Goal: Entertainment & Leisure: Consume media (video, audio)

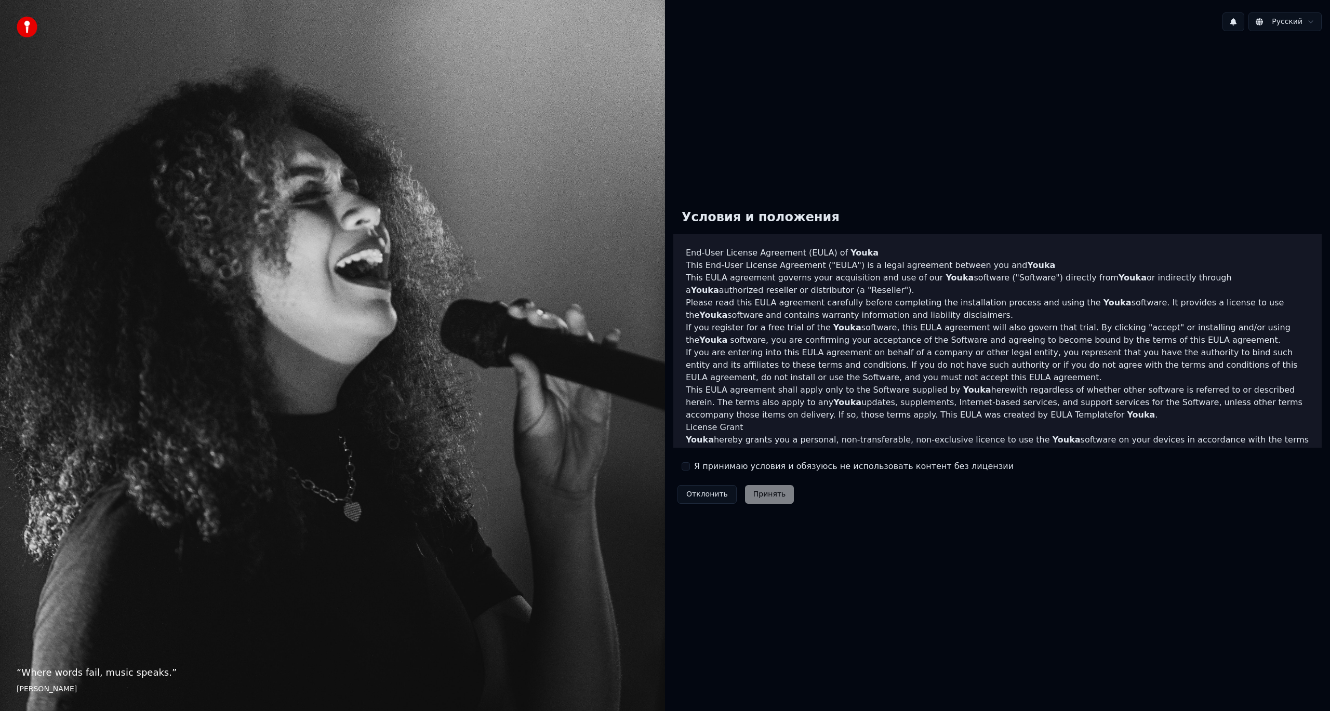
click at [688, 467] on button "Я принимаю условия и обязуюсь не использовать контент без лицензии" at bounding box center [685, 466] width 8 height 8
click at [757, 493] on button "Принять" at bounding box center [769, 494] width 49 height 19
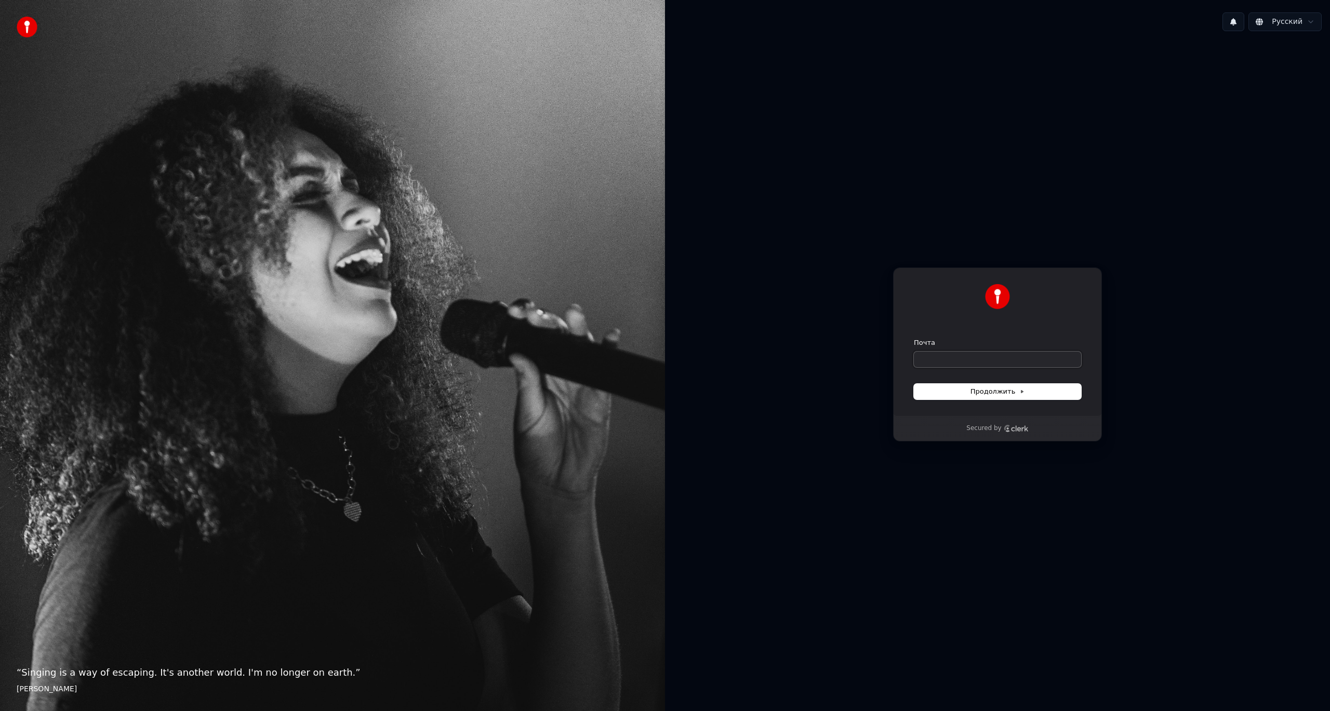
click at [958, 353] on input "Почта" at bounding box center [997, 360] width 167 height 16
type input "*"
click at [986, 386] on button "Продолжить" at bounding box center [997, 392] width 167 height 16
type input "**********"
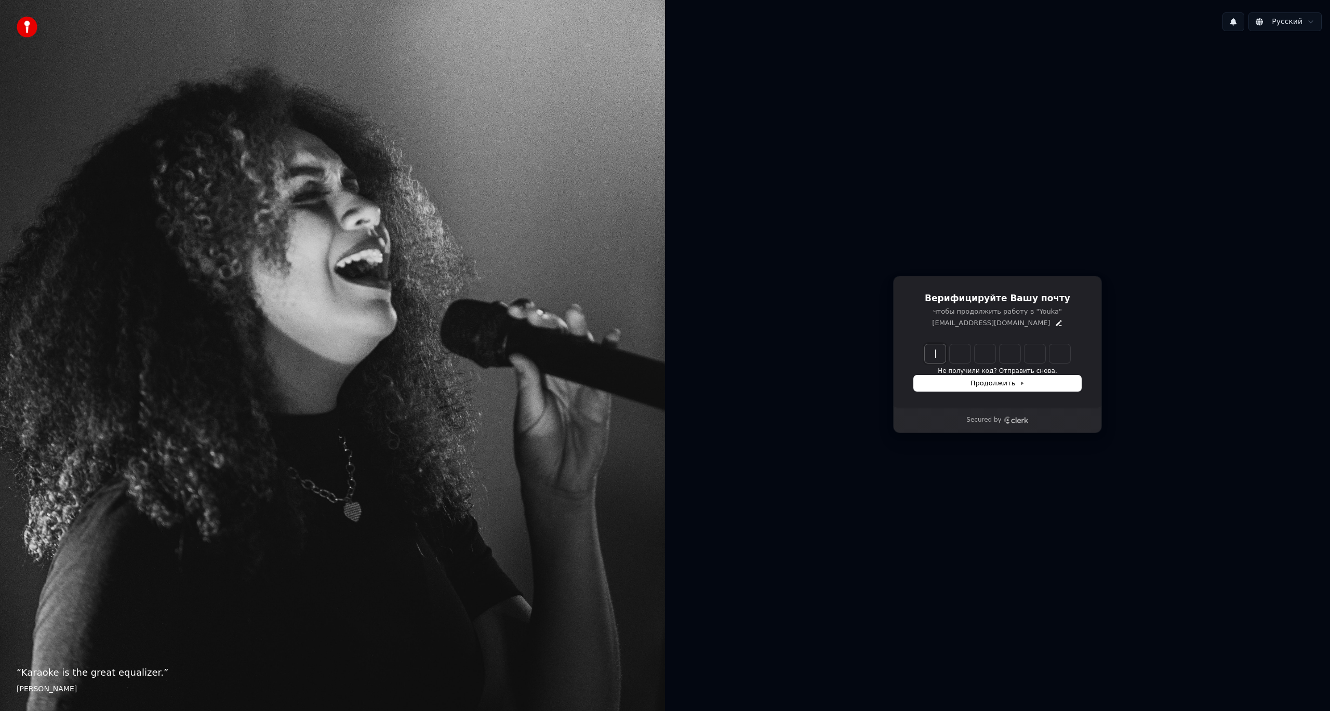
paste input "******"
type input "******"
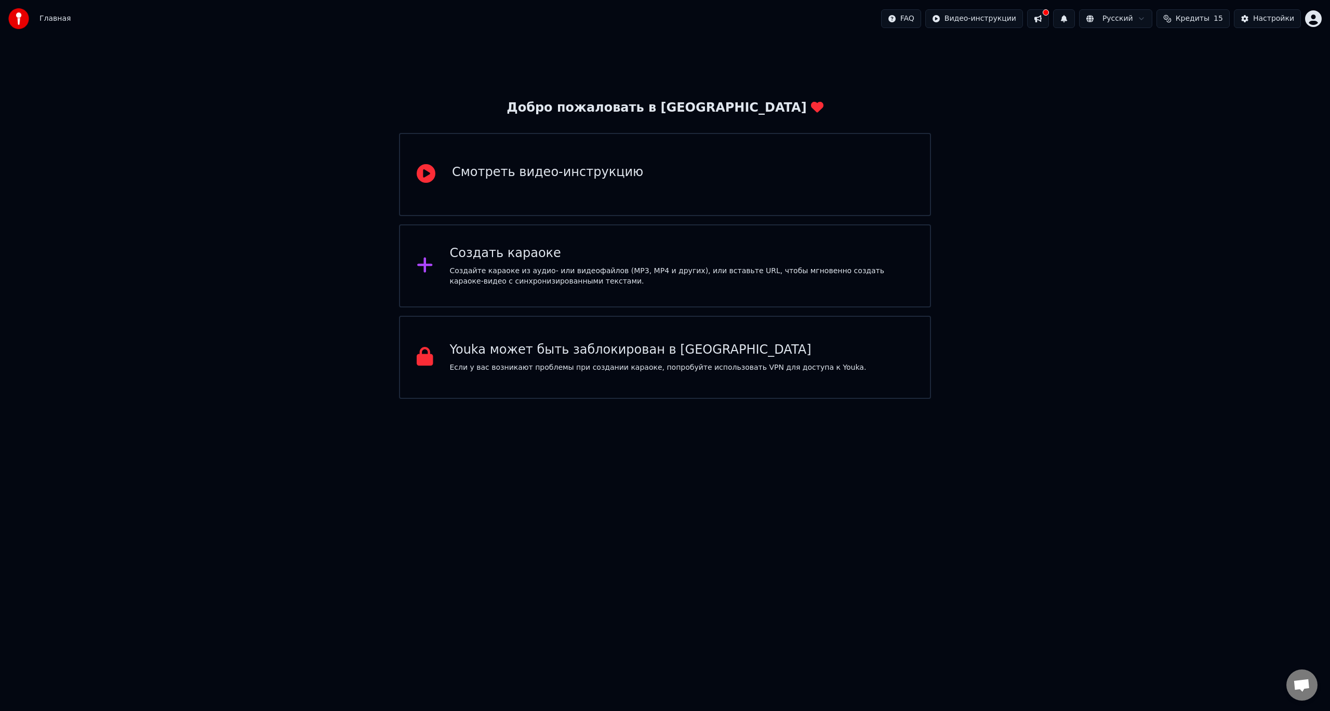
click at [580, 253] on div "Создать караоке" at bounding box center [682, 253] width 464 height 17
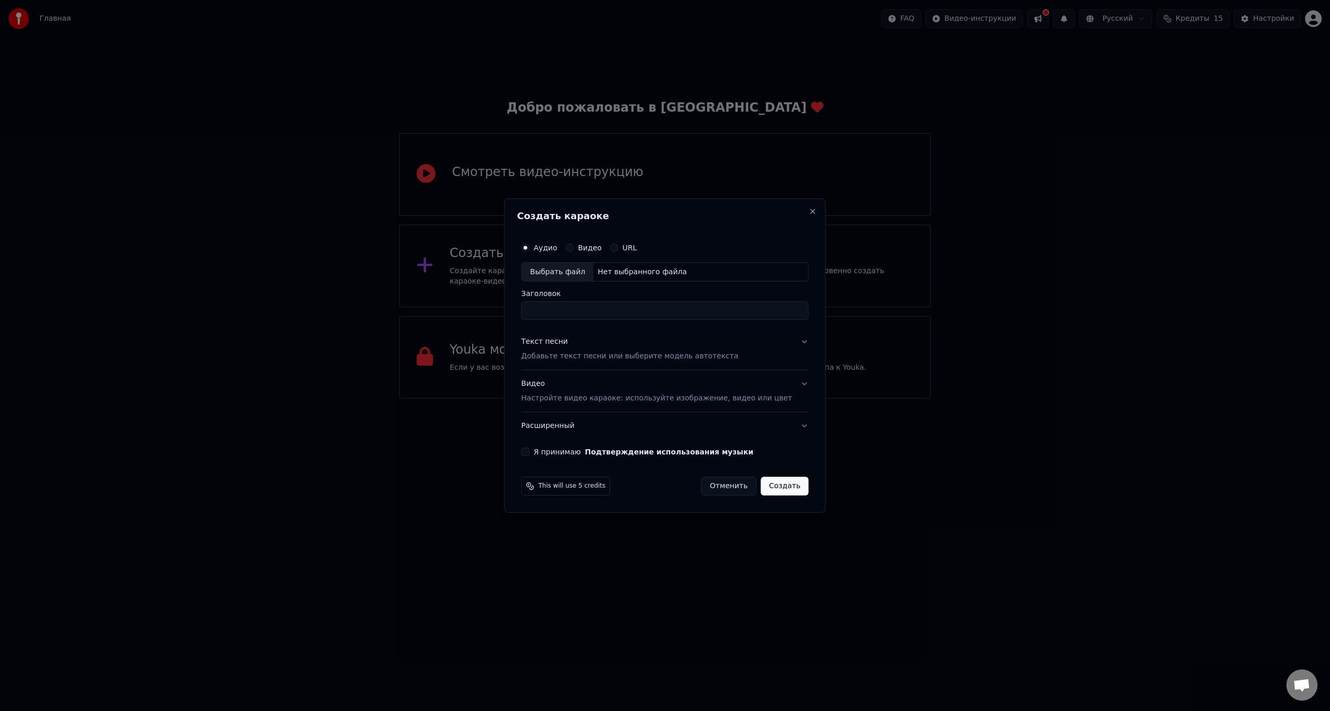
click at [587, 273] on div "Выбрать файл" at bounding box center [557, 272] width 72 height 19
type input "**********"
click at [590, 356] on p "Добавьте текст песни или выберите модель автотекста" at bounding box center [629, 357] width 217 height 10
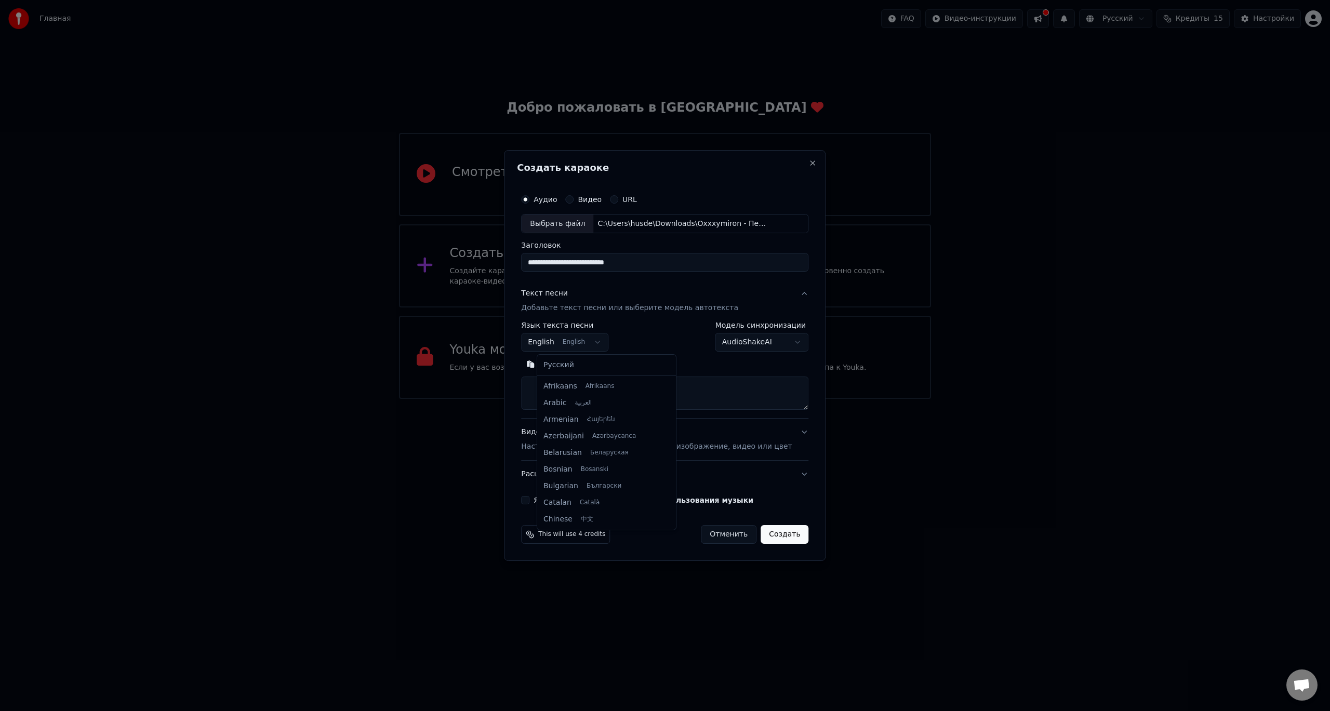
click at [596, 342] on body "**********" at bounding box center [665, 199] width 1330 height 399
select select "**"
click at [771, 344] on body "**********" at bounding box center [665, 199] width 1330 height 399
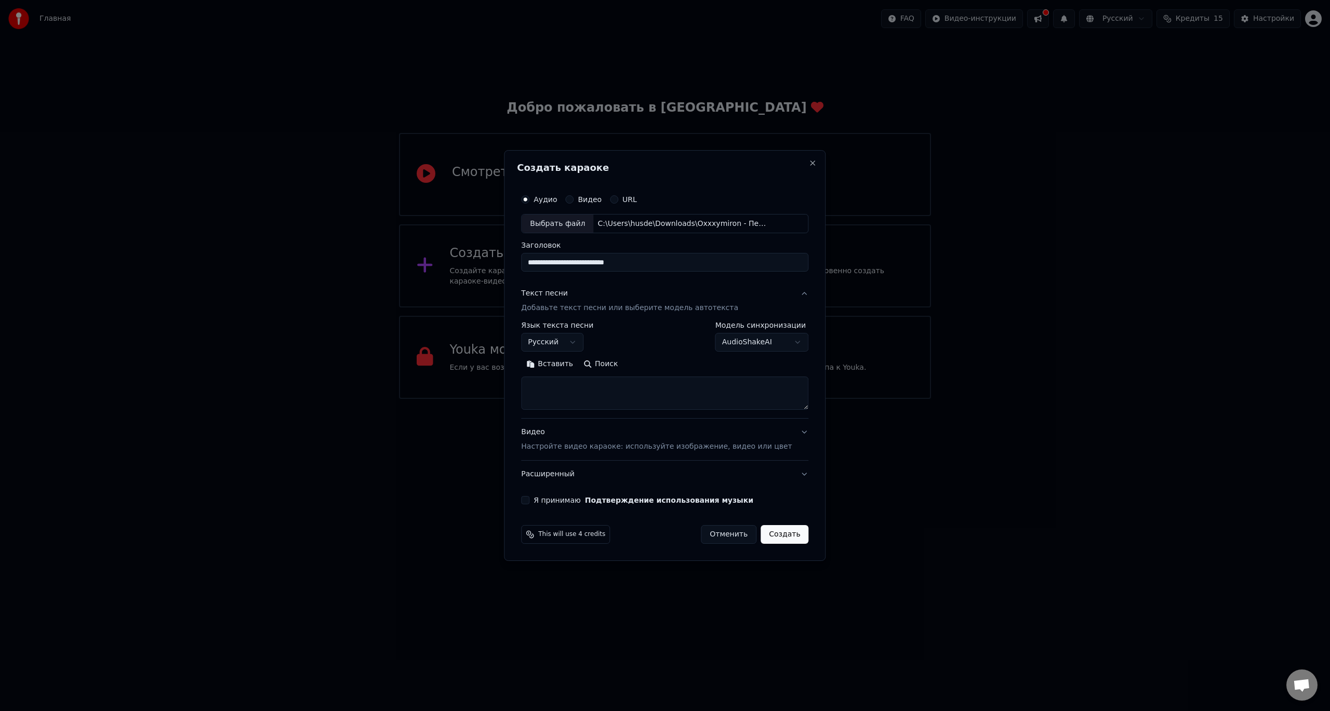
click at [599, 389] on textarea at bounding box center [664, 393] width 287 height 33
paste textarea "**********"
type textarea "**********"
click at [529, 500] on button "Я принимаю Подтверждение использования музыки" at bounding box center [525, 500] width 8 height 8
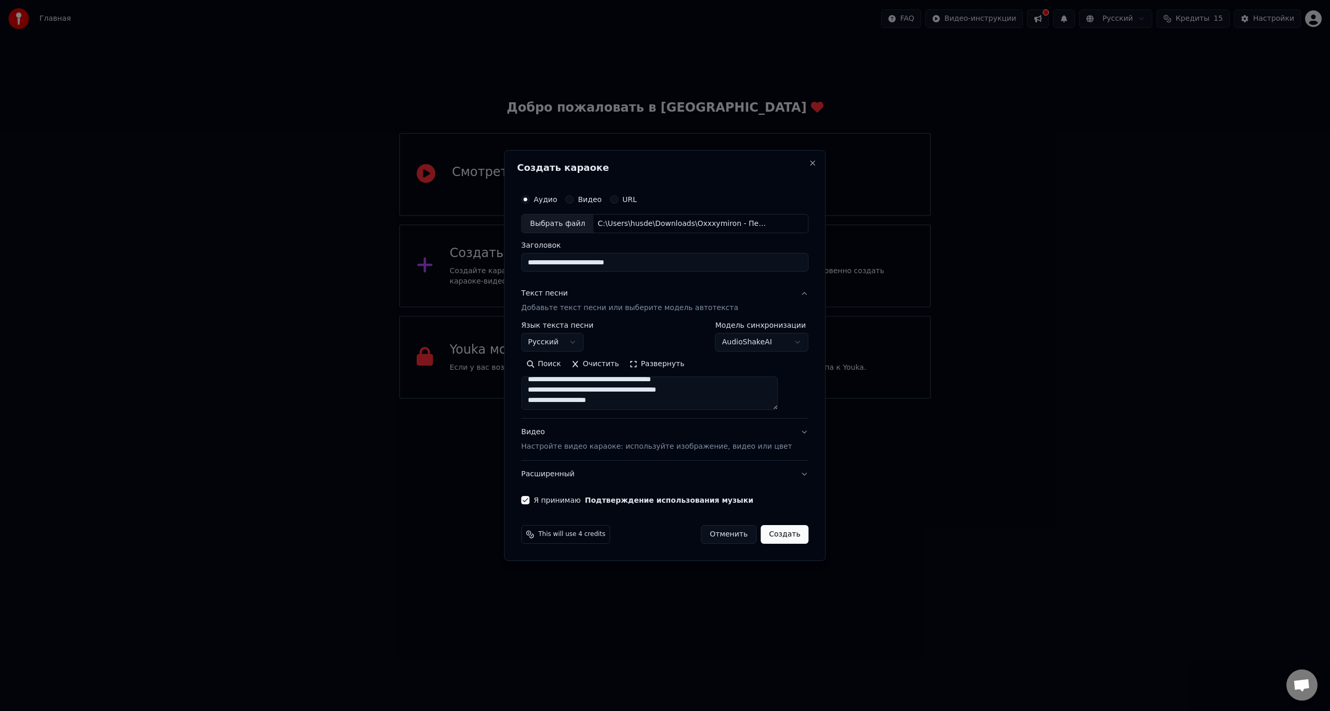
click at [765, 445] on p "Настройте видео караоке: используйте изображение, видео или цвет" at bounding box center [656, 446] width 271 height 10
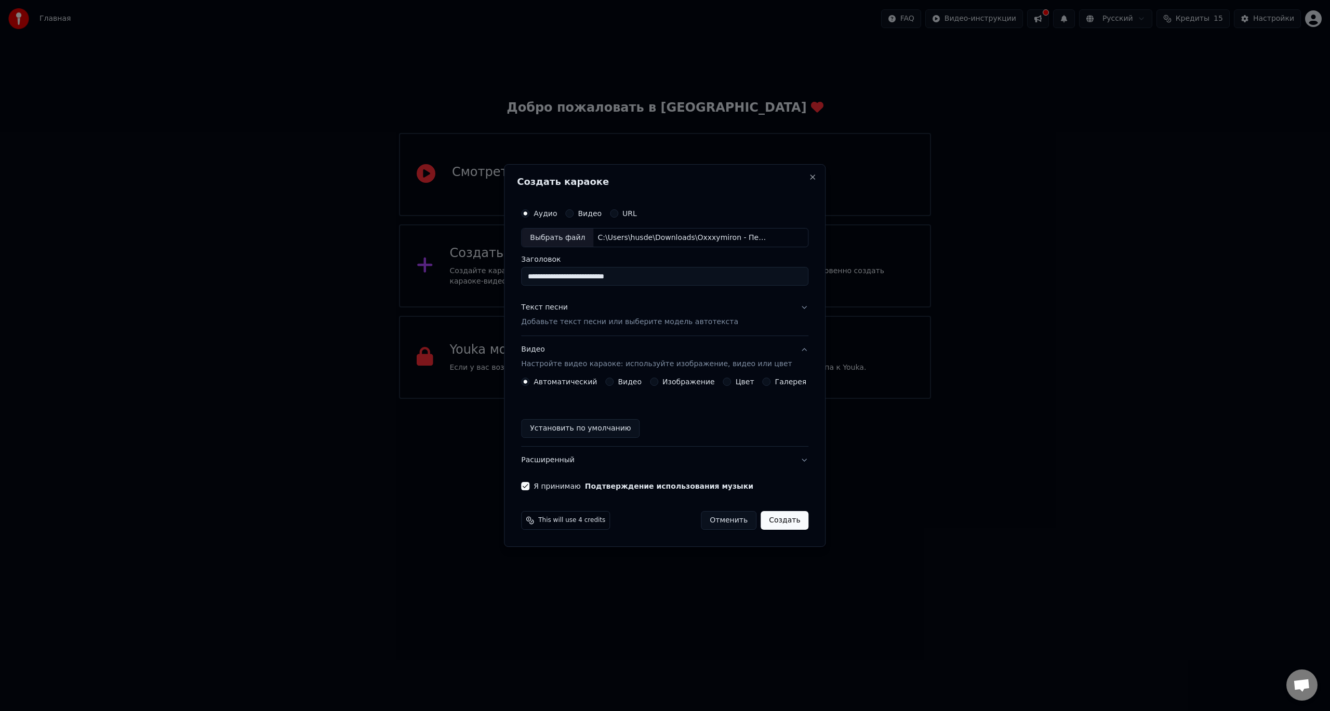
click at [658, 382] on button "Изображение" at bounding box center [654, 382] width 8 height 8
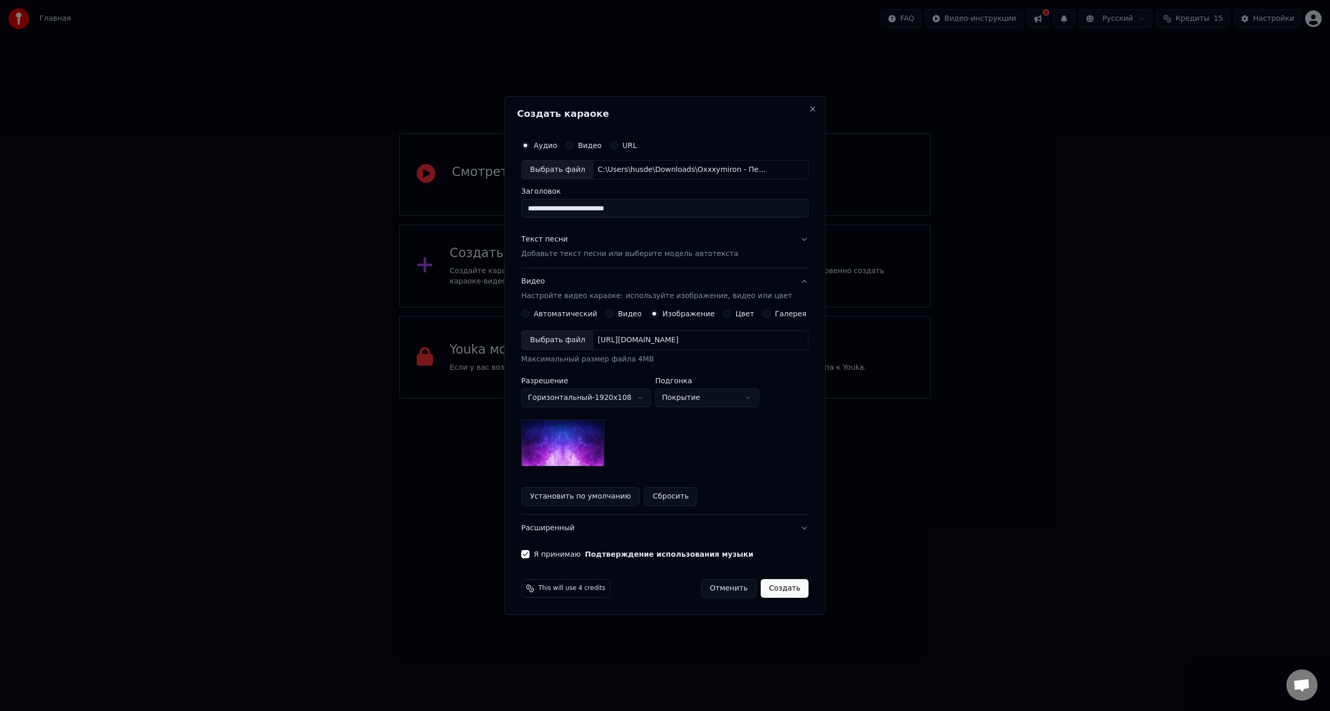
click at [592, 440] on img at bounding box center [562, 443] width 83 height 47
click at [639, 399] on body "**********" at bounding box center [665, 199] width 1330 height 399
click at [690, 399] on body "**********" at bounding box center [665, 199] width 1330 height 399
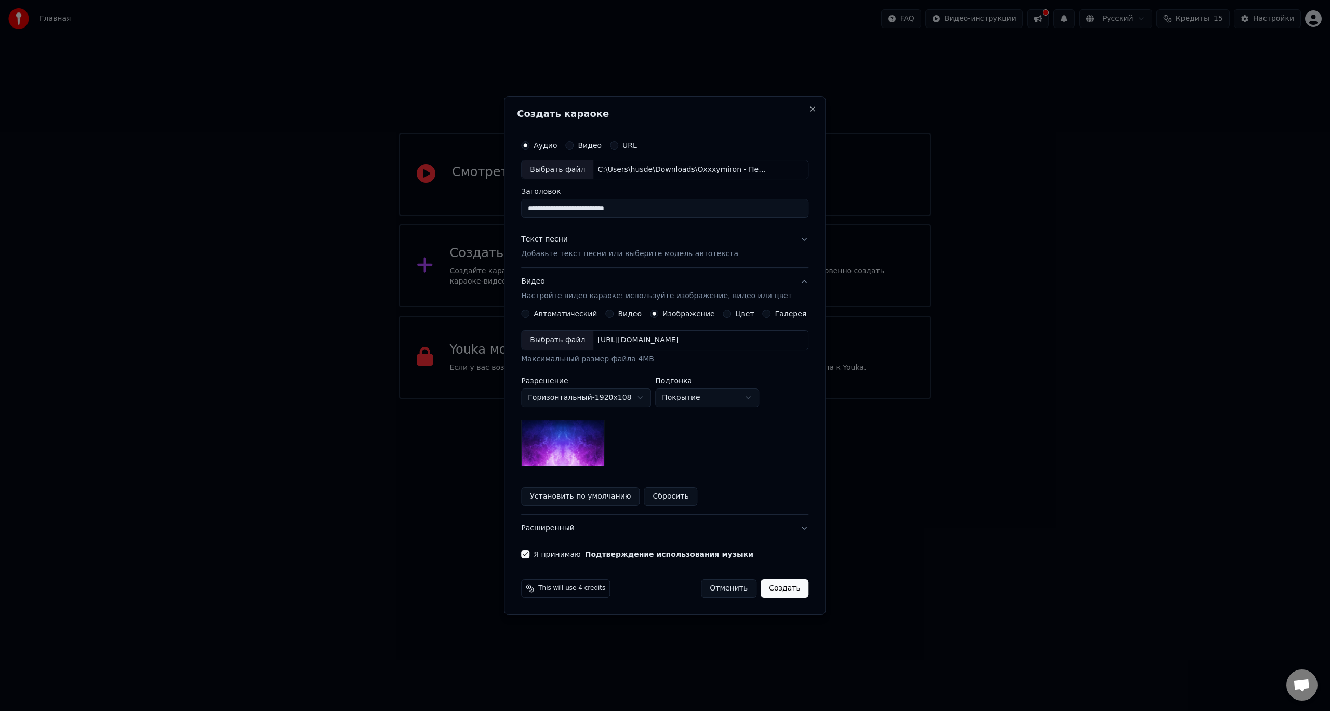
click at [585, 447] on img at bounding box center [562, 443] width 83 height 47
click at [641, 253] on p "Добавьте текст песни или выберите модель автотекста" at bounding box center [629, 254] width 217 height 10
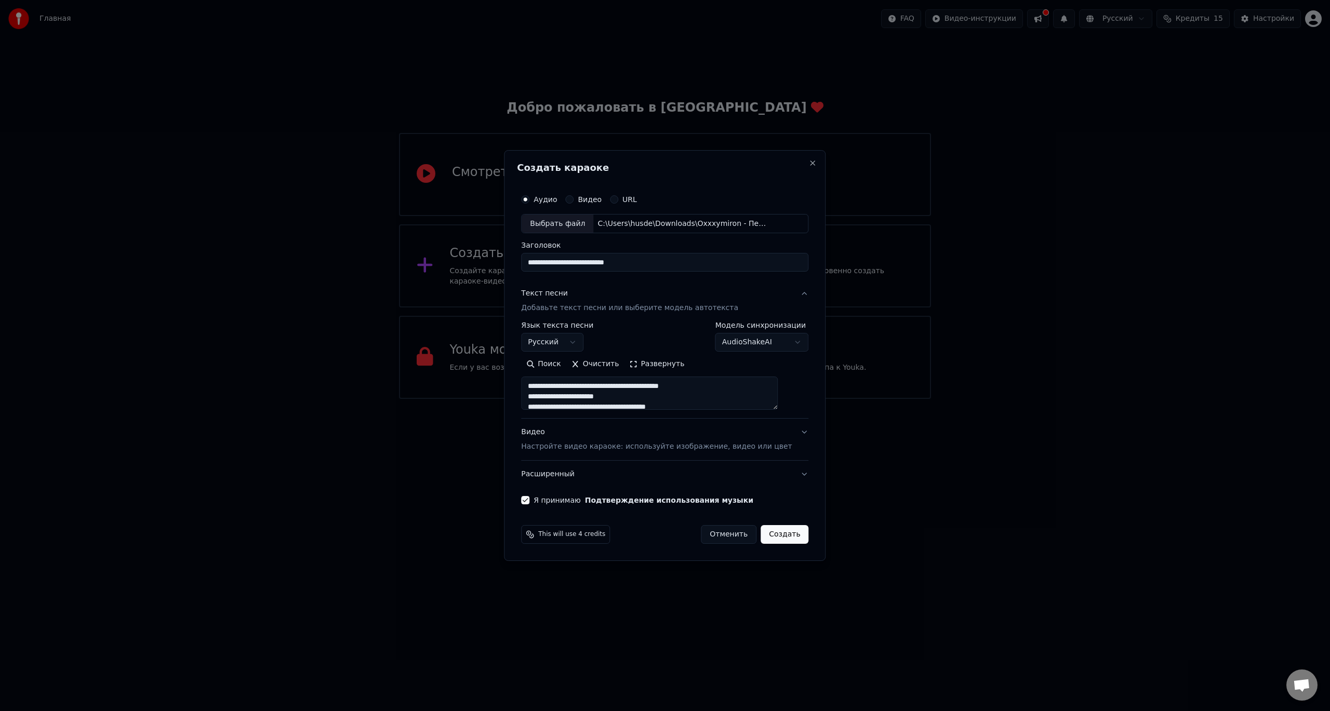
click at [655, 428] on div "Видео Настройте видео караоке: используйте изображение, видео или цвет" at bounding box center [656, 439] width 271 height 25
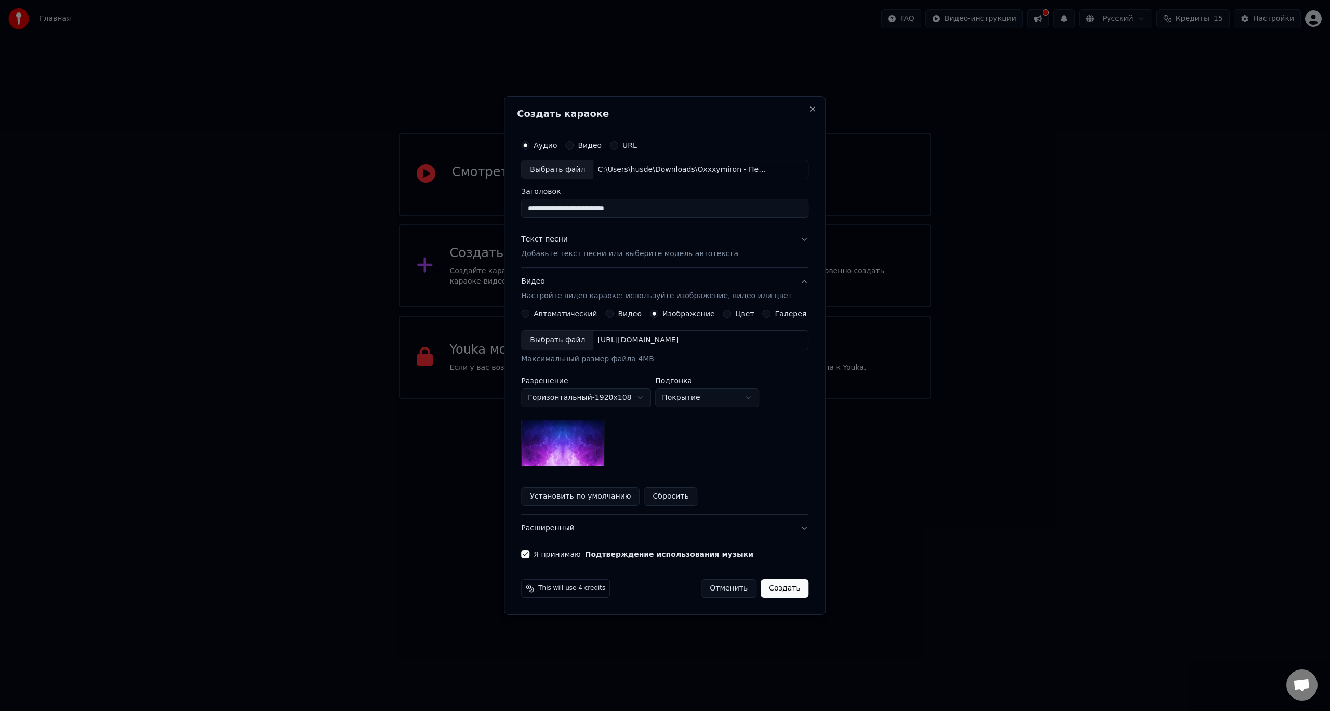
click at [723, 312] on button "Цвет" at bounding box center [727, 314] width 8 height 8
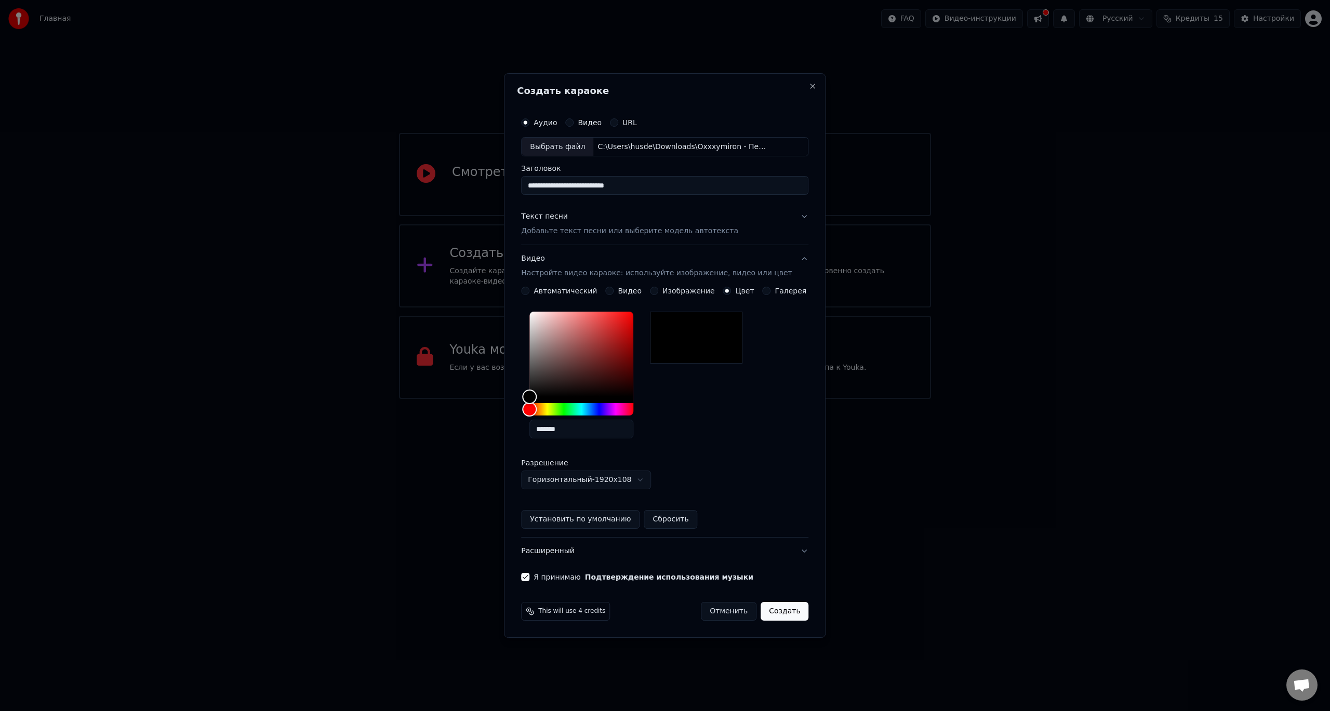
click at [663, 292] on div "Изображение" at bounding box center [682, 291] width 65 height 8
click at [658, 289] on button "Изображение" at bounding box center [654, 291] width 8 height 8
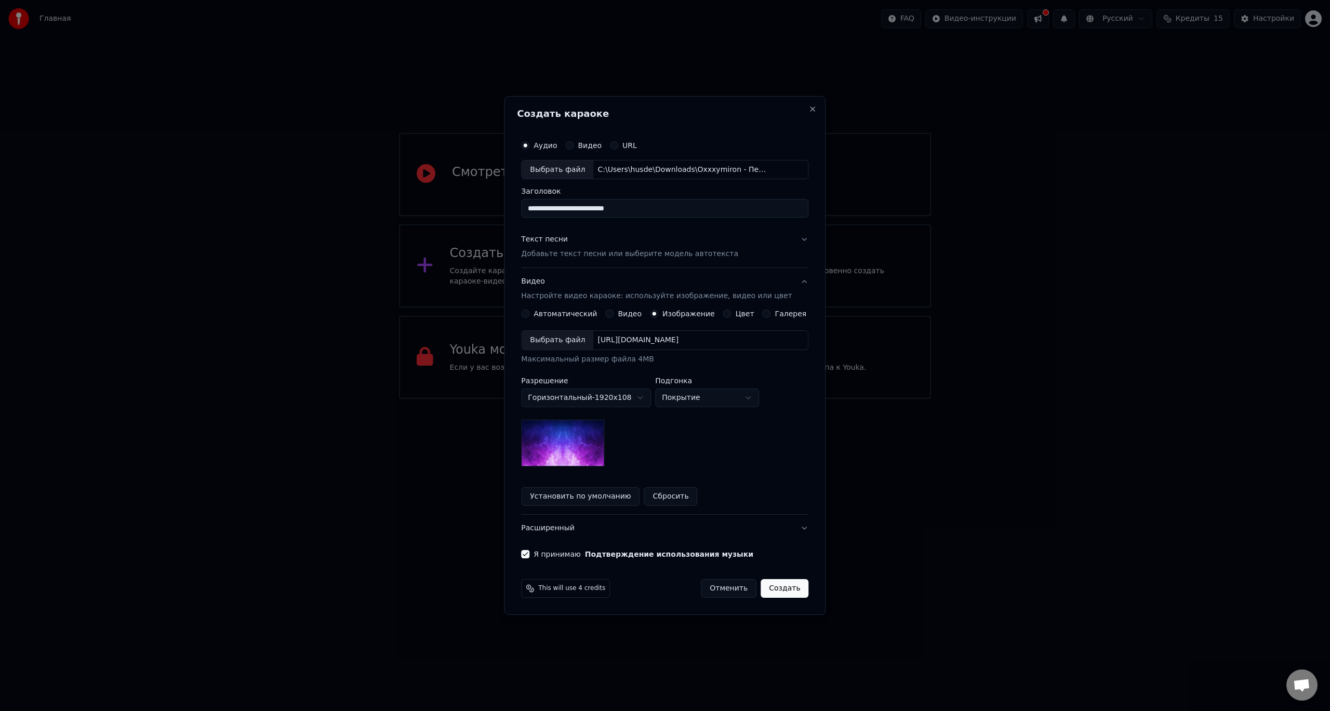
click at [571, 339] on div "Выбрать файл" at bounding box center [557, 340] width 72 height 19
click at [593, 249] on p "Добавьте текст песни или выберите модель автотекста" at bounding box center [629, 254] width 217 height 10
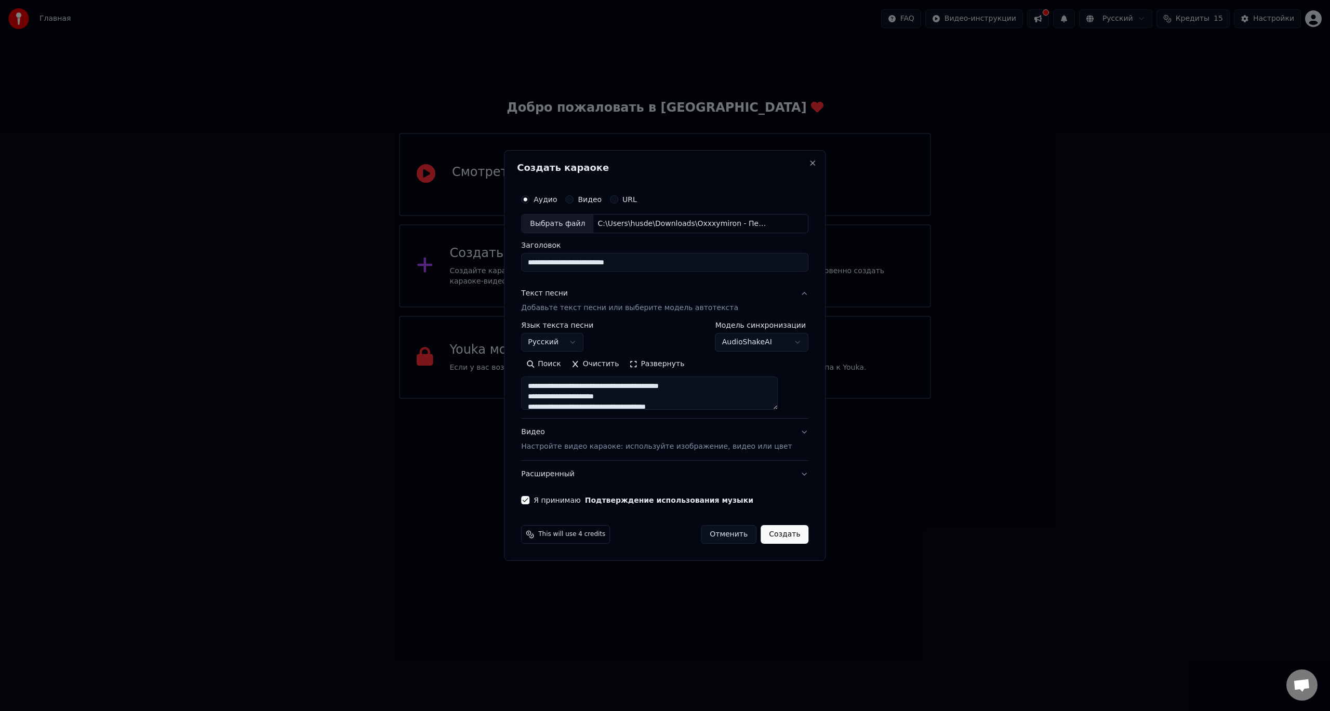
click at [780, 536] on button "Создать" at bounding box center [784, 534] width 48 height 19
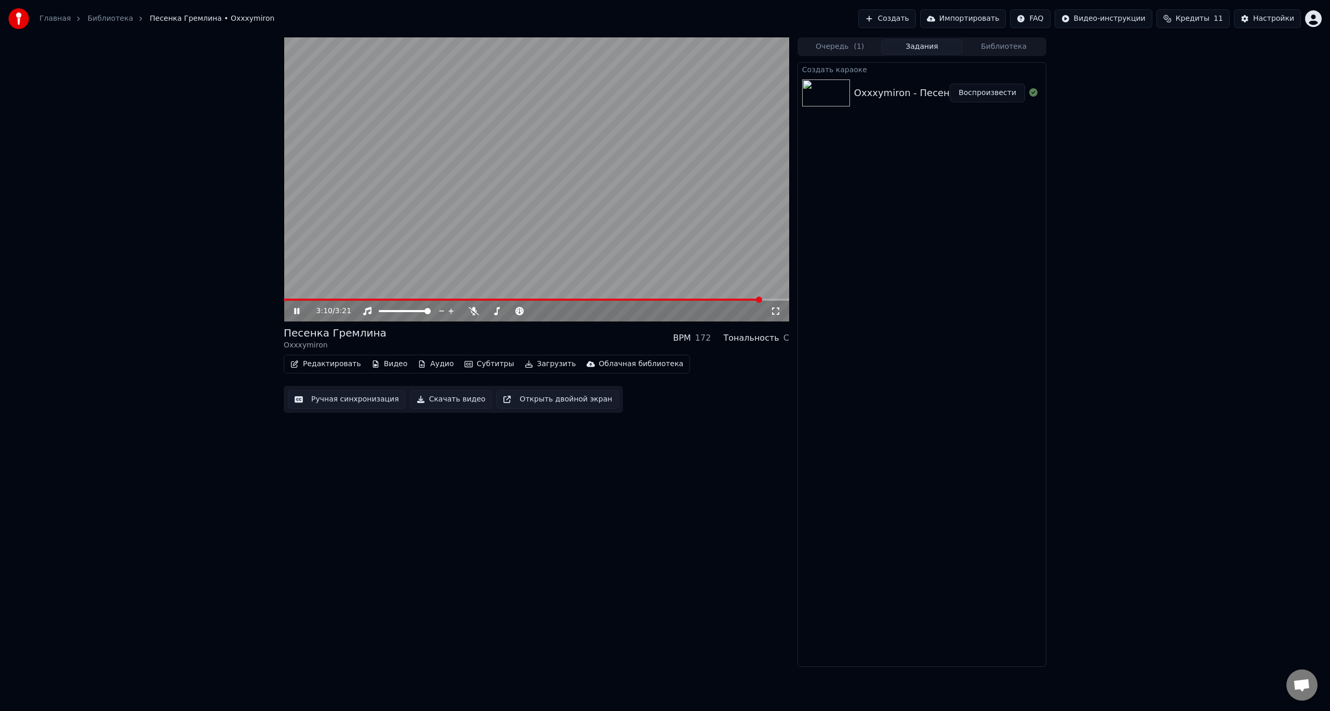
click at [440, 401] on button "Скачать видео" at bounding box center [451, 399] width 83 height 19
click at [284, 300] on span at bounding box center [533, 300] width 498 height 2
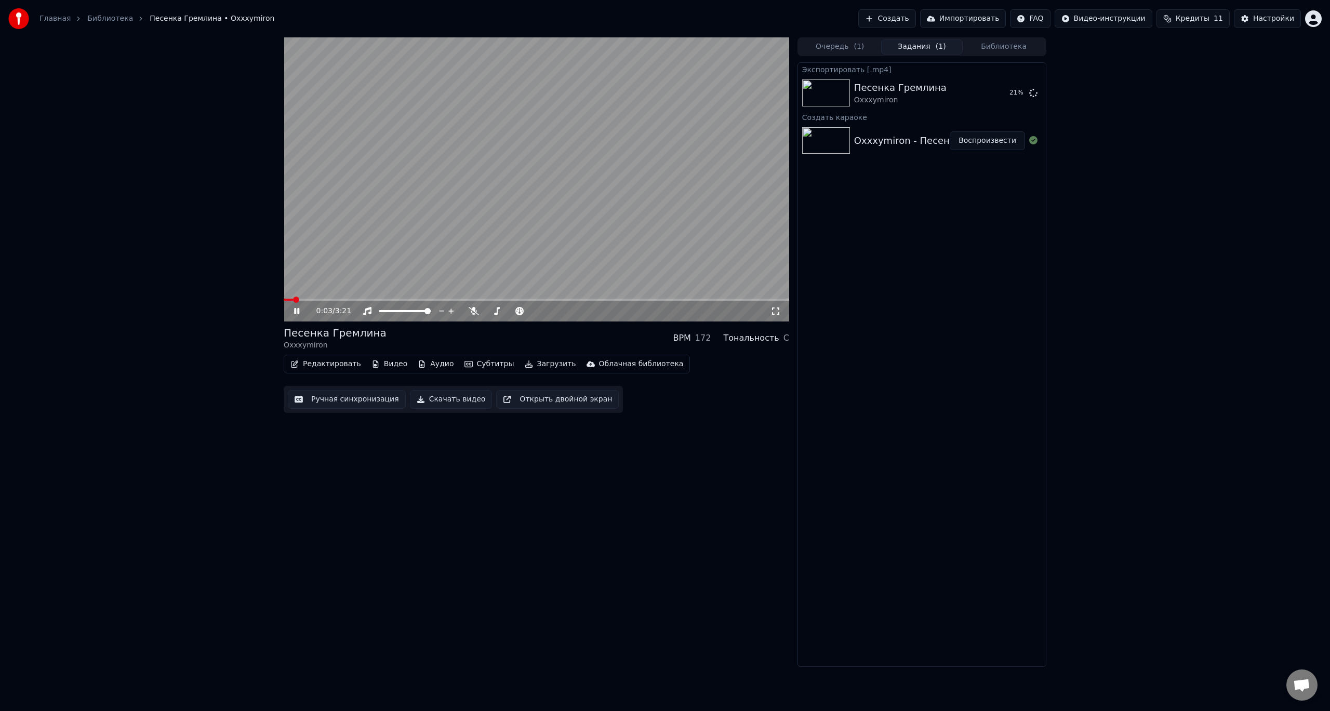
click at [296, 309] on icon at bounding box center [296, 311] width 5 height 6
click at [1005, 94] on button "Показать" at bounding box center [997, 93] width 53 height 19
click at [915, 19] on button "Создать" at bounding box center [886, 18] width 57 height 19
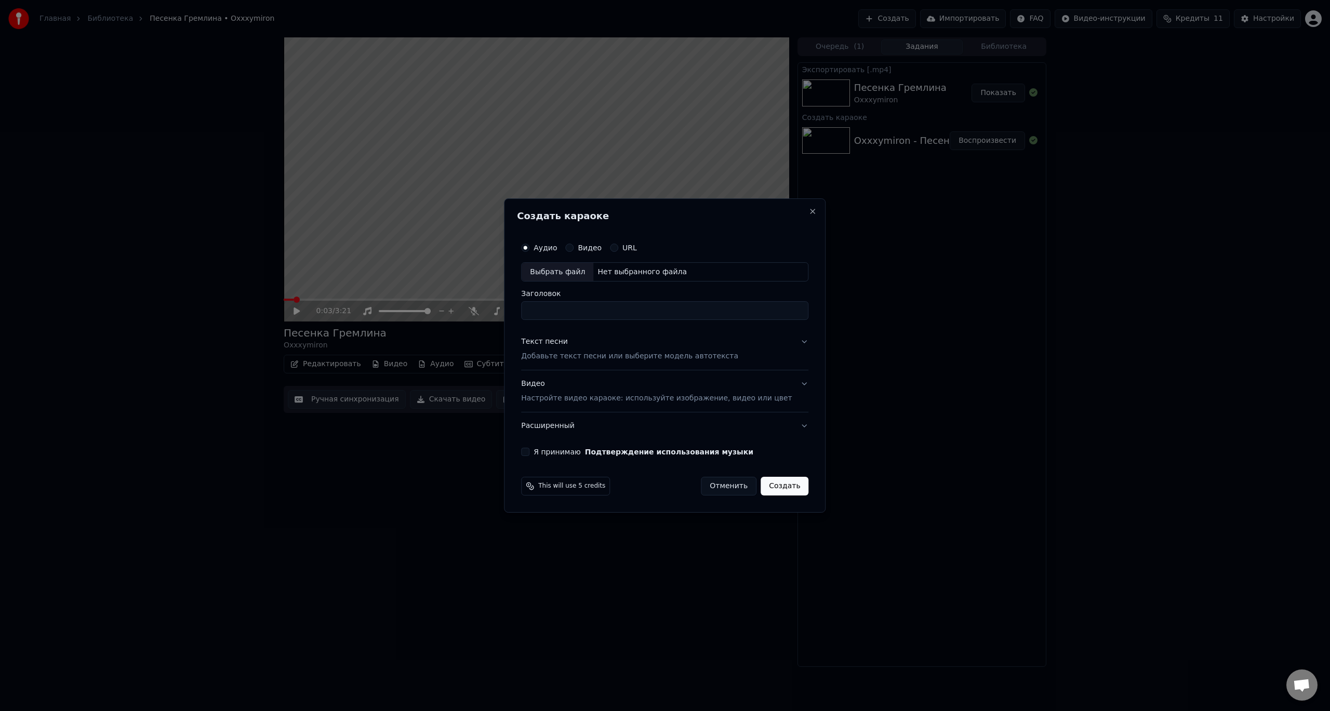
click at [585, 270] on div "Выбрать файл" at bounding box center [557, 272] width 72 height 19
type input "**********"
click at [598, 356] on p "Добавьте текст песни или выберите модель автотекста" at bounding box center [629, 357] width 217 height 10
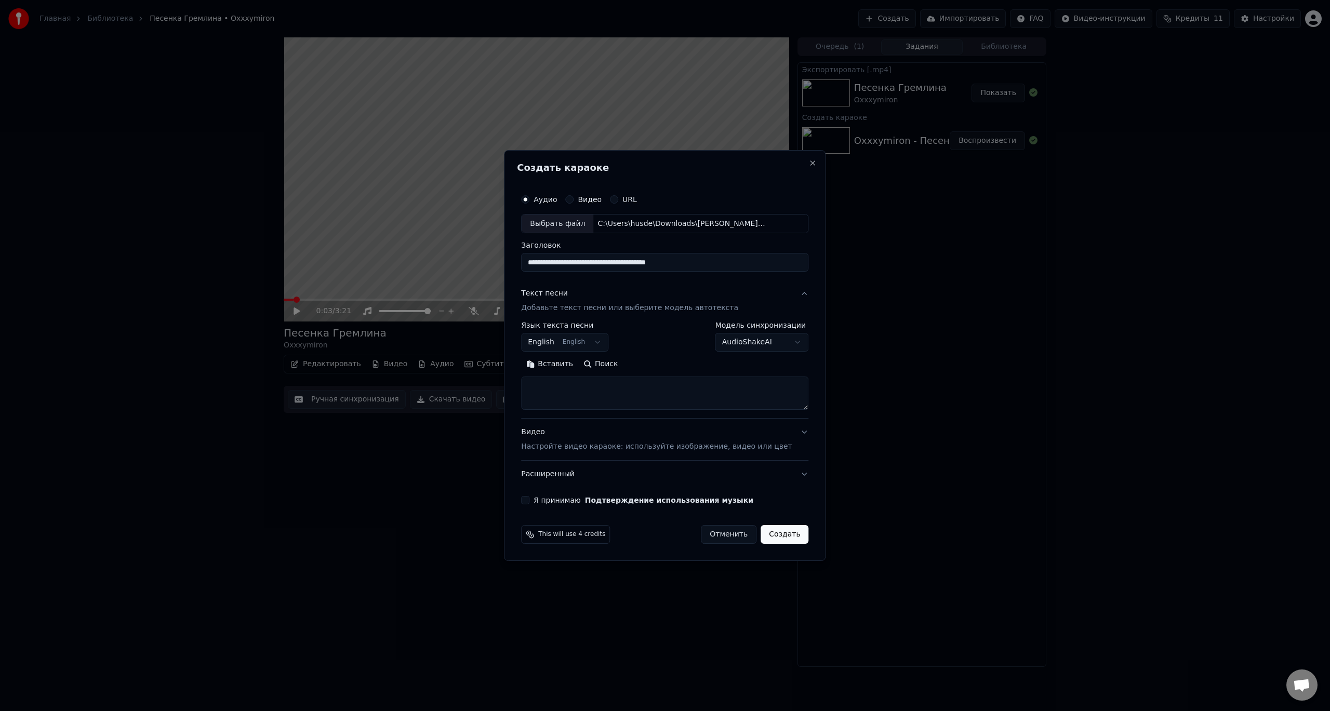
click at [578, 389] on textarea at bounding box center [664, 393] width 287 height 33
click at [594, 343] on body "**********" at bounding box center [665, 355] width 1330 height 711
select select "**"
click at [572, 386] on textarea at bounding box center [664, 393] width 287 height 33
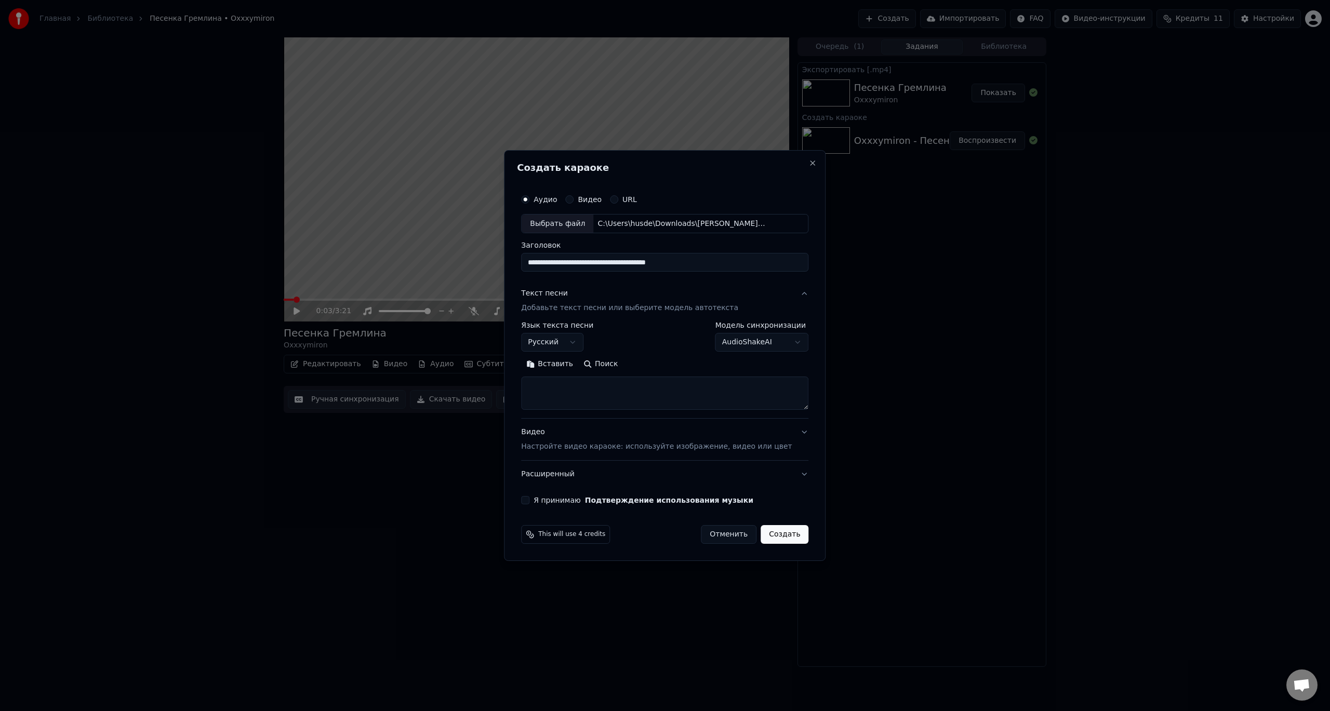
paste textarea "**********"
type textarea "**********"
click at [707, 439] on div "Видео Настройте видео караоке: используйте изображение, видео или цвет" at bounding box center [656, 439] width 271 height 25
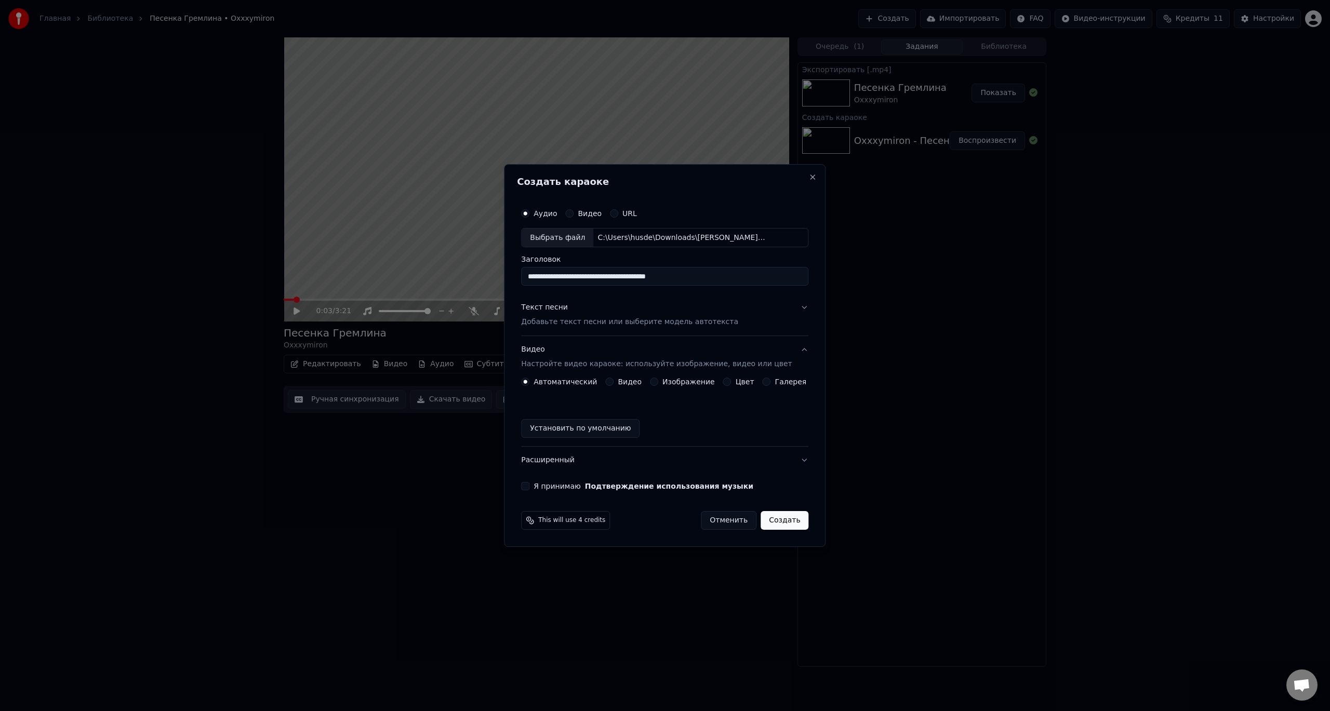
click at [672, 383] on label "Изображение" at bounding box center [688, 381] width 52 height 7
click at [658, 383] on button "Изображение" at bounding box center [654, 382] width 8 height 8
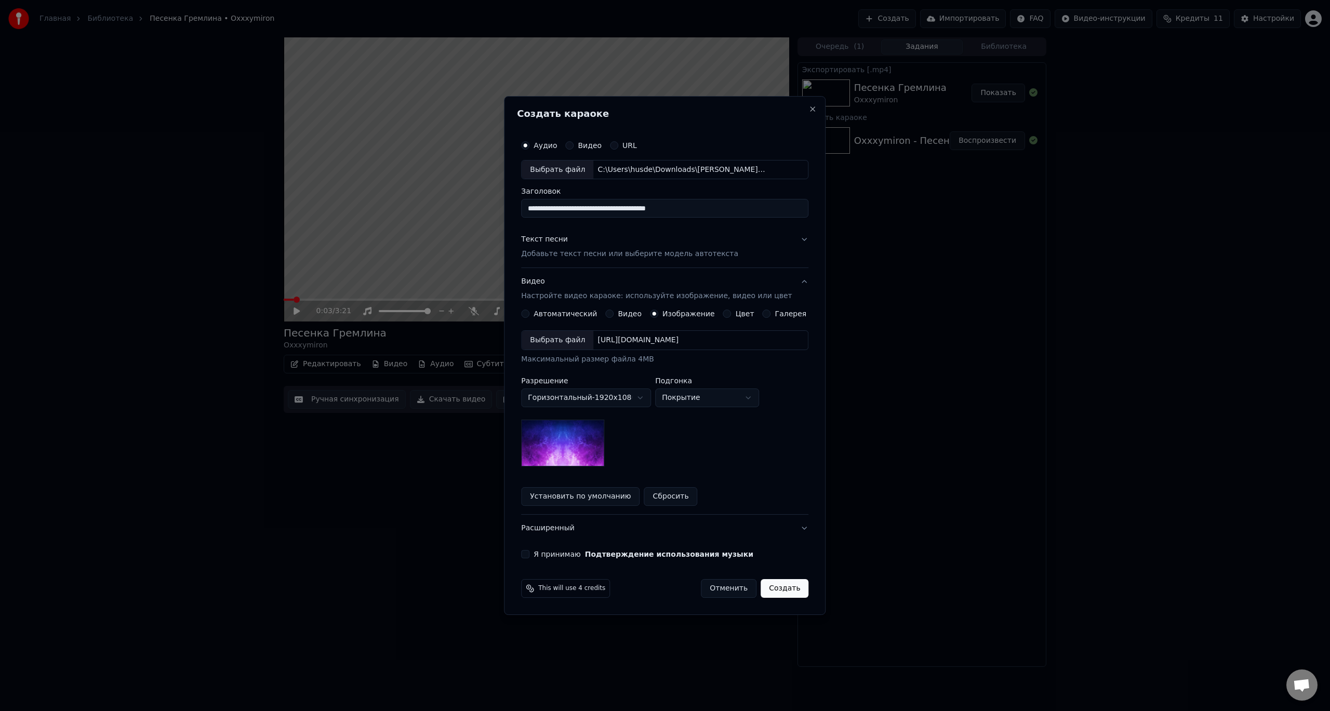
click at [577, 340] on div "Выбрать файл" at bounding box center [557, 340] width 72 height 19
click at [550, 235] on div "Текст песни" at bounding box center [544, 240] width 47 height 10
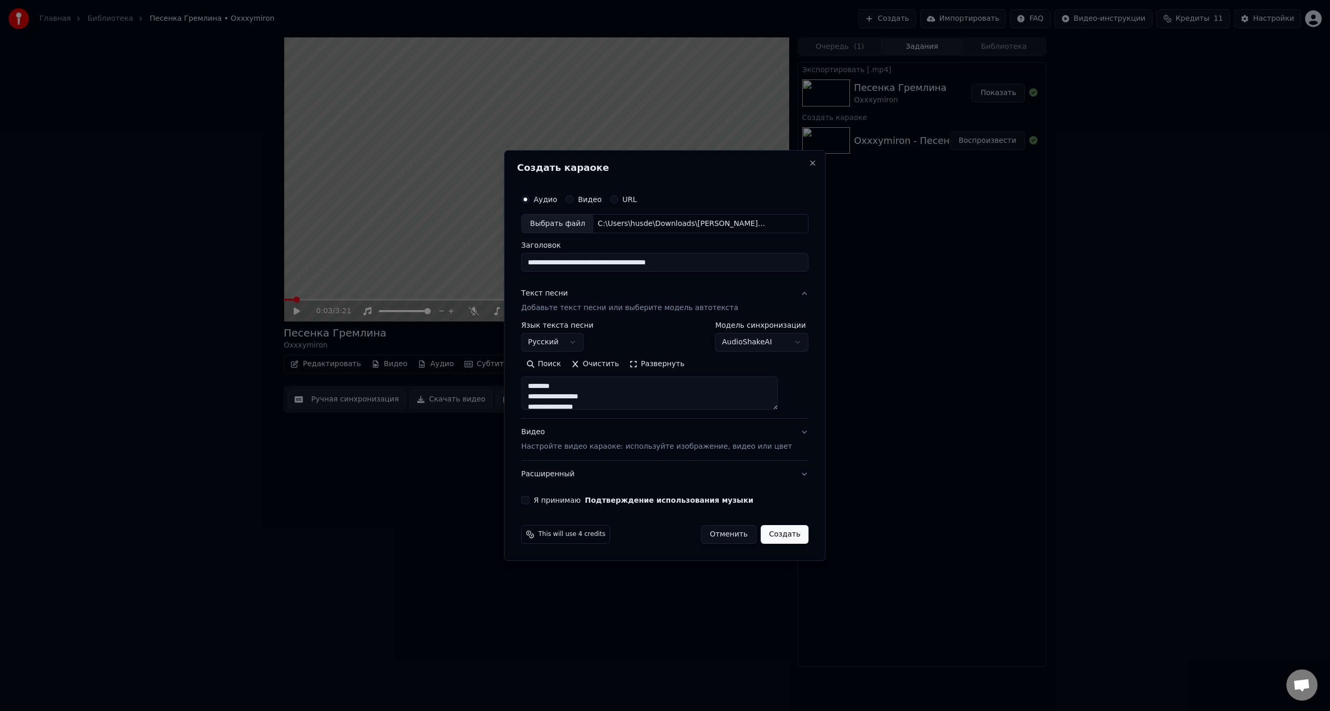
click at [773, 533] on button "Создать" at bounding box center [784, 534] width 48 height 19
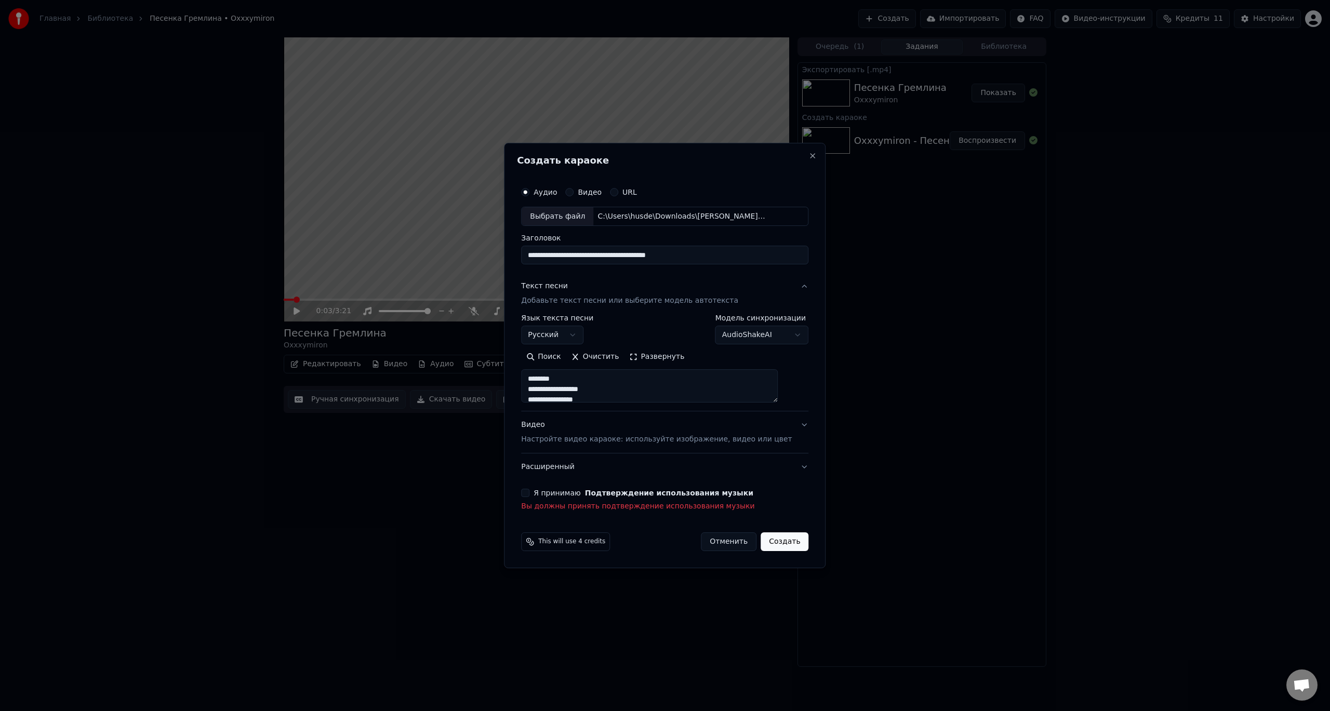
click at [558, 498] on div "Я принимаю Подтверждение использования музыки Вы должны принять подтверждение и…" at bounding box center [664, 500] width 287 height 23
click at [529, 494] on button "Я принимаю Подтверждение использования музыки" at bounding box center [525, 493] width 8 height 8
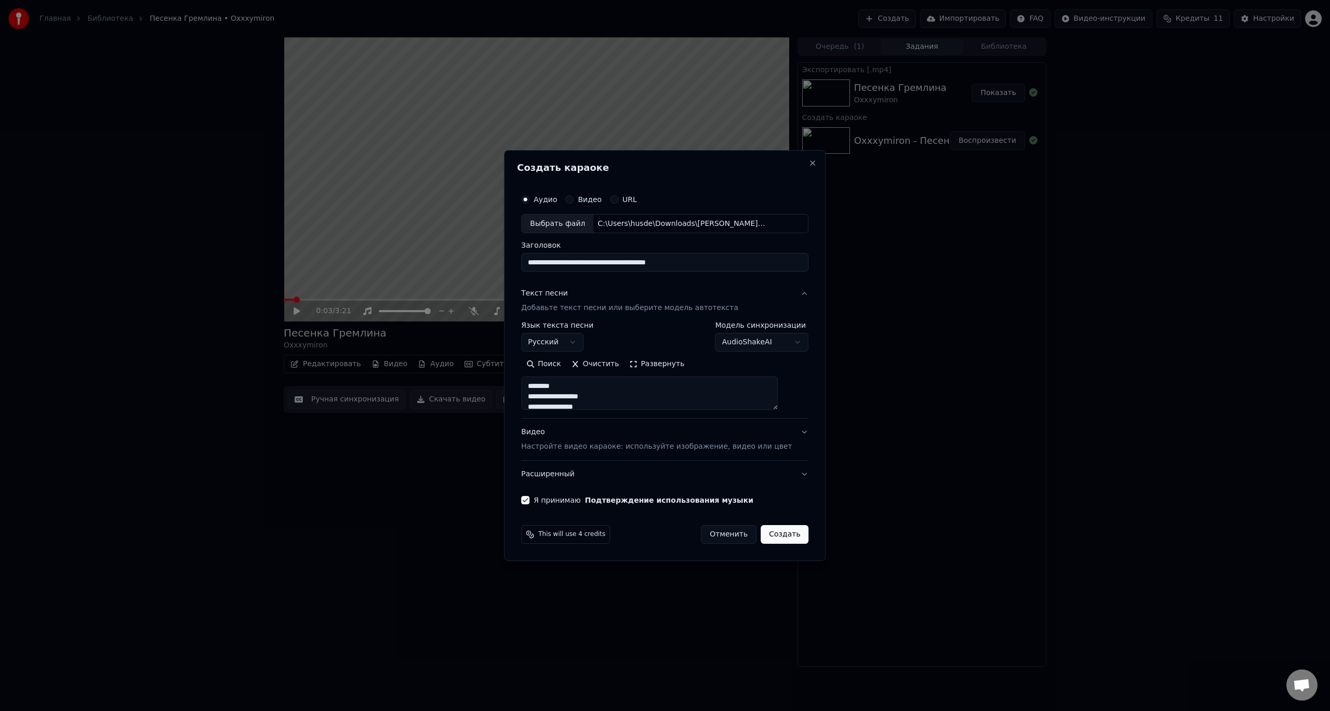
click at [773, 538] on button "Создать" at bounding box center [784, 534] width 48 height 19
select select
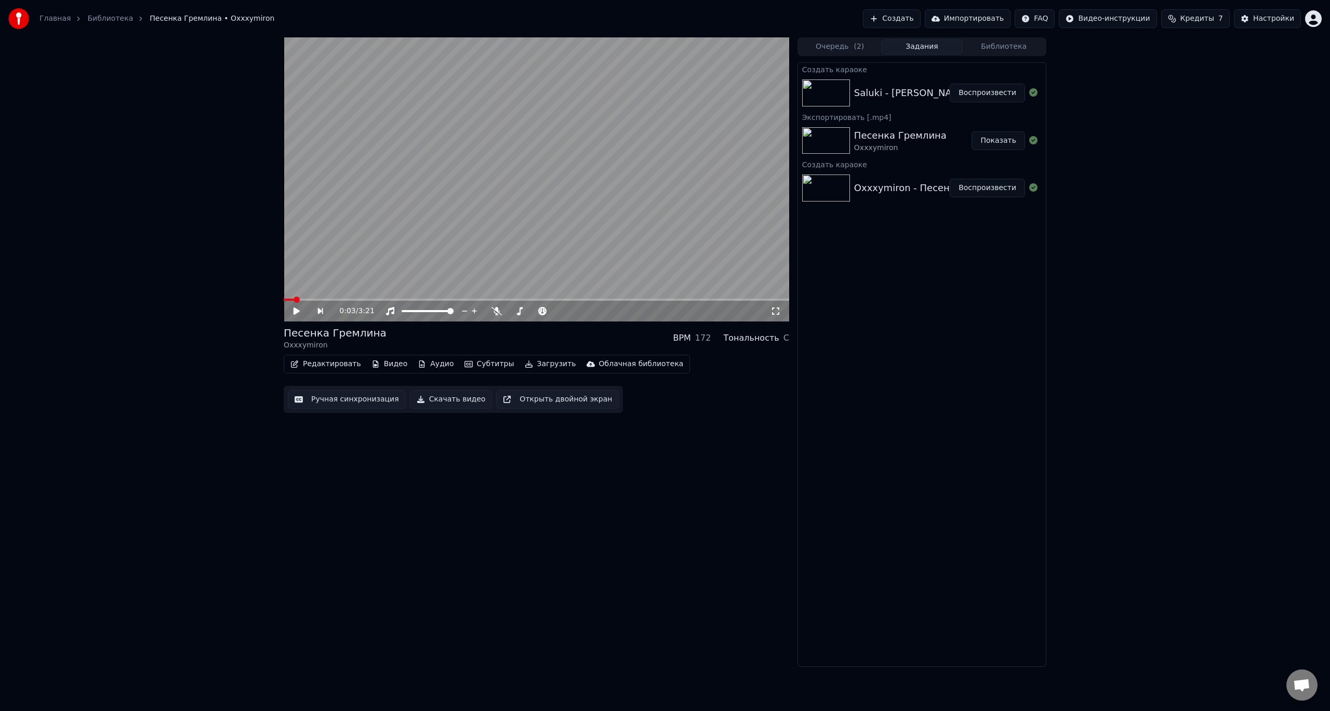
click at [984, 94] on button "Воспроизвести" at bounding box center [986, 93] width 75 height 19
click at [776, 316] on div "0:05 / 3:07" at bounding box center [536, 311] width 497 height 10
click at [776, 314] on icon at bounding box center [775, 311] width 10 height 8
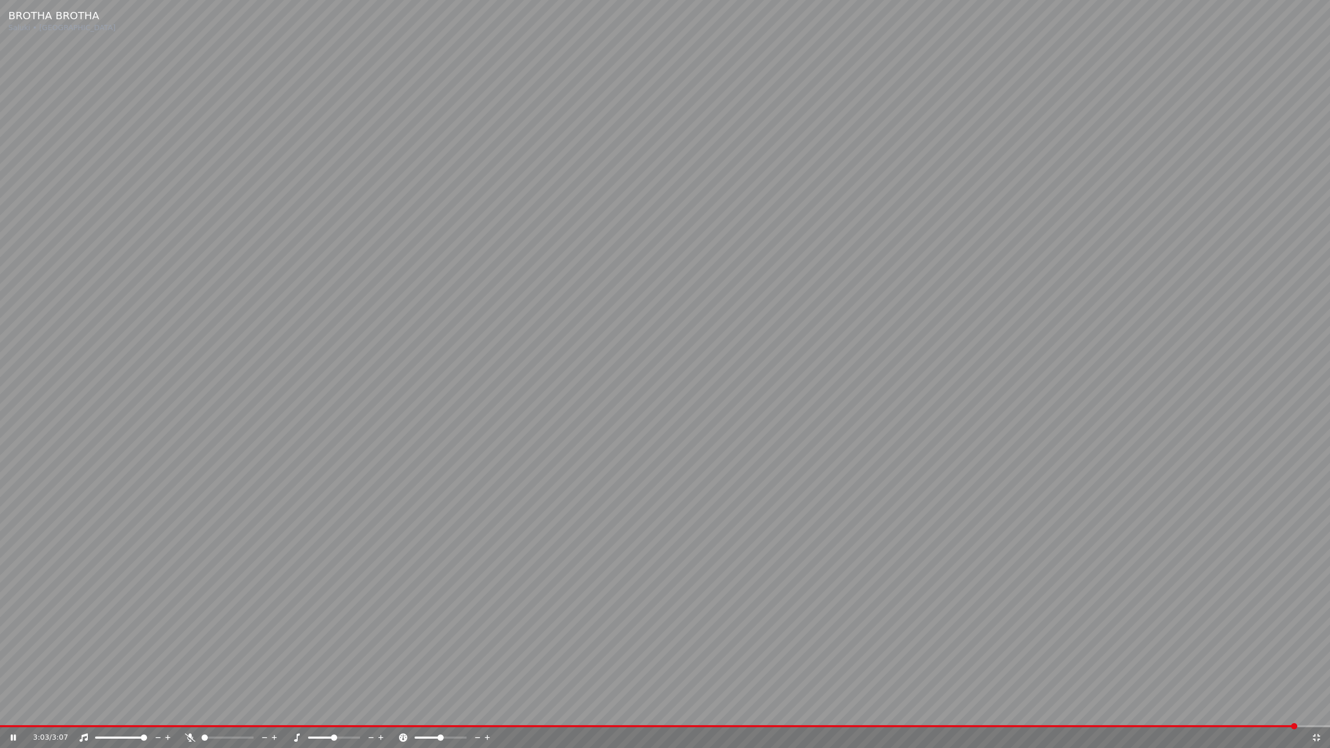
click at [17, 711] on icon at bounding box center [20, 737] width 24 height 8
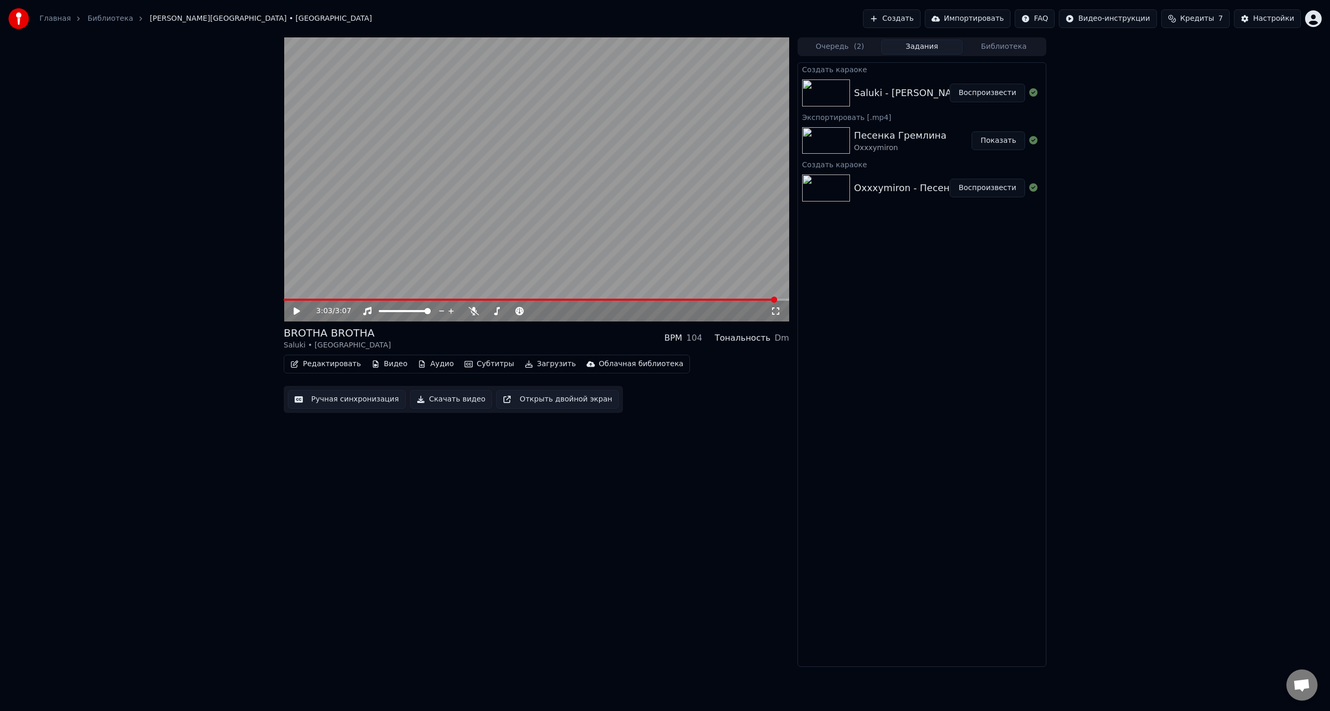
click at [920, 16] on button "Создать" at bounding box center [891, 18] width 57 height 19
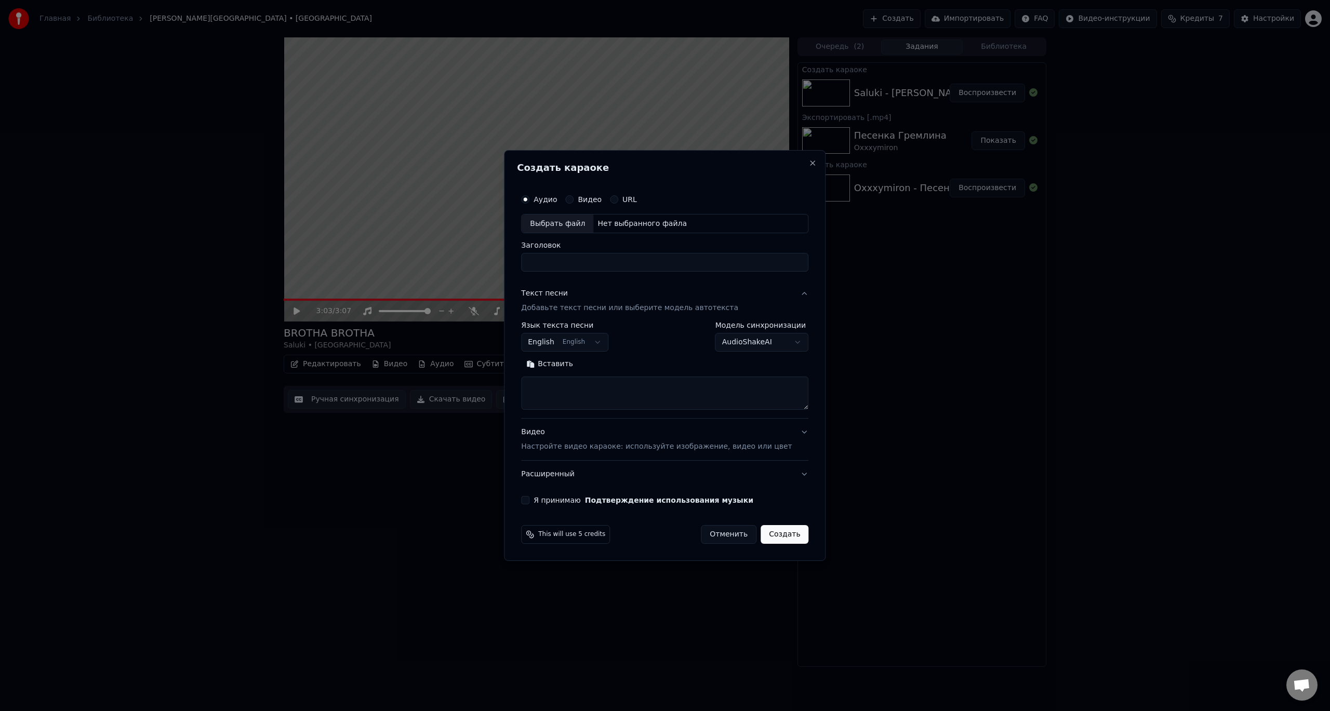
click at [585, 224] on div "Выбрать файл" at bounding box center [557, 224] width 72 height 19
type input "**********"
click at [607, 346] on body "**********" at bounding box center [665, 355] width 1330 height 711
select select "**"
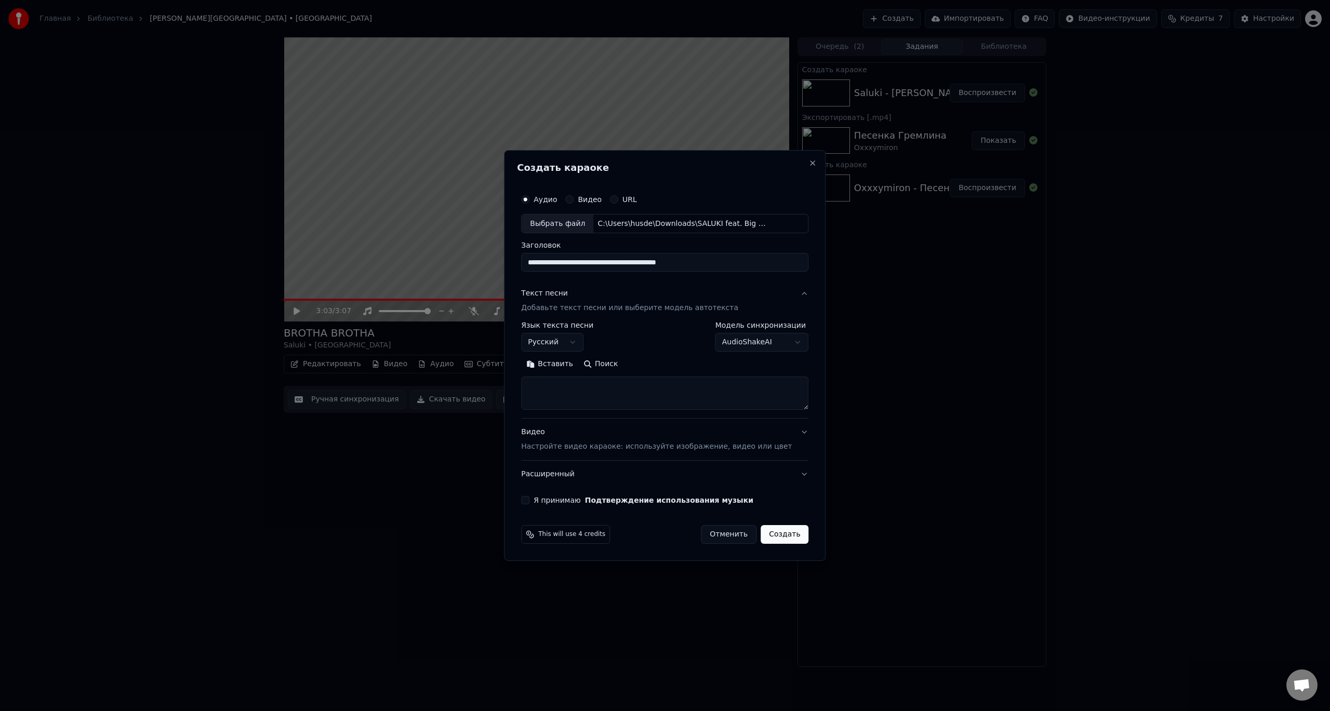
click at [604, 387] on textarea at bounding box center [664, 393] width 287 height 33
paste textarea "**********"
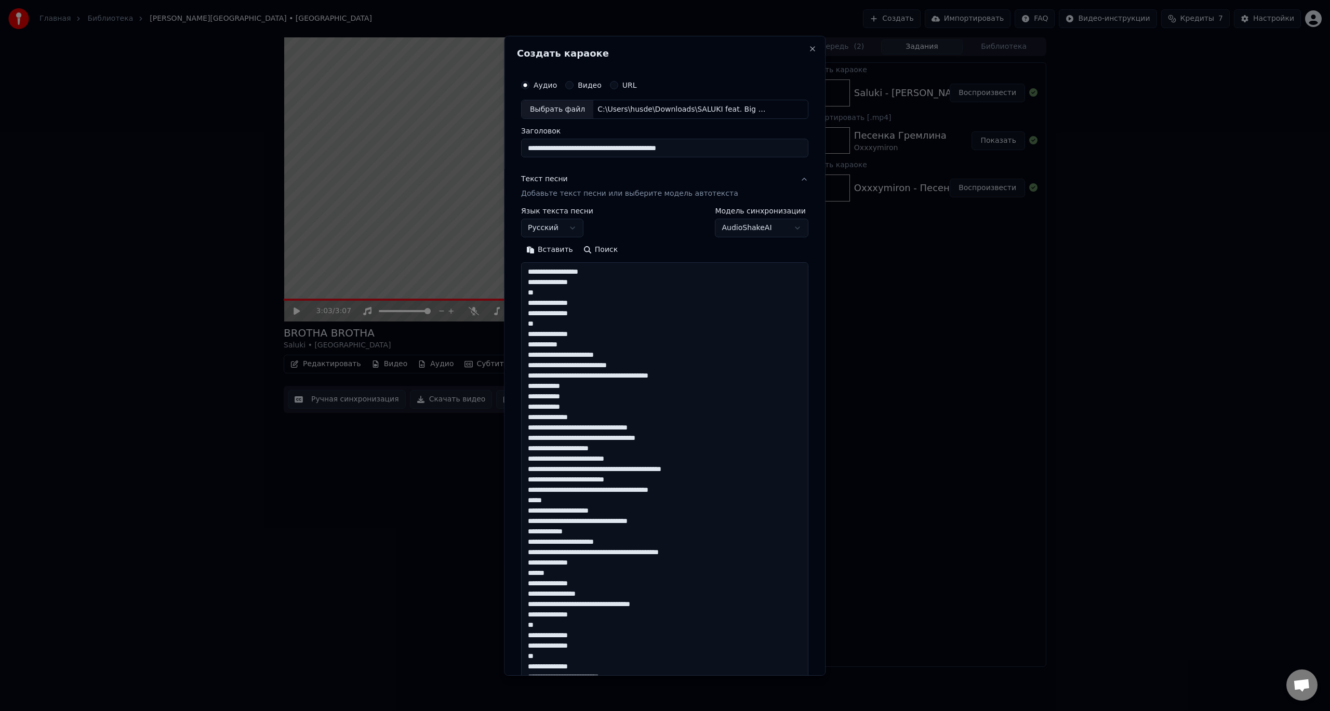
scroll to position [751, 0]
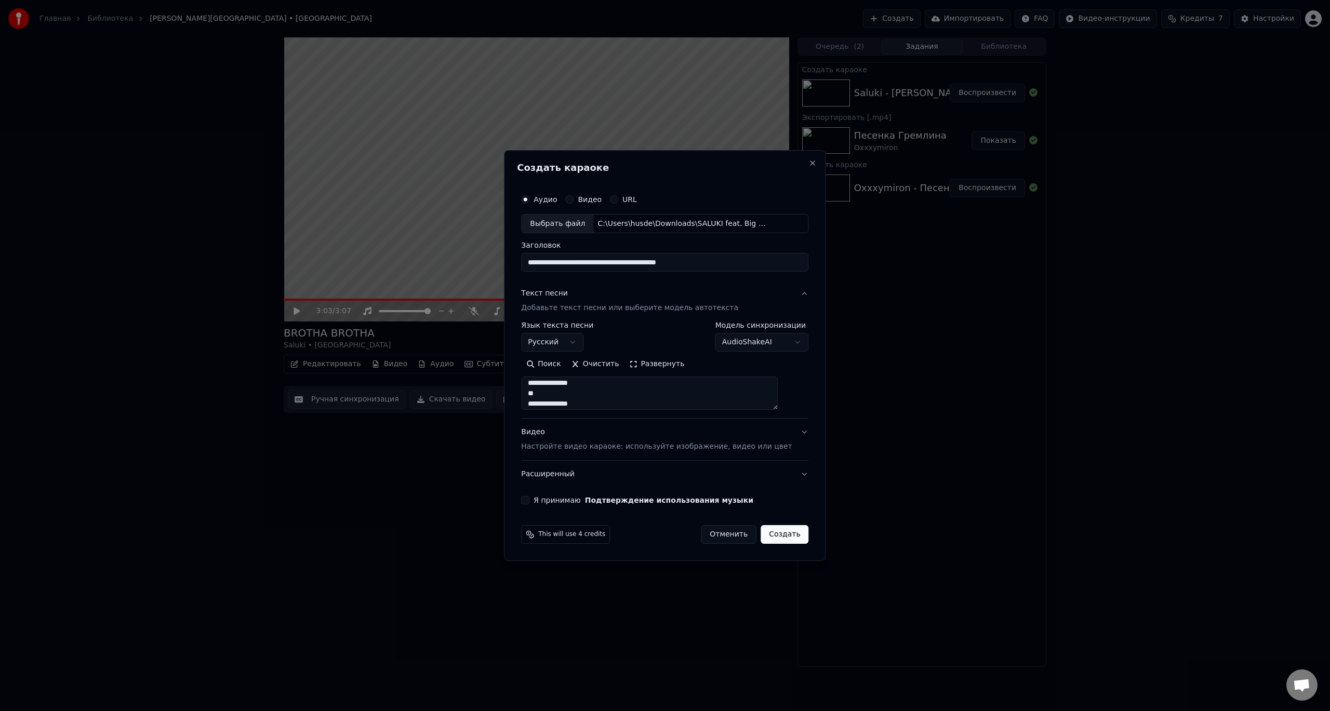
type textarea "**********"
click at [655, 437] on div "Видео Настройте видео караоке: используйте изображение, видео или цвет" at bounding box center [656, 439] width 271 height 25
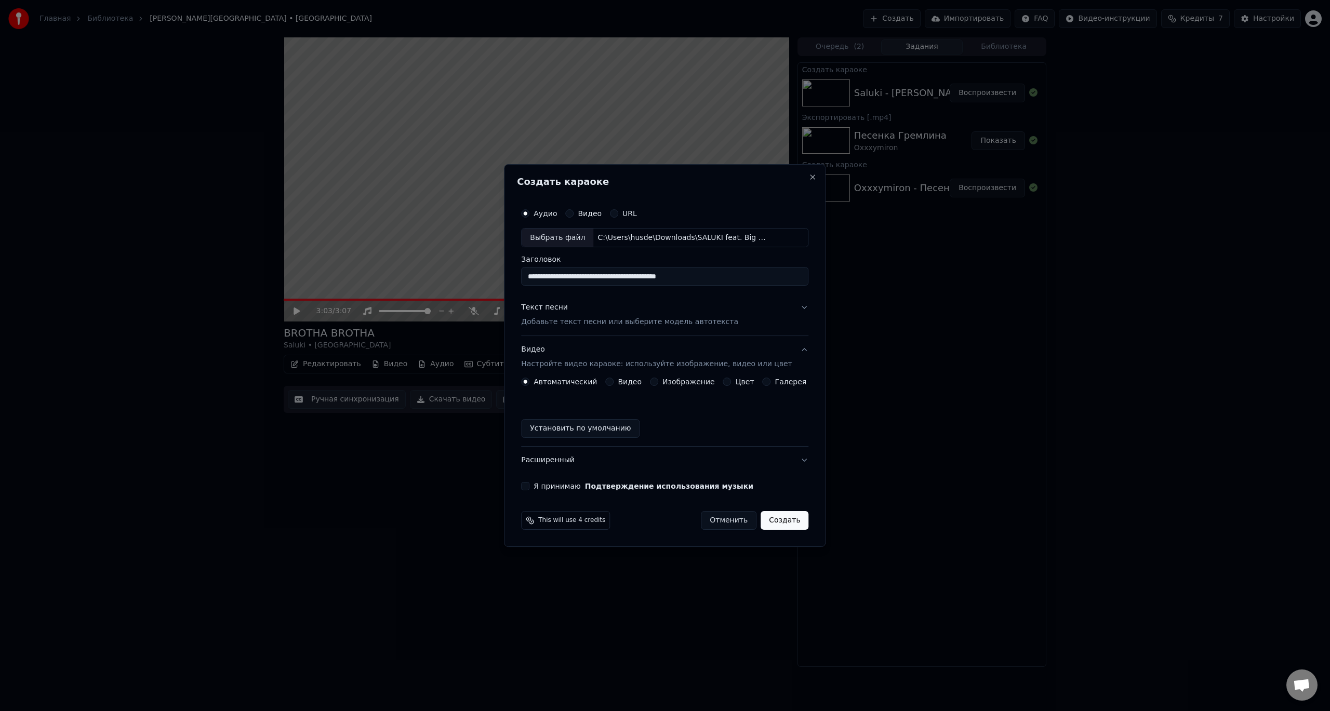
click at [674, 381] on label "Изображение" at bounding box center [688, 381] width 52 height 7
click at [658, 381] on button "Изображение" at bounding box center [654, 382] width 8 height 8
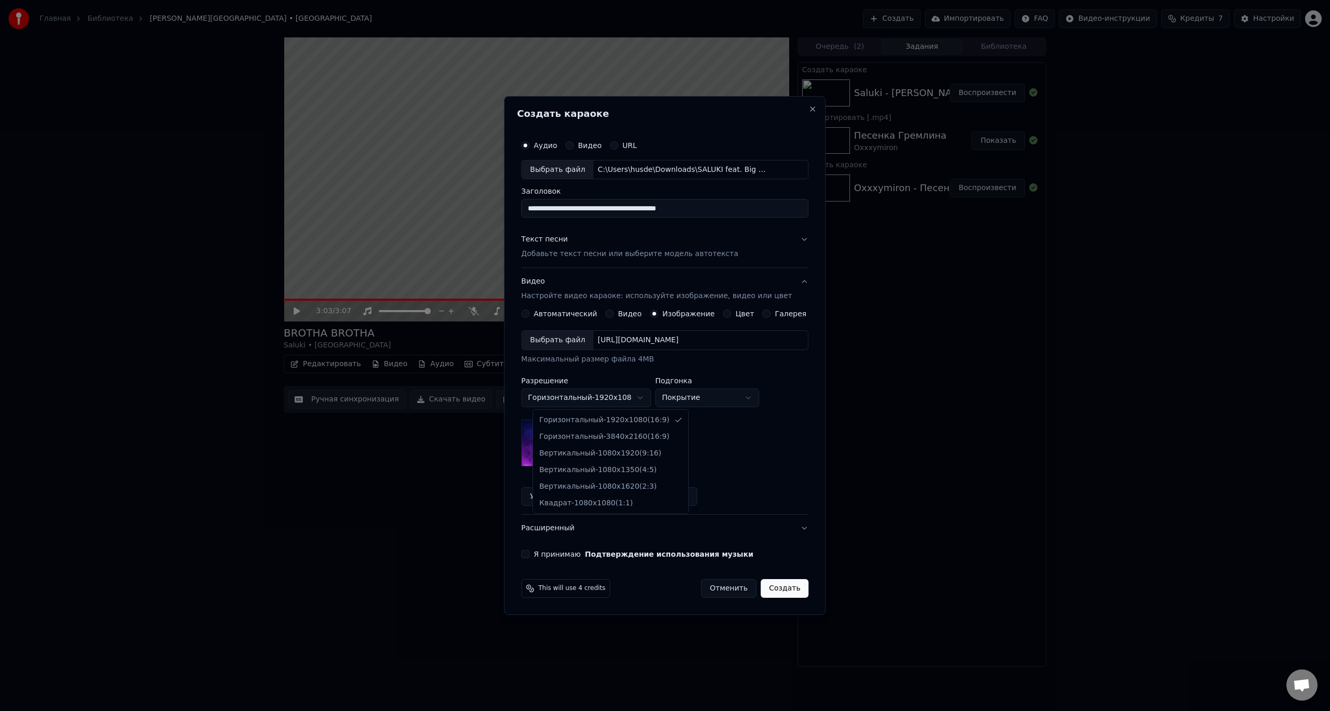
click at [639, 398] on body "**********" at bounding box center [665, 355] width 1330 height 711
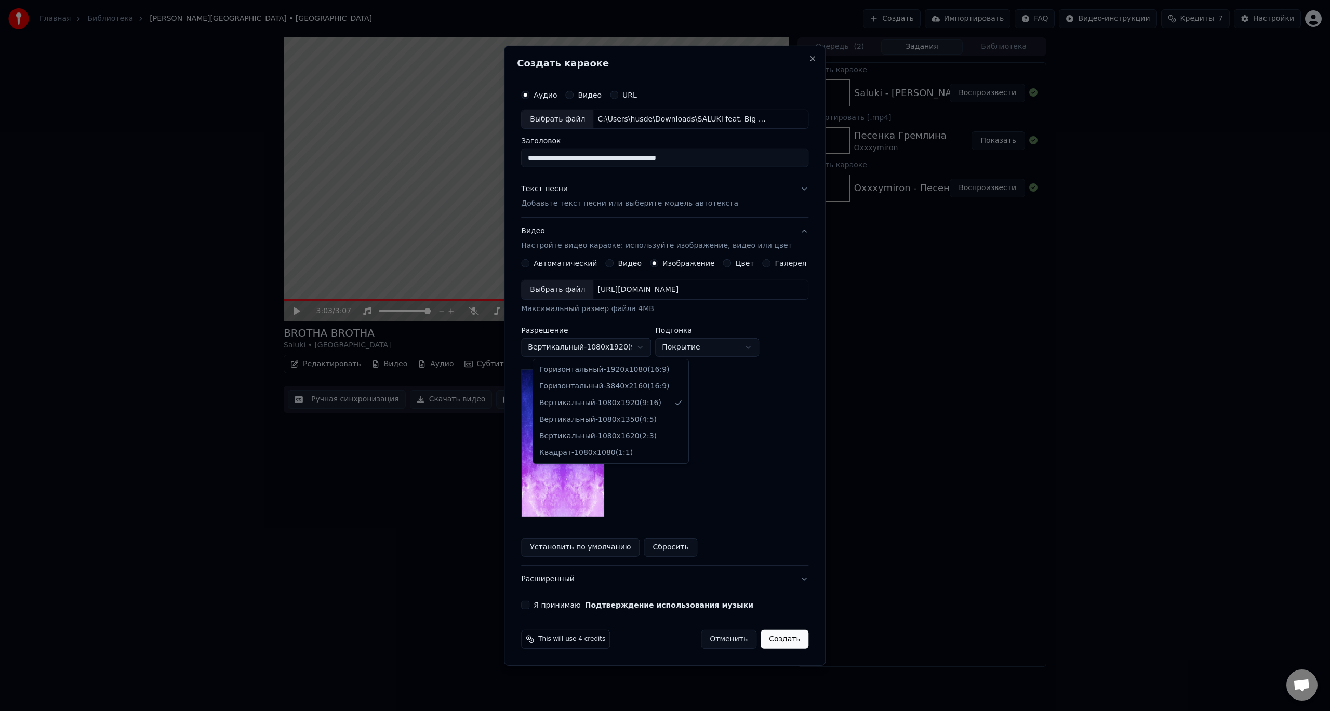
click at [638, 353] on body "**********" at bounding box center [665, 355] width 1330 height 711
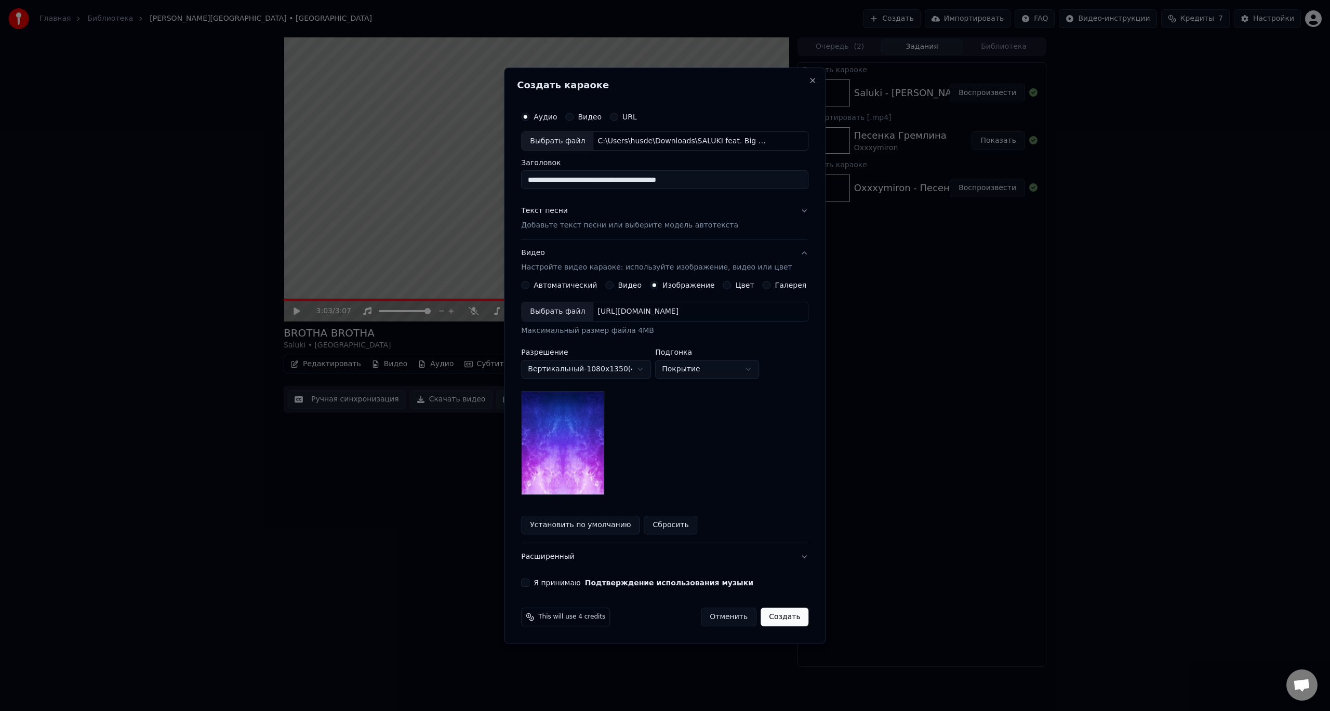
click at [674, 286] on label "Изображение" at bounding box center [688, 285] width 52 height 7
click at [658, 286] on button "Изображение" at bounding box center [654, 285] width 8 height 8
click at [571, 310] on div "Выбрать файл" at bounding box center [557, 311] width 72 height 19
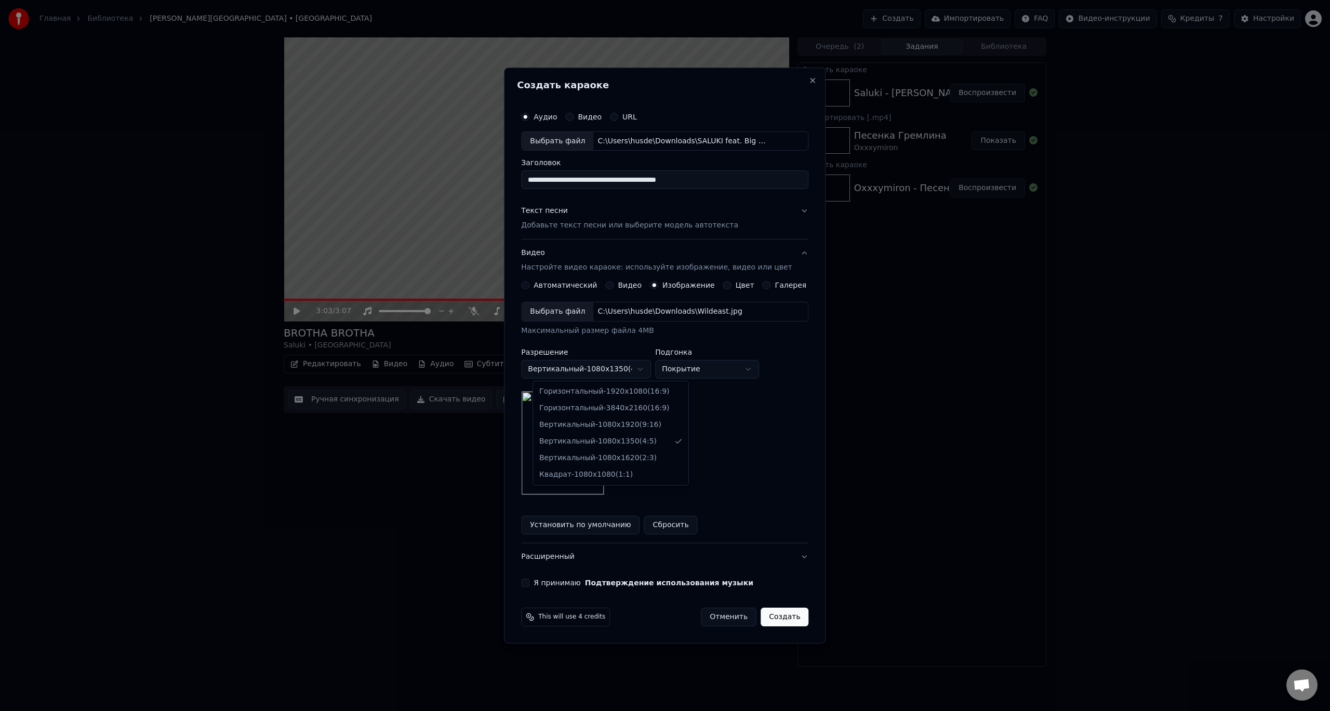
click at [602, 367] on body "**********" at bounding box center [665, 355] width 1330 height 711
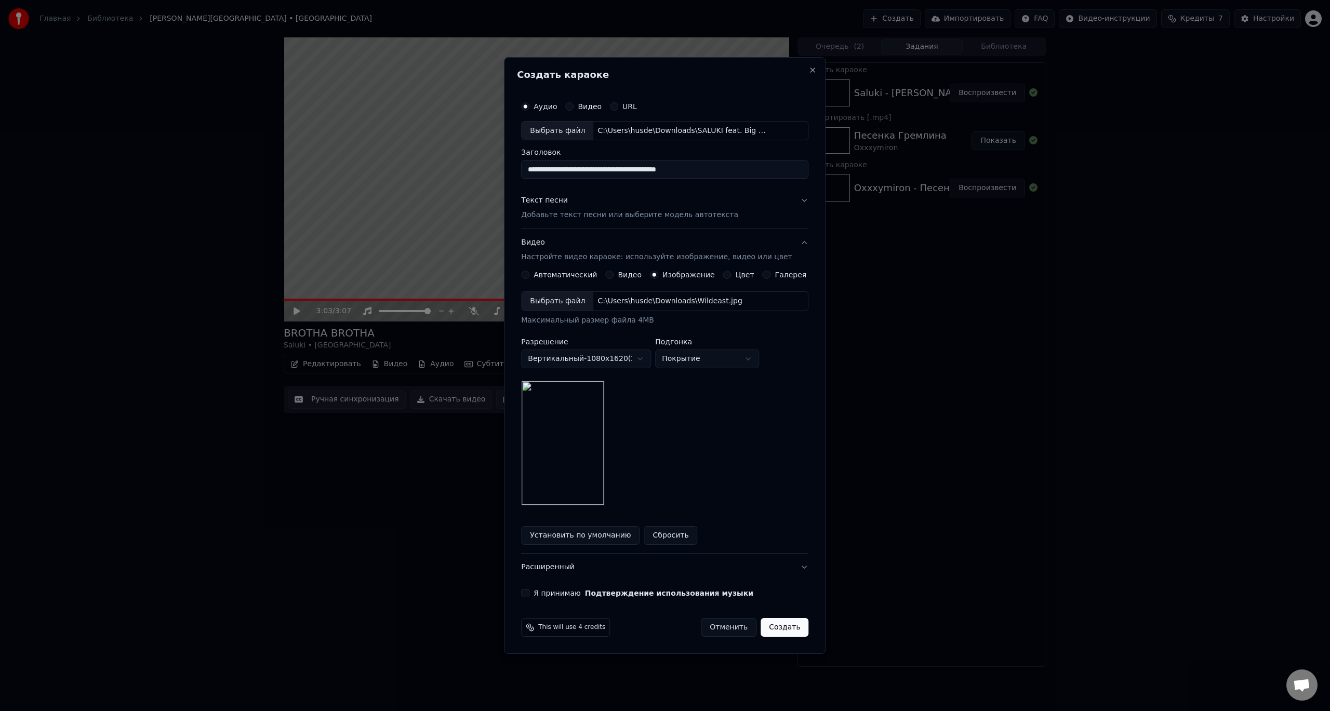
click at [622, 363] on body "**********" at bounding box center [665, 355] width 1330 height 711
select select "*********"
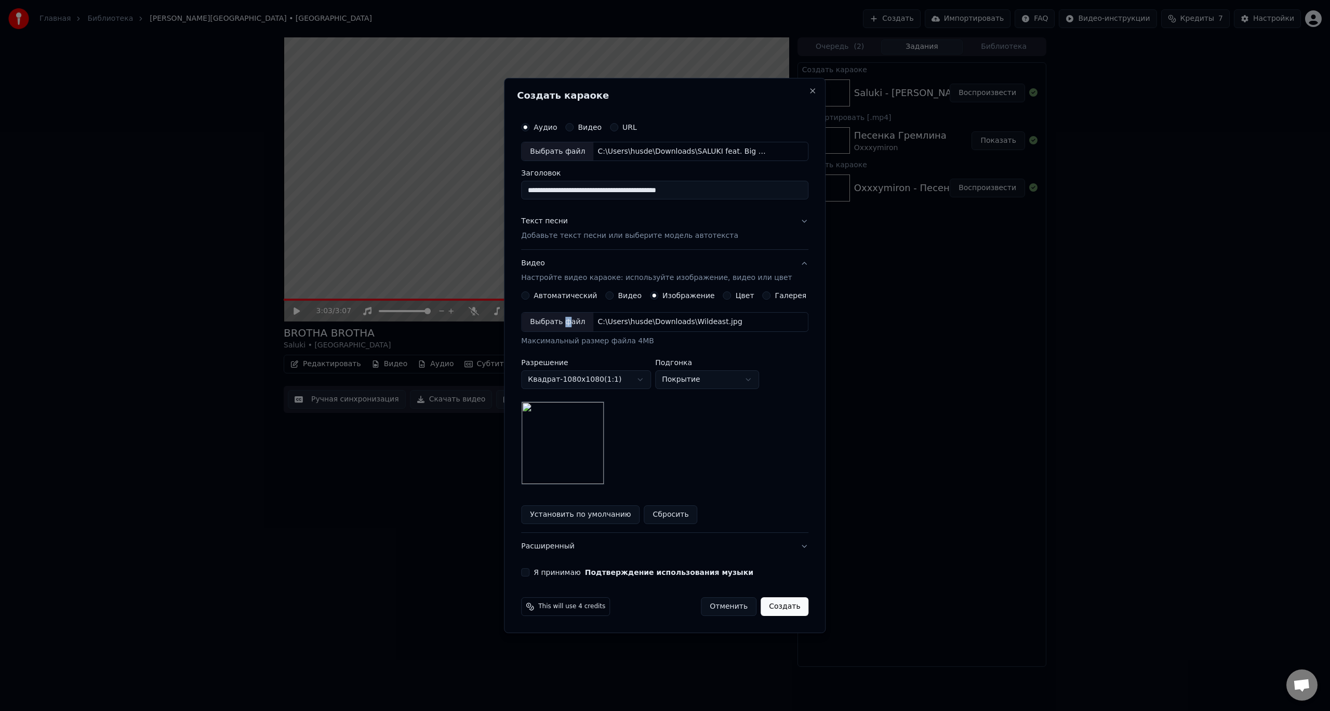
click at [573, 321] on div "Выбрать файл" at bounding box center [557, 322] width 72 height 19
click at [733, 219] on button "Текст песни Добавьте текст песни или выберите модель автотекста" at bounding box center [664, 229] width 287 height 42
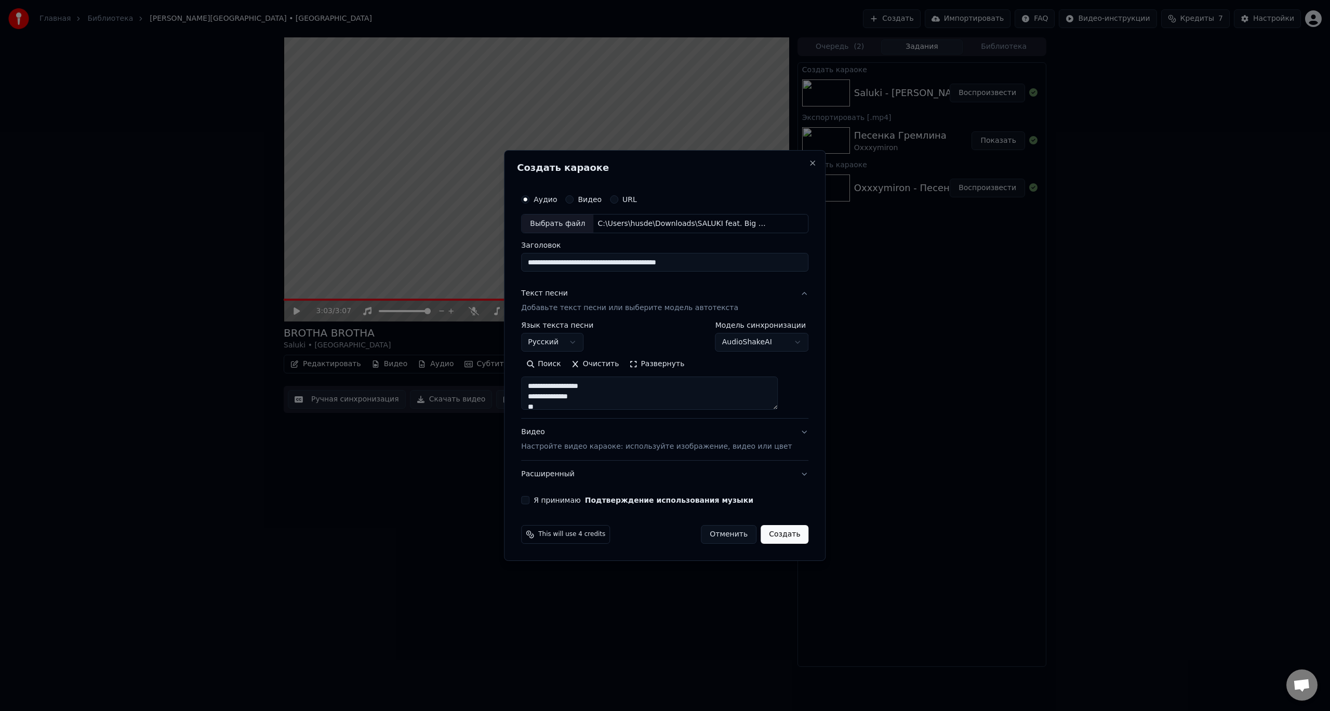
click at [780, 538] on button "Создать" at bounding box center [784, 534] width 48 height 19
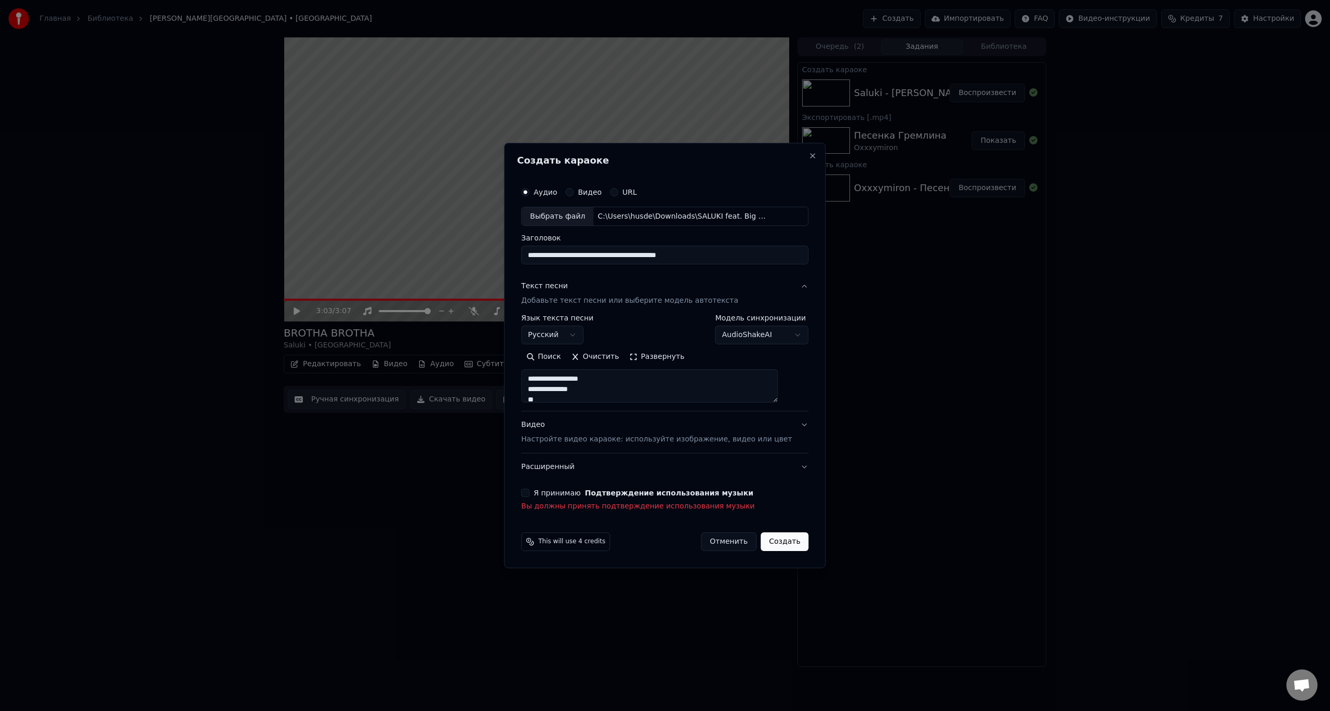
click at [529, 494] on button "Я принимаю Подтверждение использования музыки" at bounding box center [525, 493] width 8 height 8
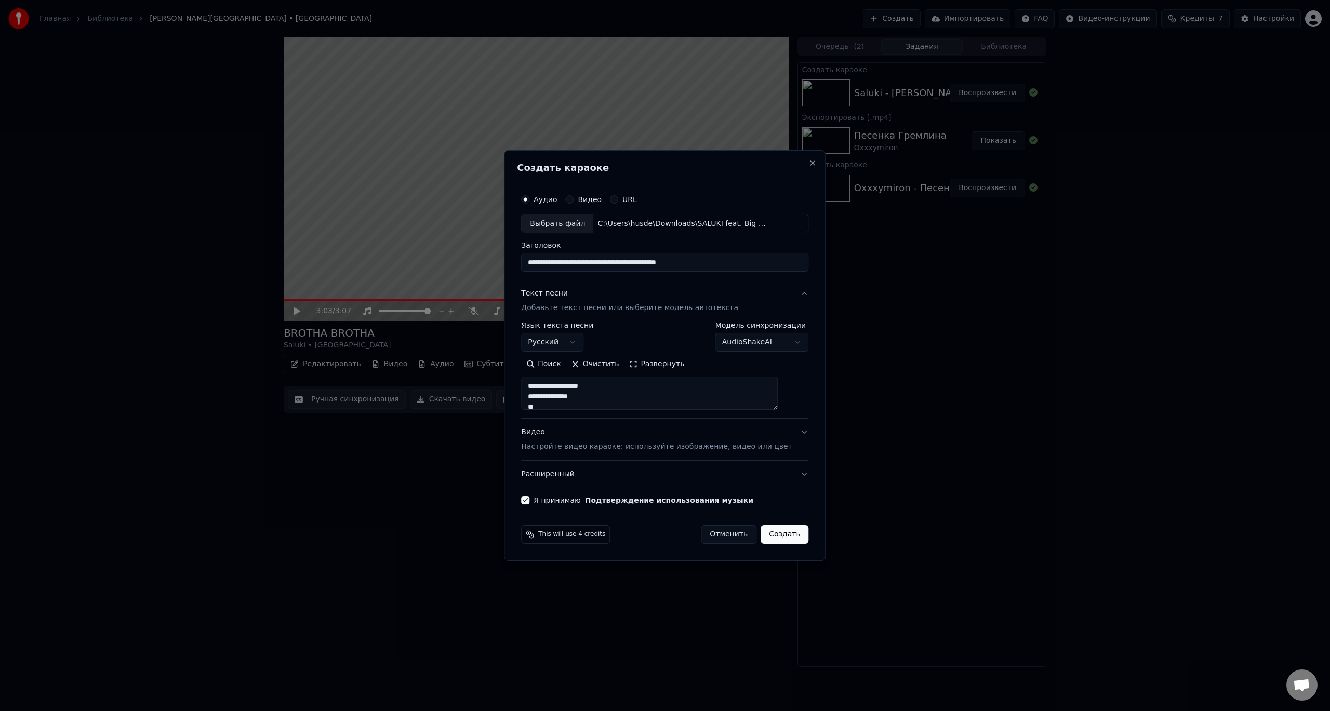
click at [779, 533] on button "Создать" at bounding box center [784, 534] width 48 height 19
select select
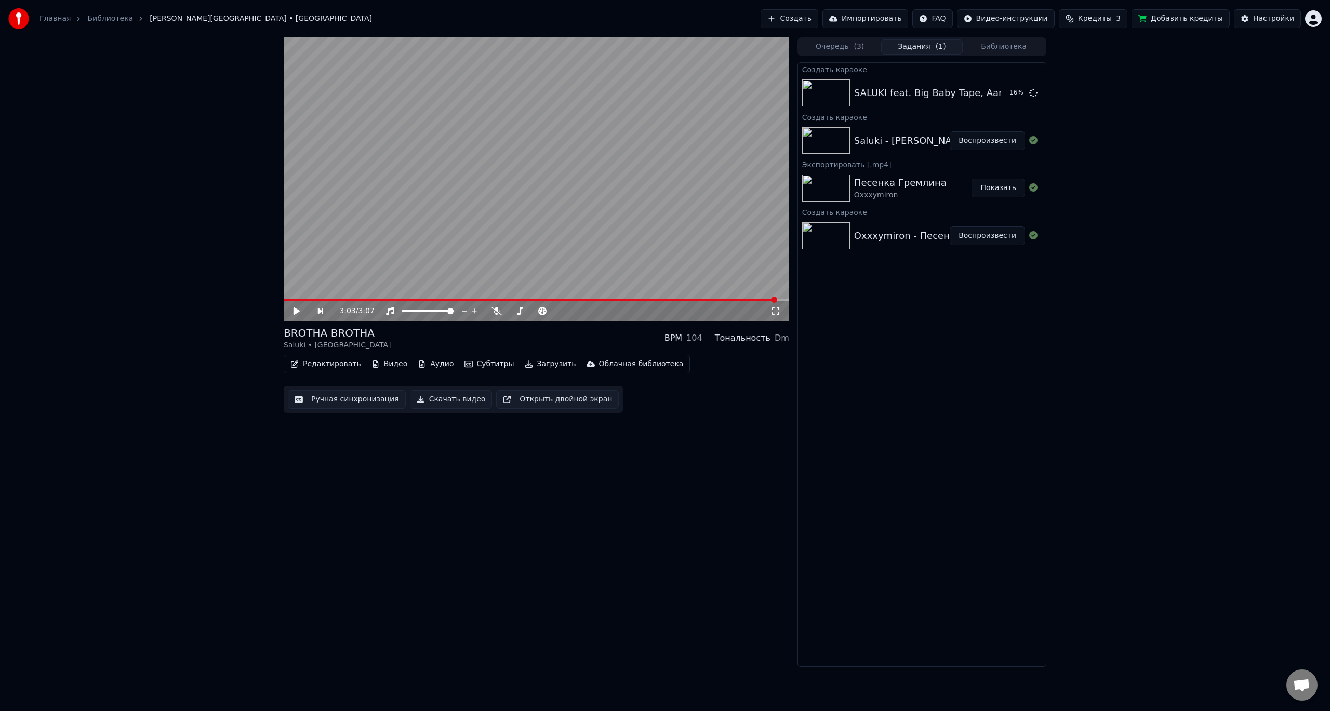
click at [893, 129] on div "Saluki - [PERSON_NAME] (feat. [GEOGRAPHIC_DATA]) Воспроизвести" at bounding box center [922, 140] width 248 height 35
click at [909, 134] on div "Saluki - [PERSON_NAME] (feat. [GEOGRAPHIC_DATA])" at bounding box center [978, 140] width 248 height 15
click at [875, 142] on div "Saluki - [PERSON_NAME] (feat. [GEOGRAPHIC_DATA])" at bounding box center [978, 140] width 248 height 15
click at [883, 176] on div "Песенка Гремлина" at bounding box center [900, 183] width 92 height 15
click at [889, 135] on div "Saluki - [PERSON_NAME] (feat. [GEOGRAPHIC_DATA])" at bounding box center [978, 140] width 248 height 15
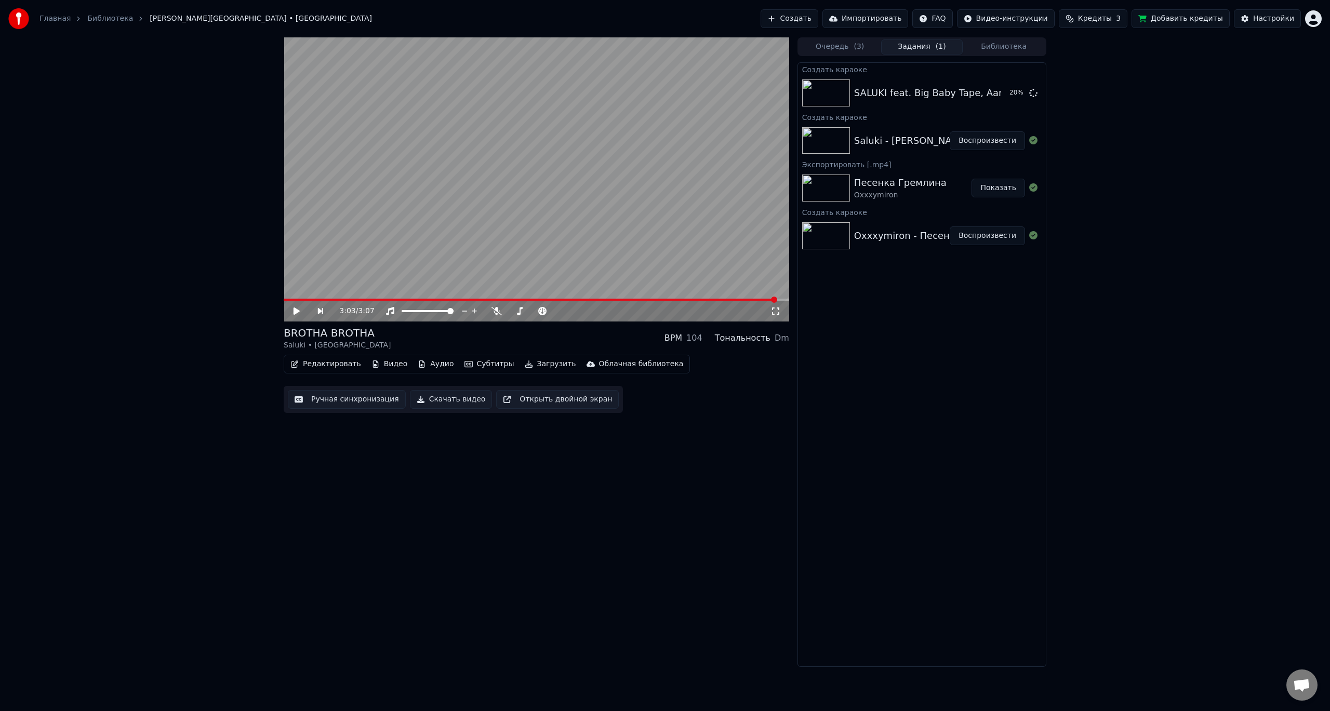
click at [343, 364] on button "Редактировать" at bounding box center [325, 364] width 79 height 15
click at [625, 490] on div "3:03 / 3:07 [PERSON_NAME] • BOULEVARD DEPO BPM 104 Тональность Dm Редактировать…" at bounding box center [536, 351] width 505 height 629
click at [992, 92] on button "Воспроизвести" at bounding box center [986, 93] width 75 height 19
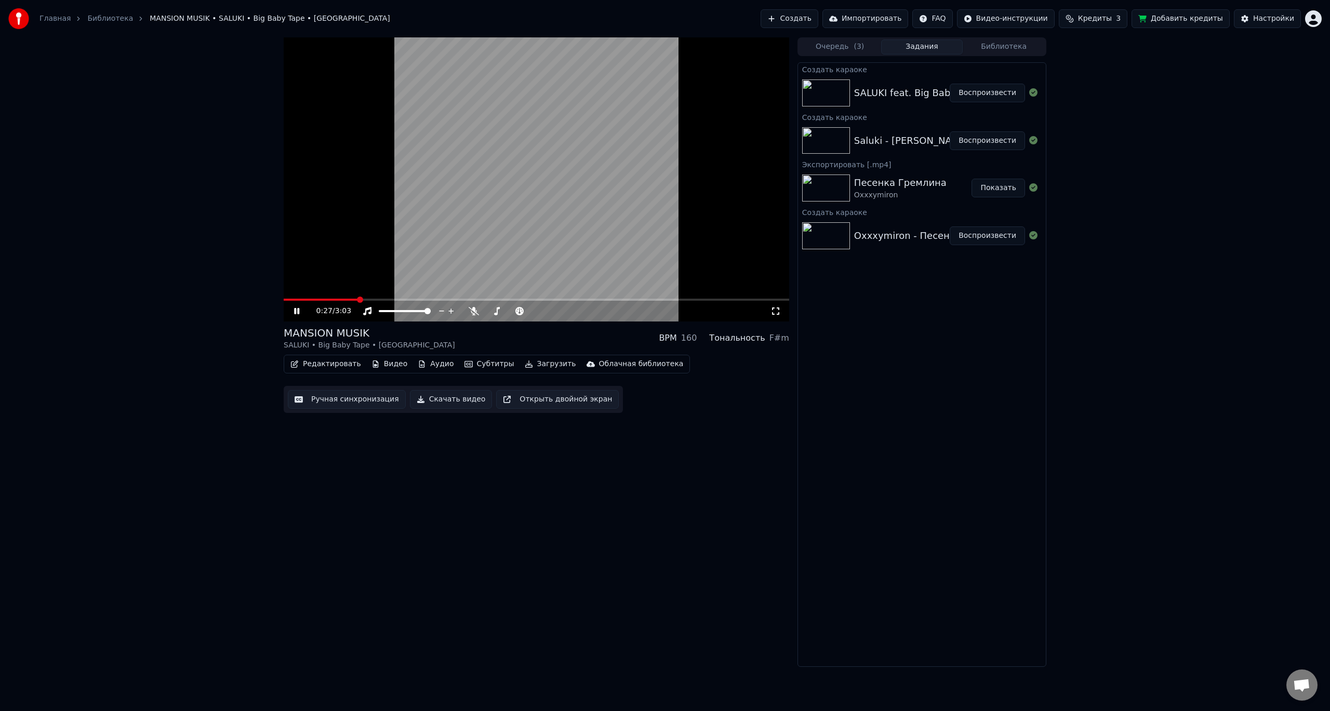
click at [773, 317] on div "0:27 / 3:03" at bounding box center [536, 311] width 505 height 21
click at [776, 309] on icon at bounding box center [775, 311] width 10 height 8
click at [336, 364] on button "Редактировать" at bounding box center [325, 364] width 79 height 15
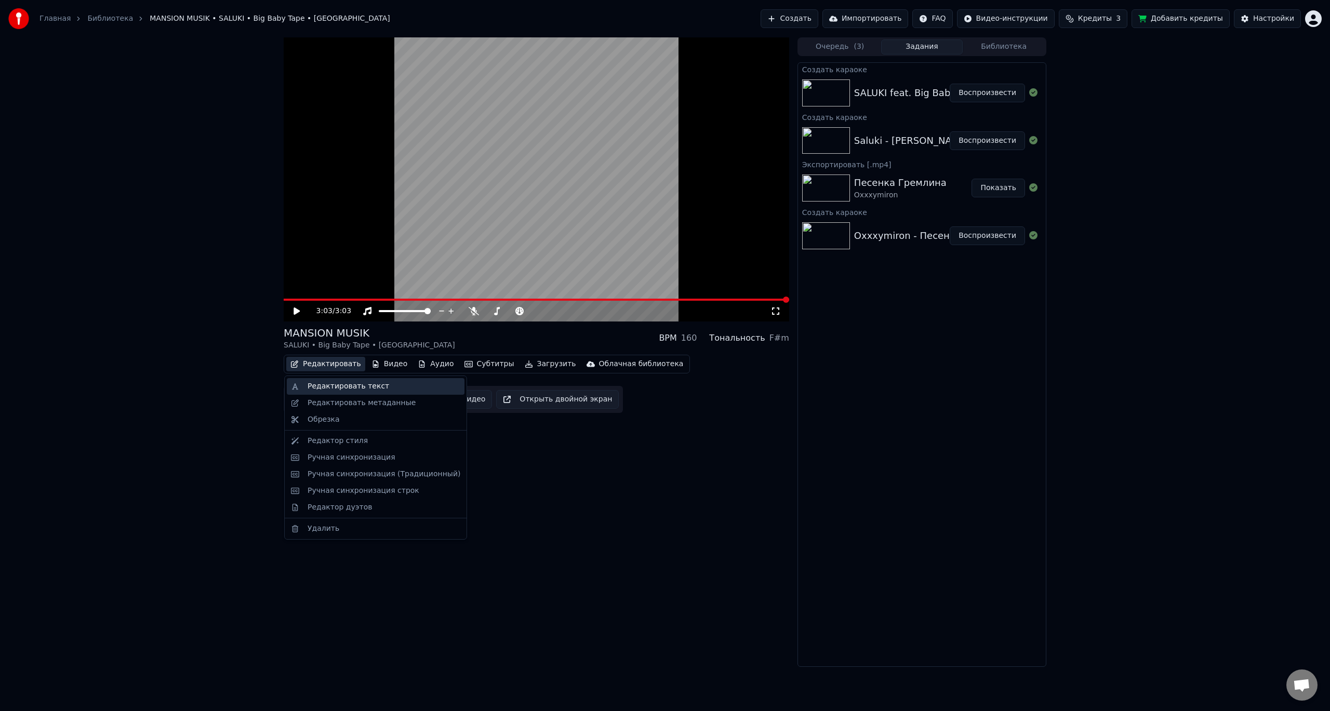
click at [340, 383] on div "Редактировать текст" at bounding box center [348, 386] width 82 height 10
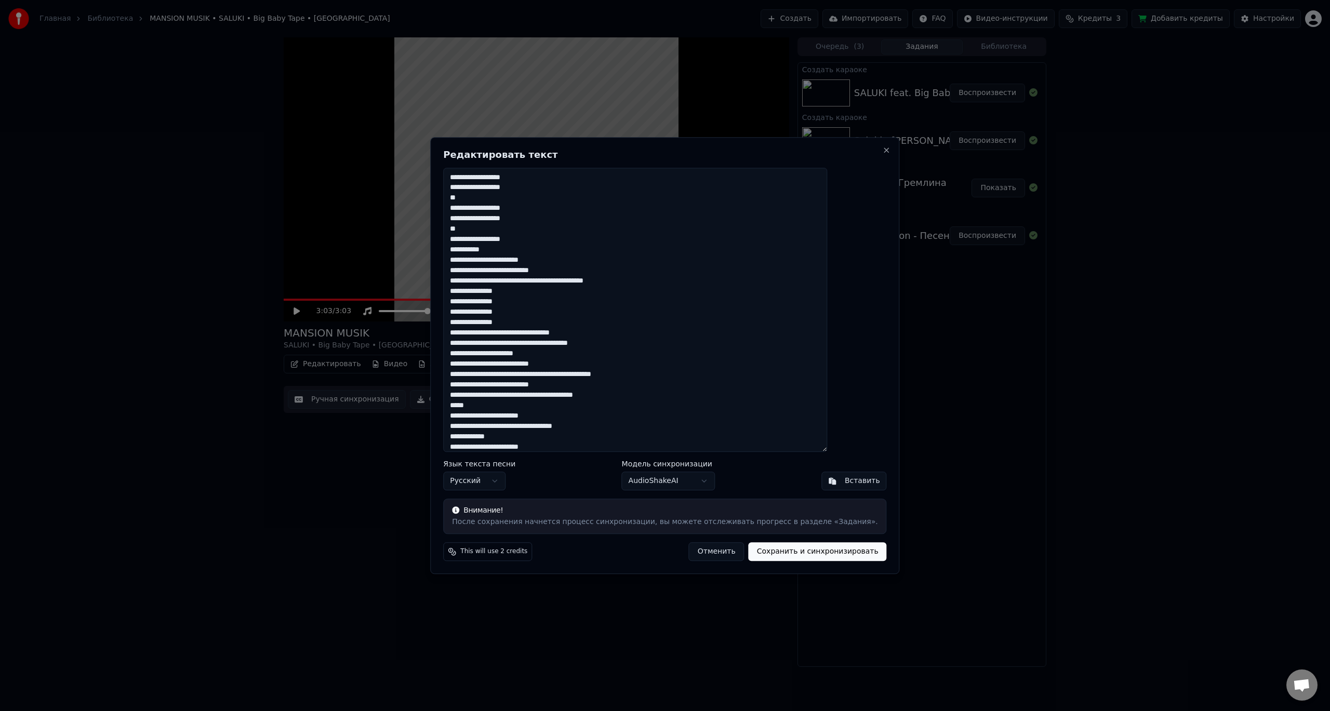
click at [504, 187] on textarea at bounding box center [635, 310] width 384 height 285
click at [531, 188] on textarea at bounding box center [635, 310] width 384 height 285
click at [506, 208] on textarea at bounding box center [635, 310] width 384 height 285
click at [534, 209] on textarea at bounding box center [635, 310] width 384 height 285
click at [500, 220] on textarea at bounding box center [635, 310] width 384 height 285
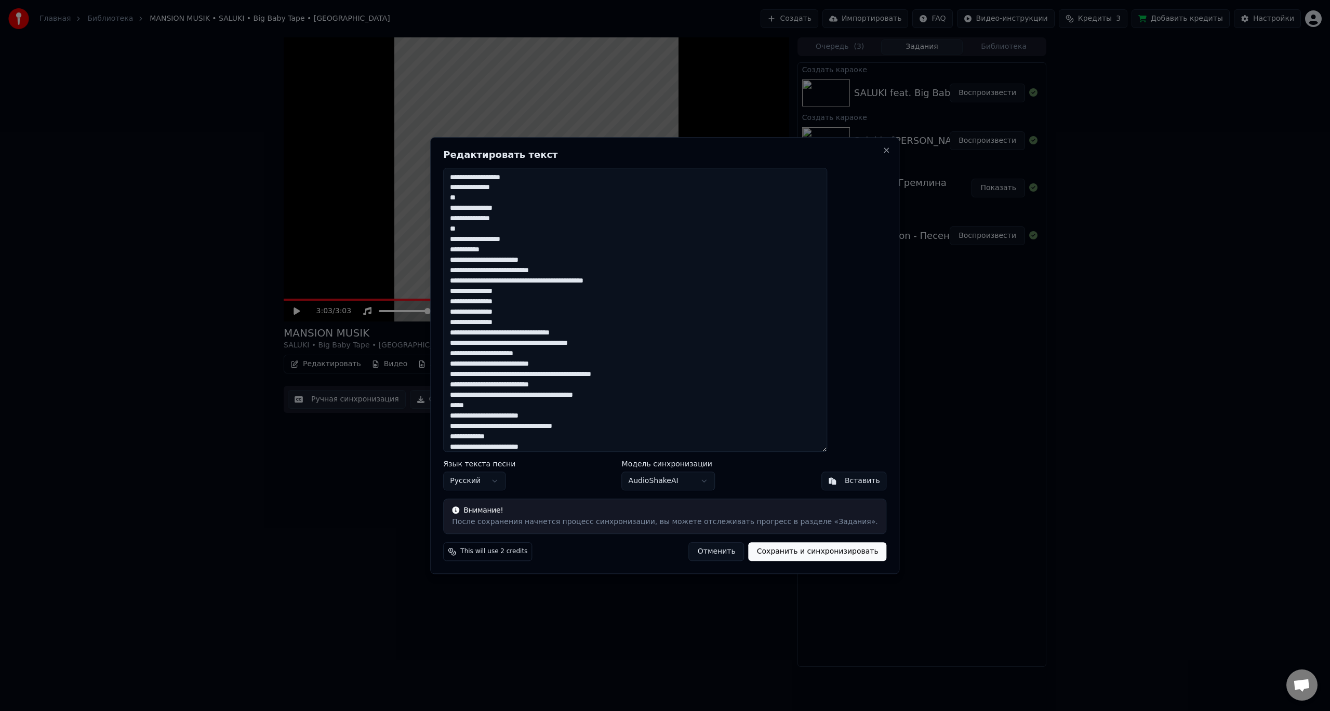
click at [523, 227] on textarea at bounding box center [635, 310] width 384 height 285
click at [536, 239] on textarea at bounding box center [635, 310] width 384 height 285
click at [523, 247] on textarea at bounding box center [635, 310] width 384 height 285
drag, startPoint x: 555, startPoint y: 259, endPoint x: 563, endPoint y: 260, distance: 8.4
click at [556, 259] on textarea at bounding box center [635, 310] width 384 height 285
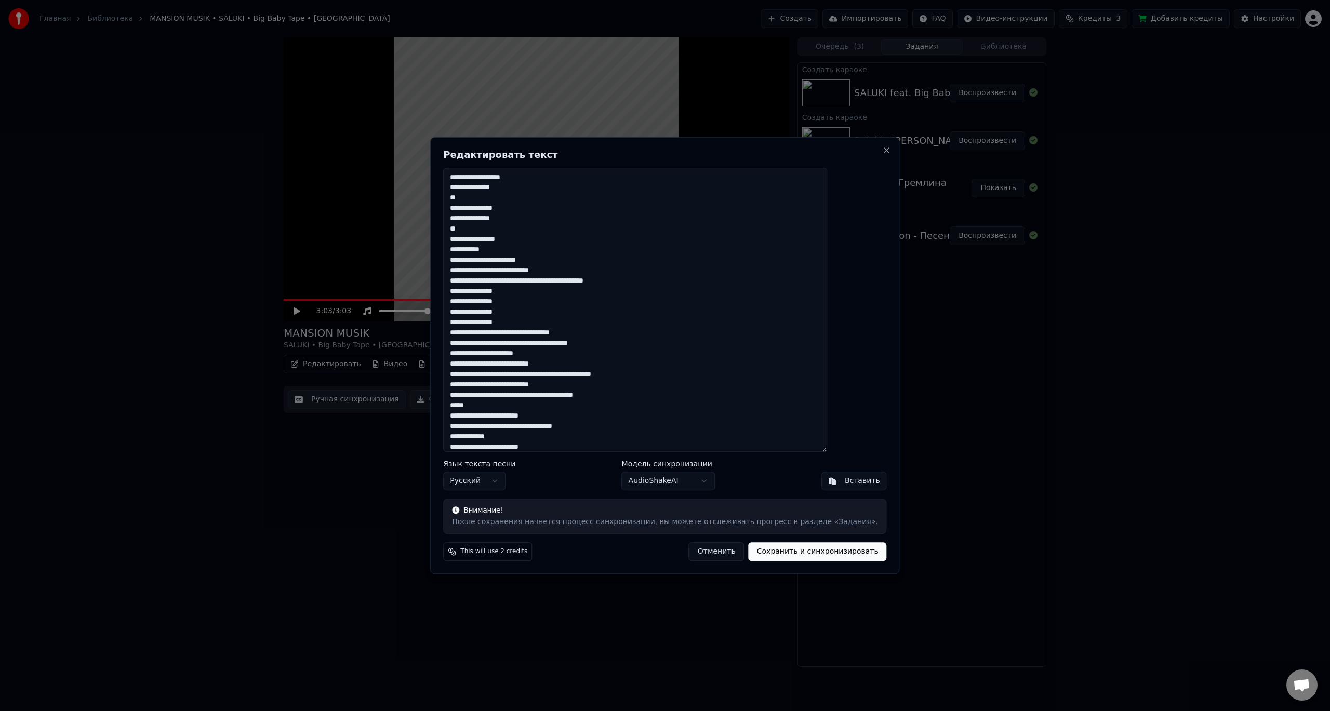
click at [486, 282] on textarea at bounding box center [635, 310] width 384 height 285
click at [620, 280] on textarea at bounding box center [635, 310] width 384 height 285
click at [487, 291] on textarea at bounding box center [635, 310] width 384 height 285
drag, startPoint x: 486, startPoint y: 301, endPoint x: 496, endPoint y: 301, distance: 9.9
click at [487, 301] on textarea at bounding box center [635, 310] width 384 height 285
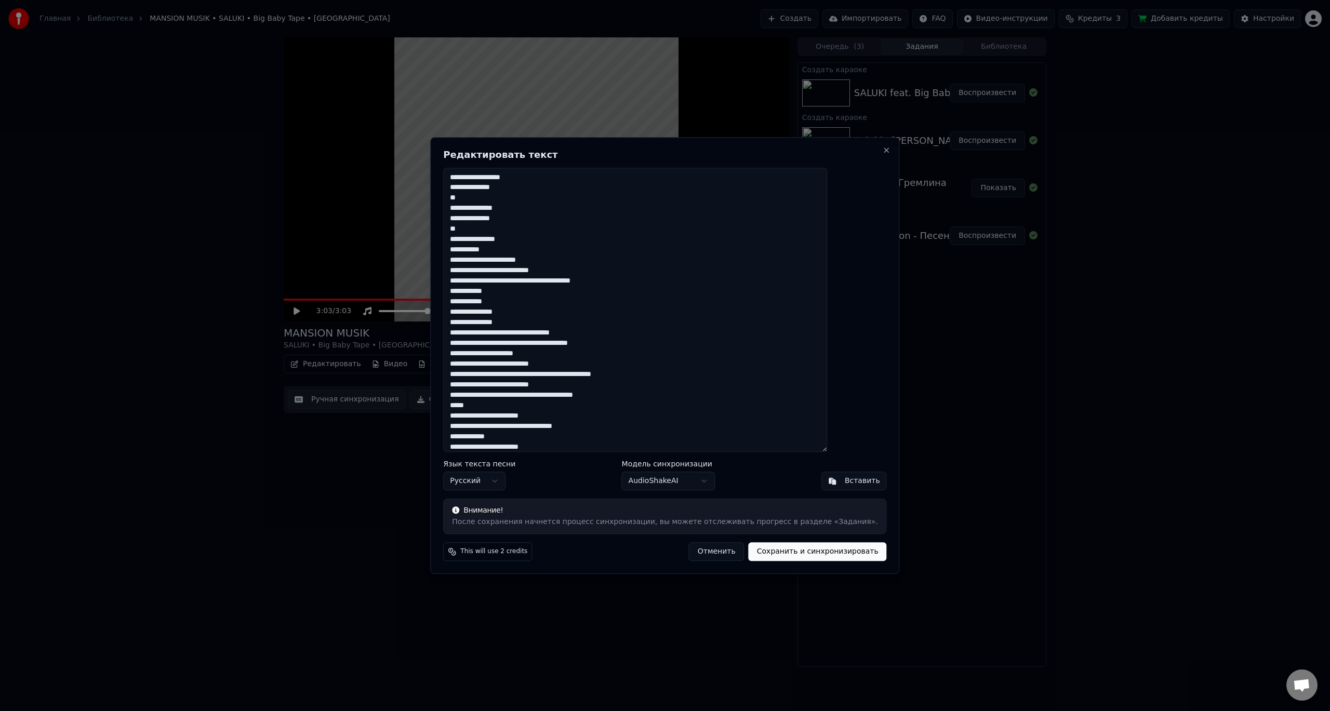
click at [538, 311] on textarea at bounding box center [635, 310] width 384 height 285
click at [494, 312] on textarea at bounding box center [635, 310] width 384 height 285
click at [546, 326] on textarea at bounding box center [635, 310] width 384 height 285
drag, startPoint x: 500, startPoint y: 344, endPoint x: 514, endPoint y: 344, distance: 13.5
click at [503, 344] on textarea at bounding box center [635, 310] width 384 height 285
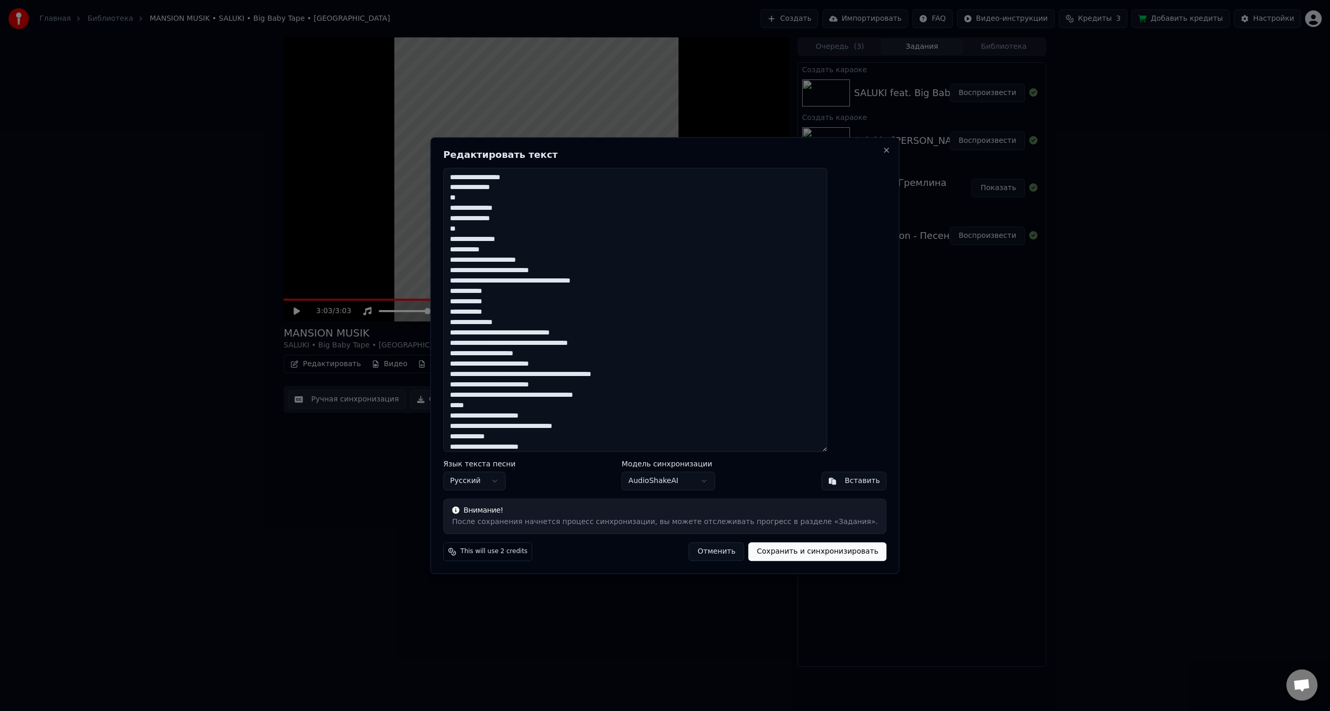
click at [499, 345] on textarea at bounding box center [635, 310] width 384 height 285
click at [540, 341] on textarea at bounding box center [635, 310] width 384 height 285
click at [553, 352] on textarea at bounding box center [635, 310] width 384 height 285
click at [538, 365] on textarea at bounding box center [635, 310] width 384 height 285
click at [491, 374] on textarea at bounding box center [635, 310] width 384 height 285
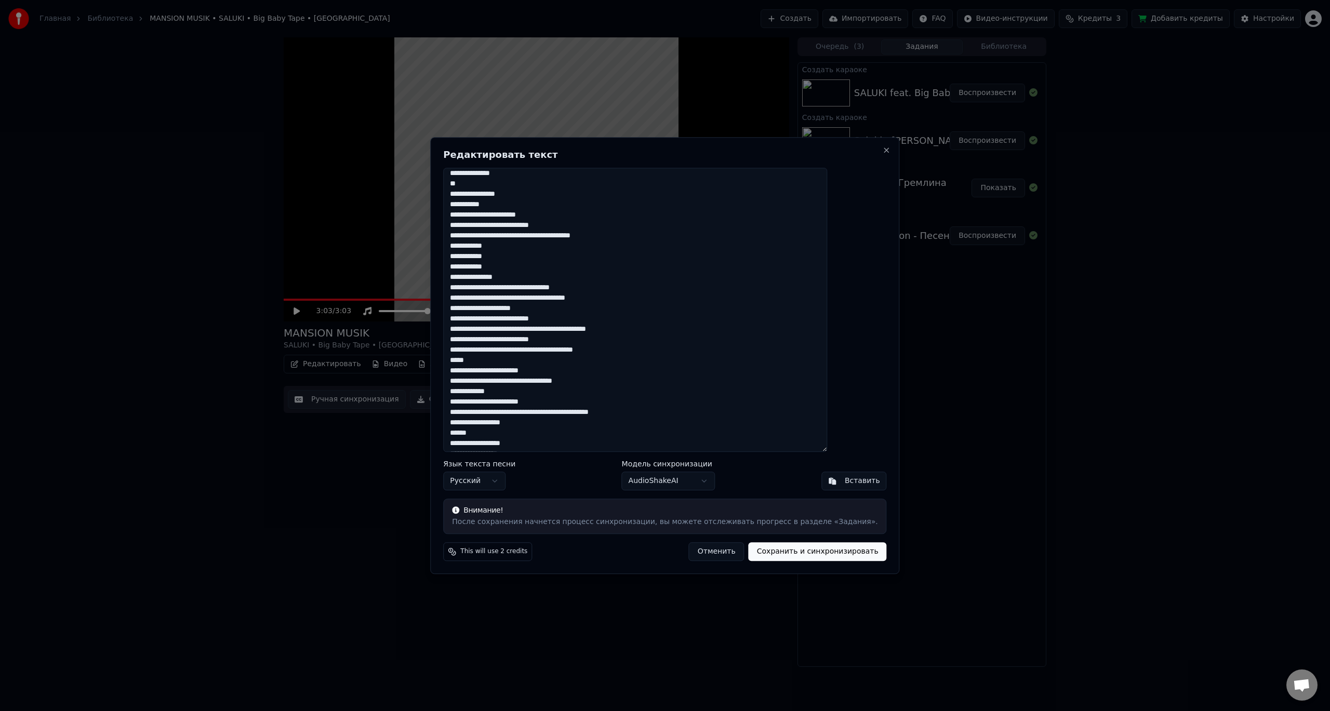
scroll to position [52, 0]
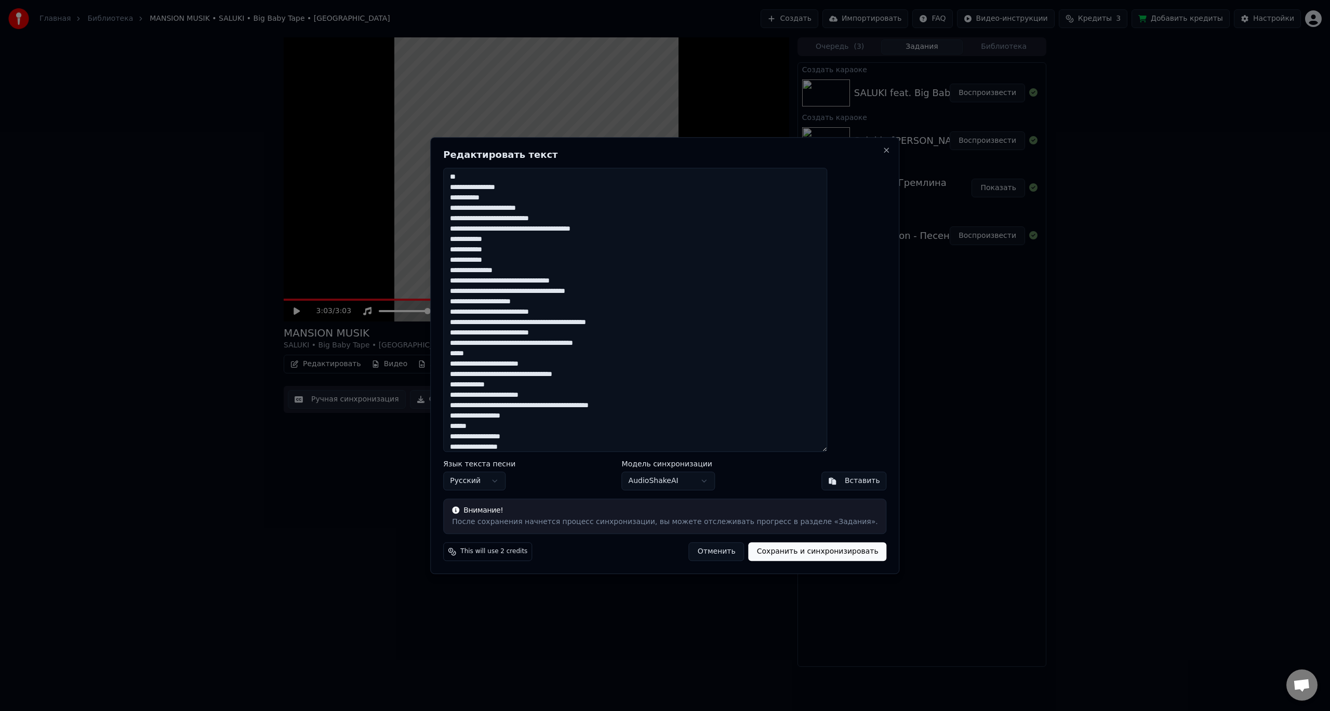
click at [515, 364] on textarea at bounding box center [635, 310] width 384 height 285
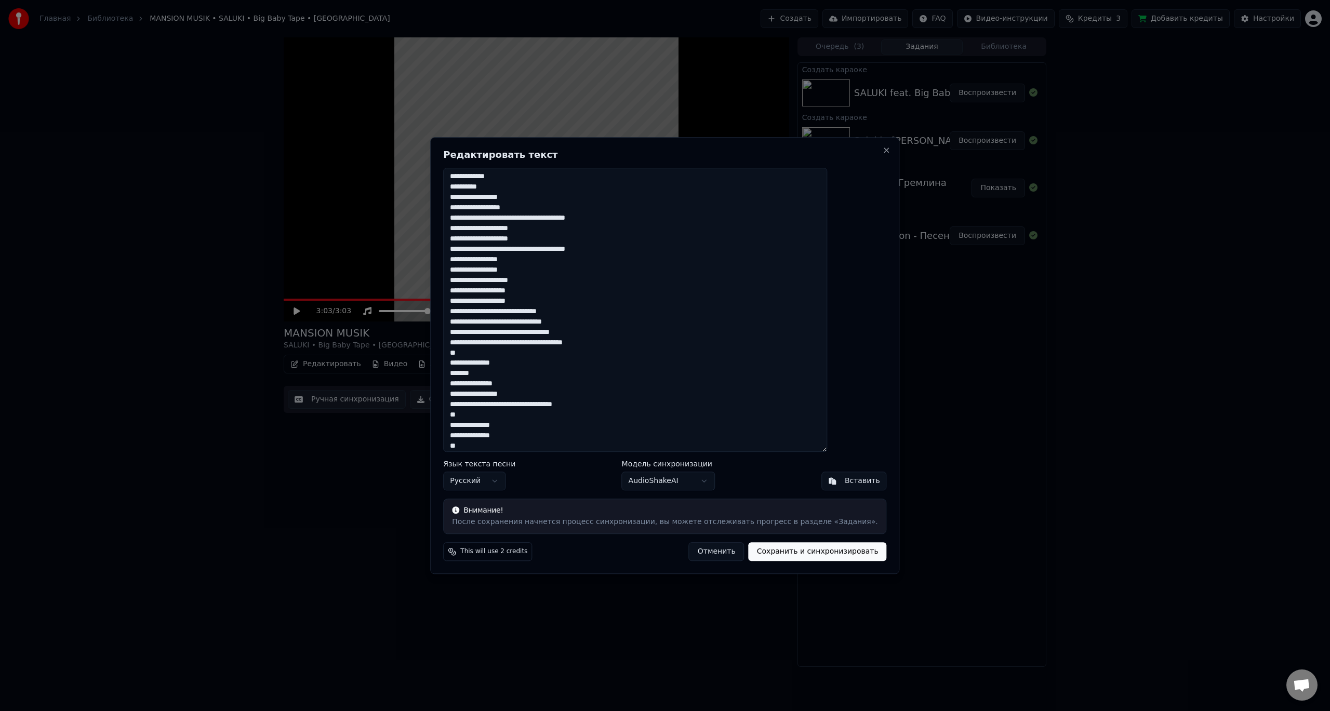
scroll to position [499, 0]
type textarea "**********"
click at [790, 550] on button "Сохранить и синхронизировать" at bounding box center [817, 551] width 138 height 19
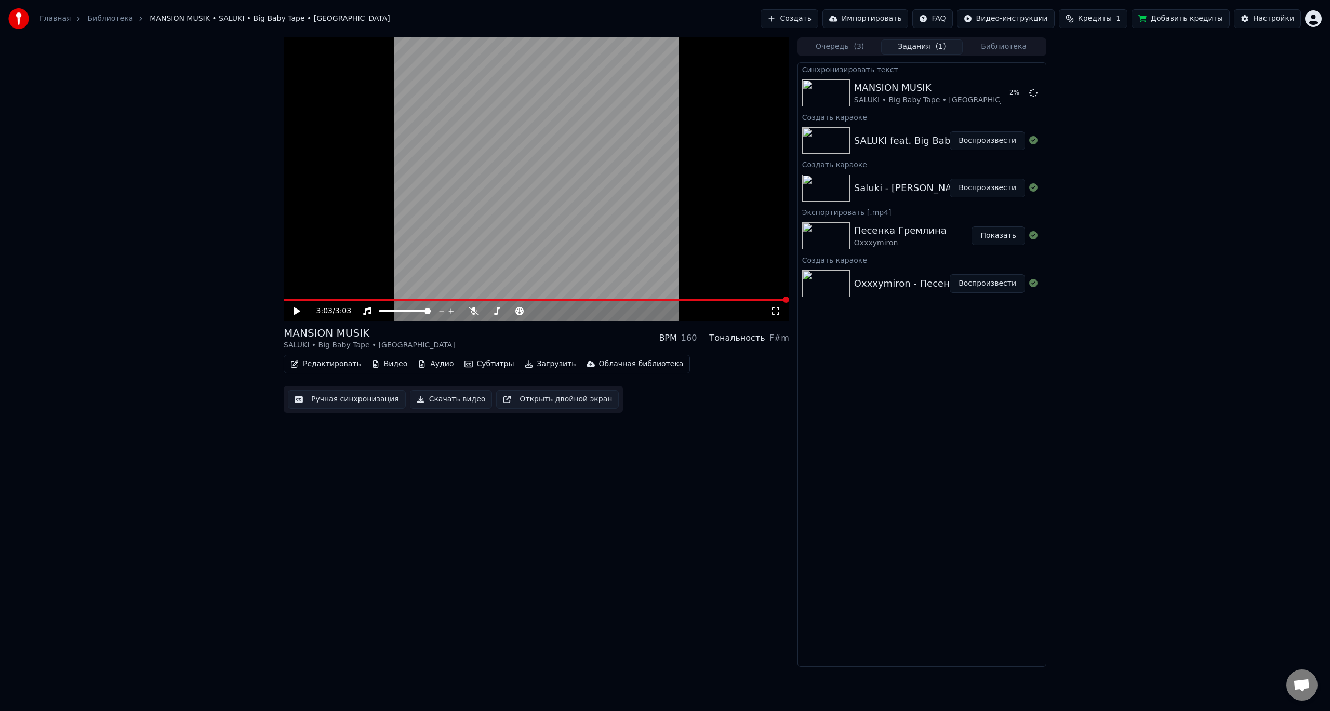
click at [976, 187] on button "Воспроизвести" at bounding box center [986, 188] width 75 height 19
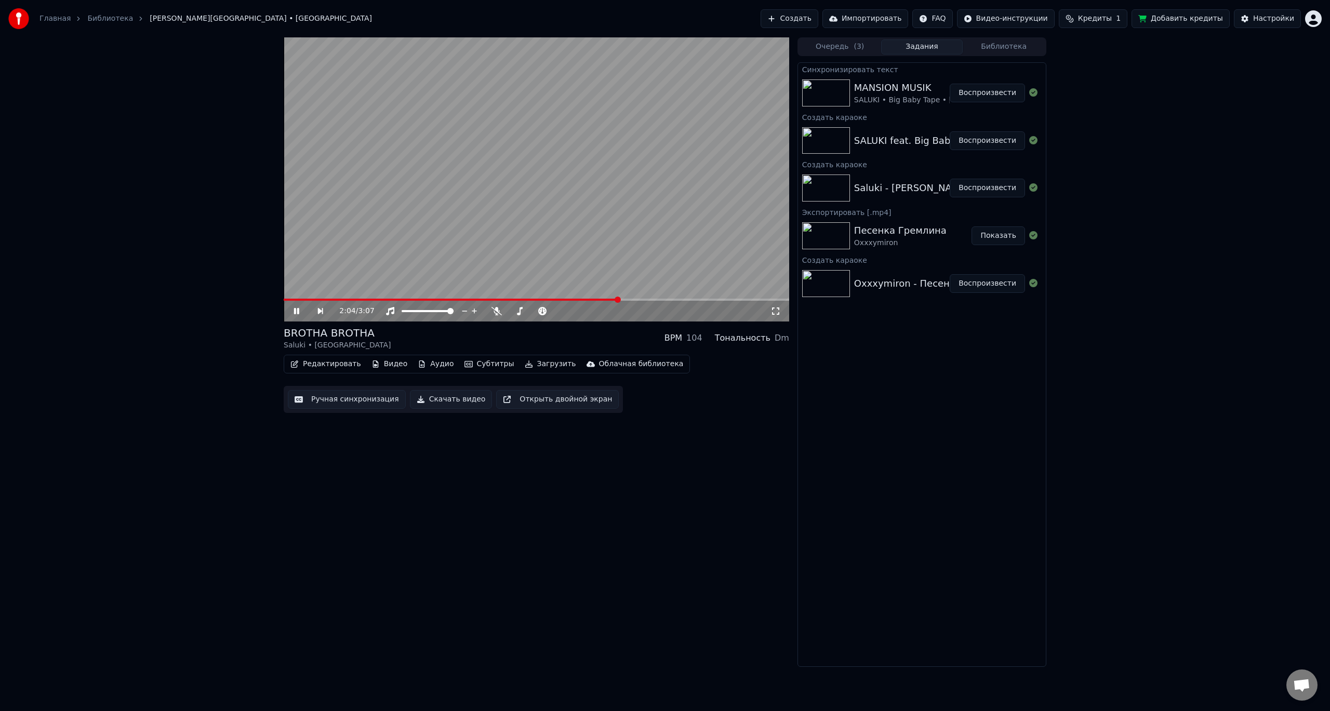
click at [976, 92] on button "Воспроизвести" at bounding box center [986, 93] width 75 height 19
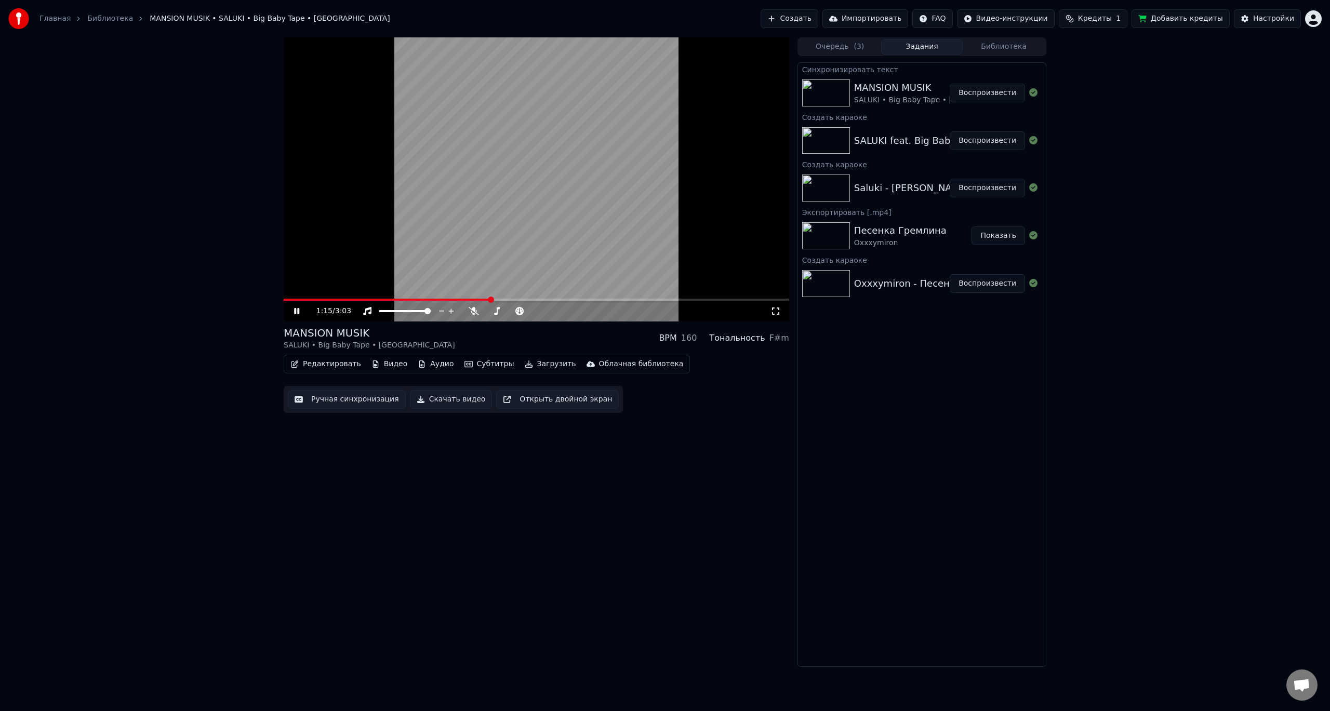
click at [293, 311] on icon at bounding box center [304, 311] width 24 height 8
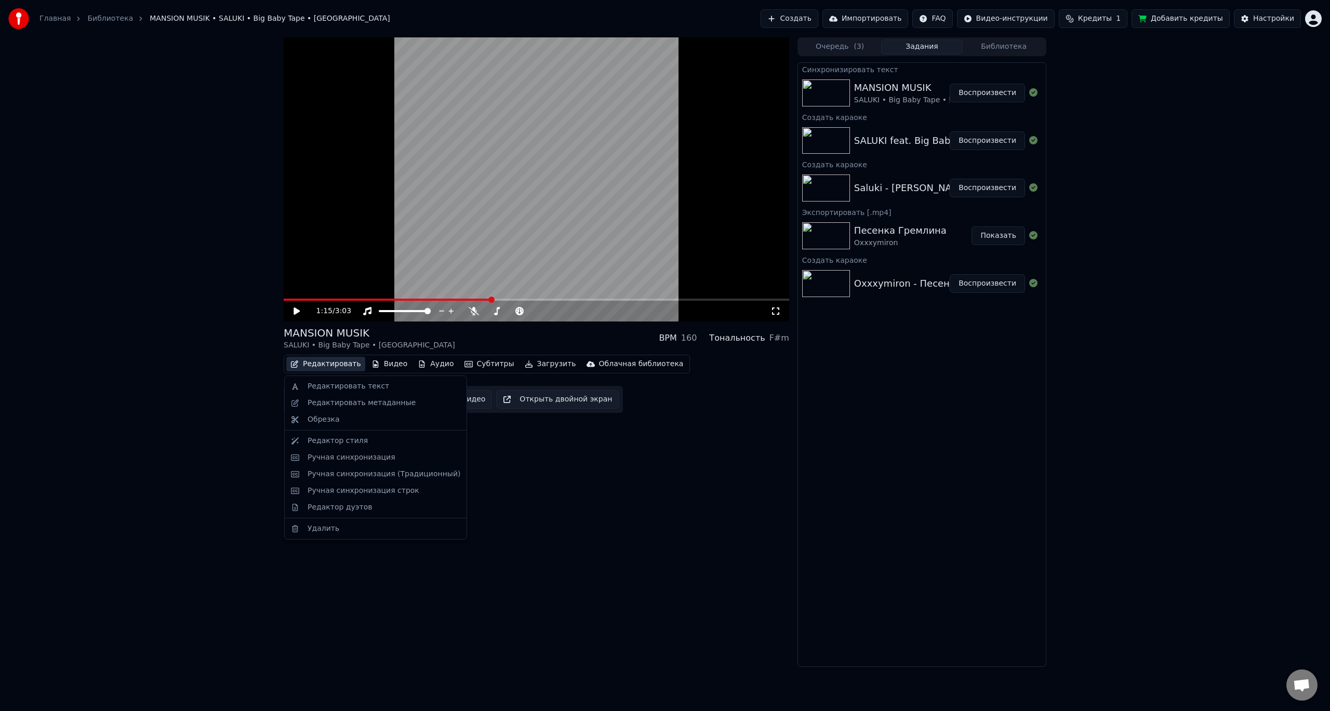
click at [340, 361] on button "Редактировать" at bounding box center [325, 364] width 79 height 15
click at [345, 384] on div "Редактировать текст" at bounding box center [348, 386] width 82 height 10
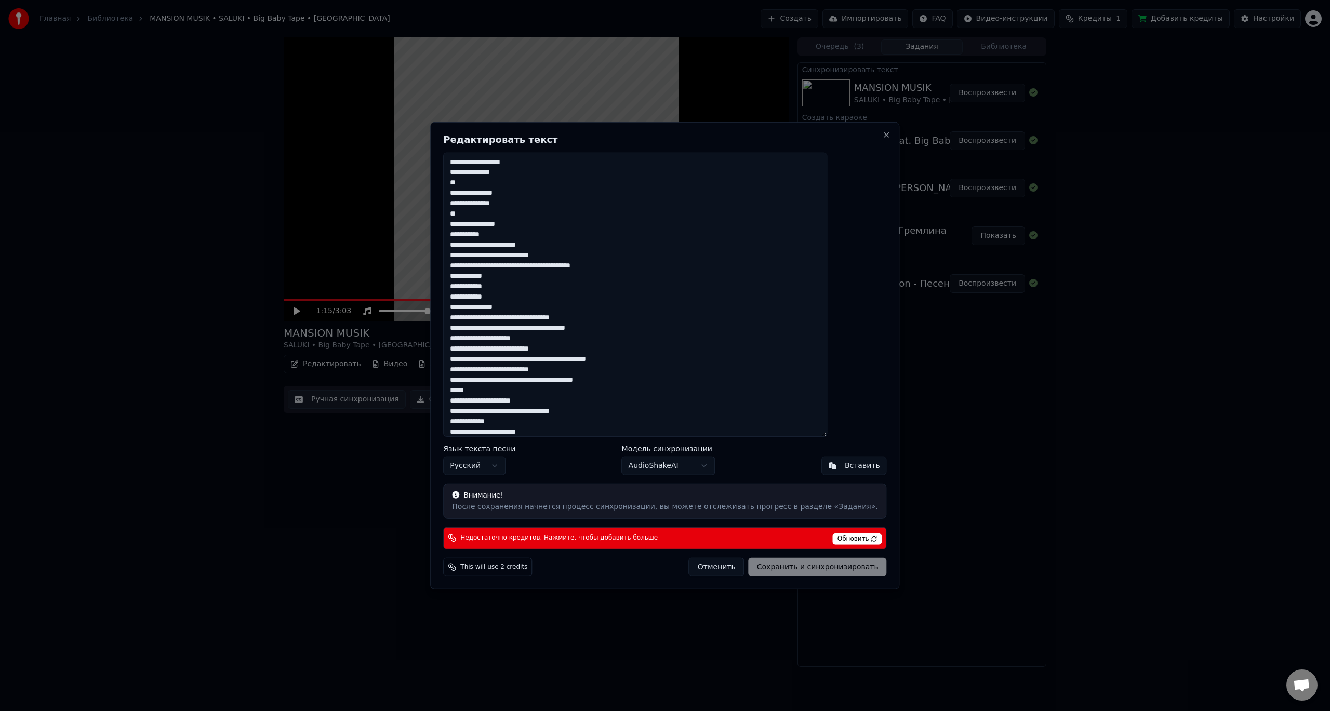
click at [500, 195] on textarea at bounding box center [635, 294] width 384 height 285
click at [882, 135] on button "Close" at bounding box center [886, 134] width 8 height 8
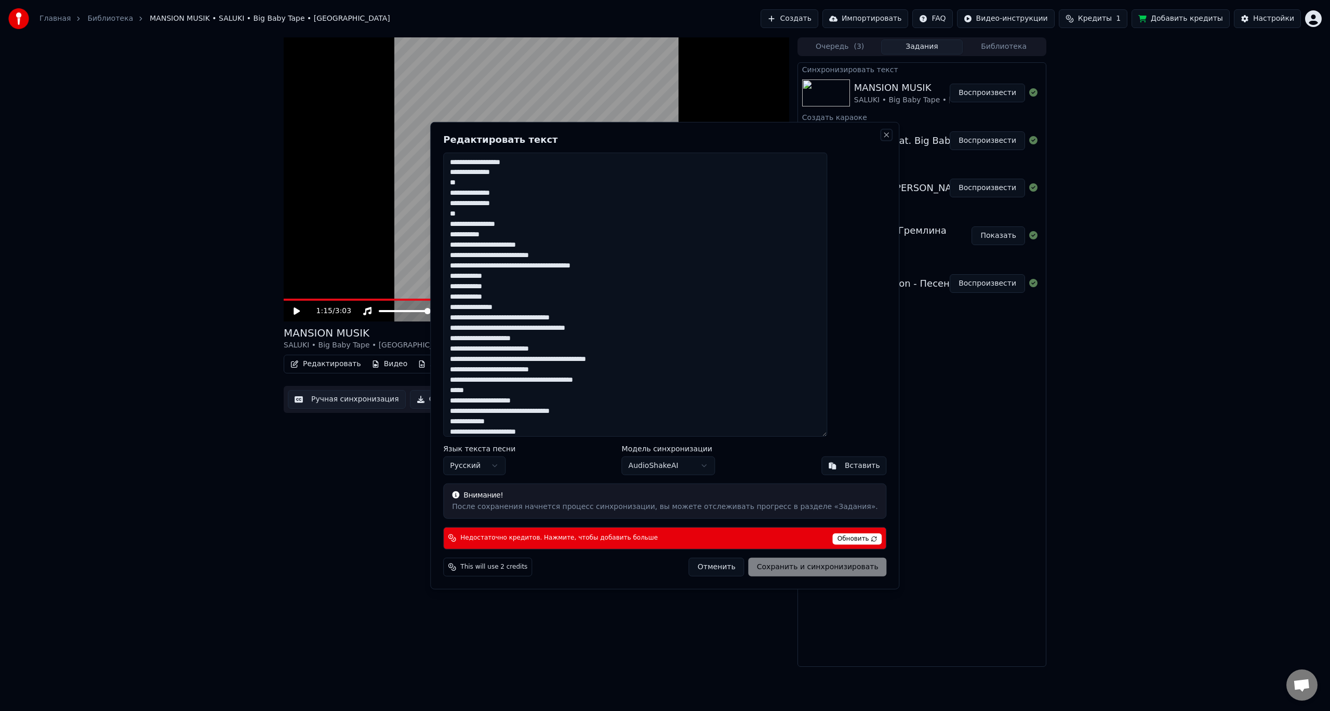
type textarea "**********"
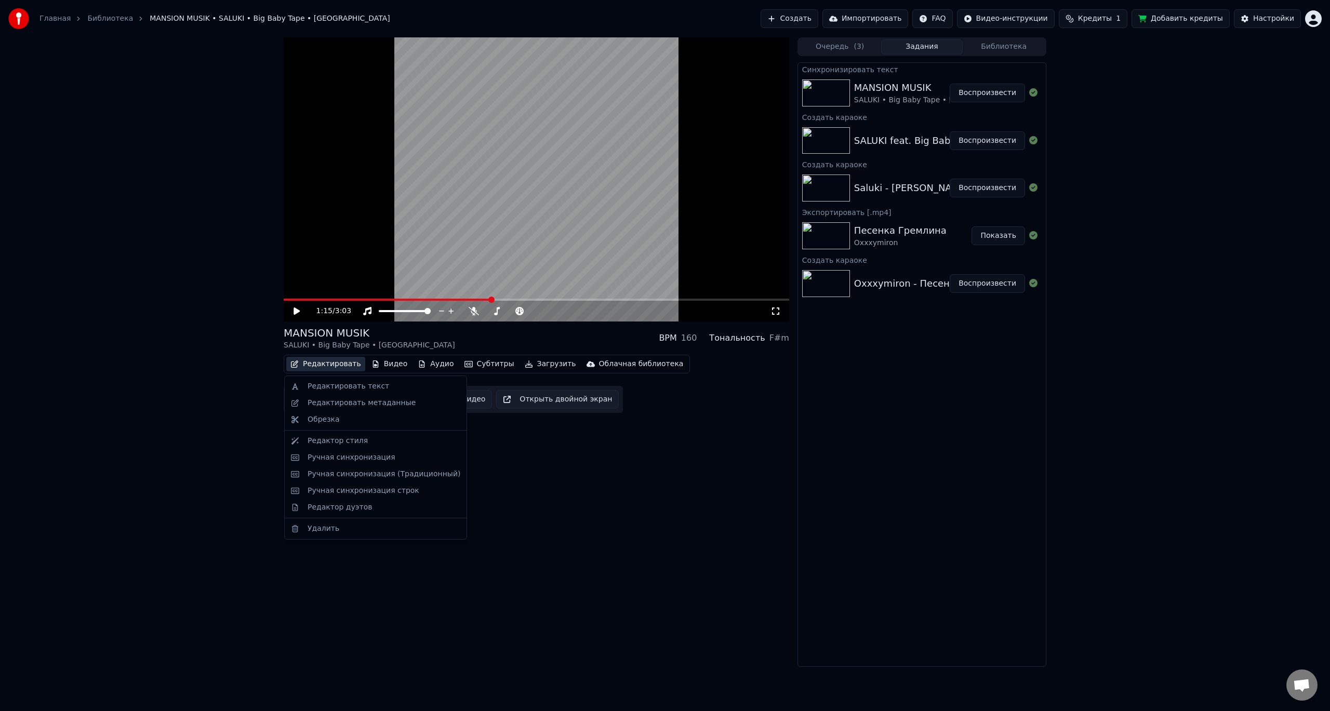
click at [346, 365] on button "Редактировать" at bounding box center [325, 364] width 79 height 15
click at [366, 405] on div "Редактировать метаданные" at bounding box center [361, 403] width 108 height 10
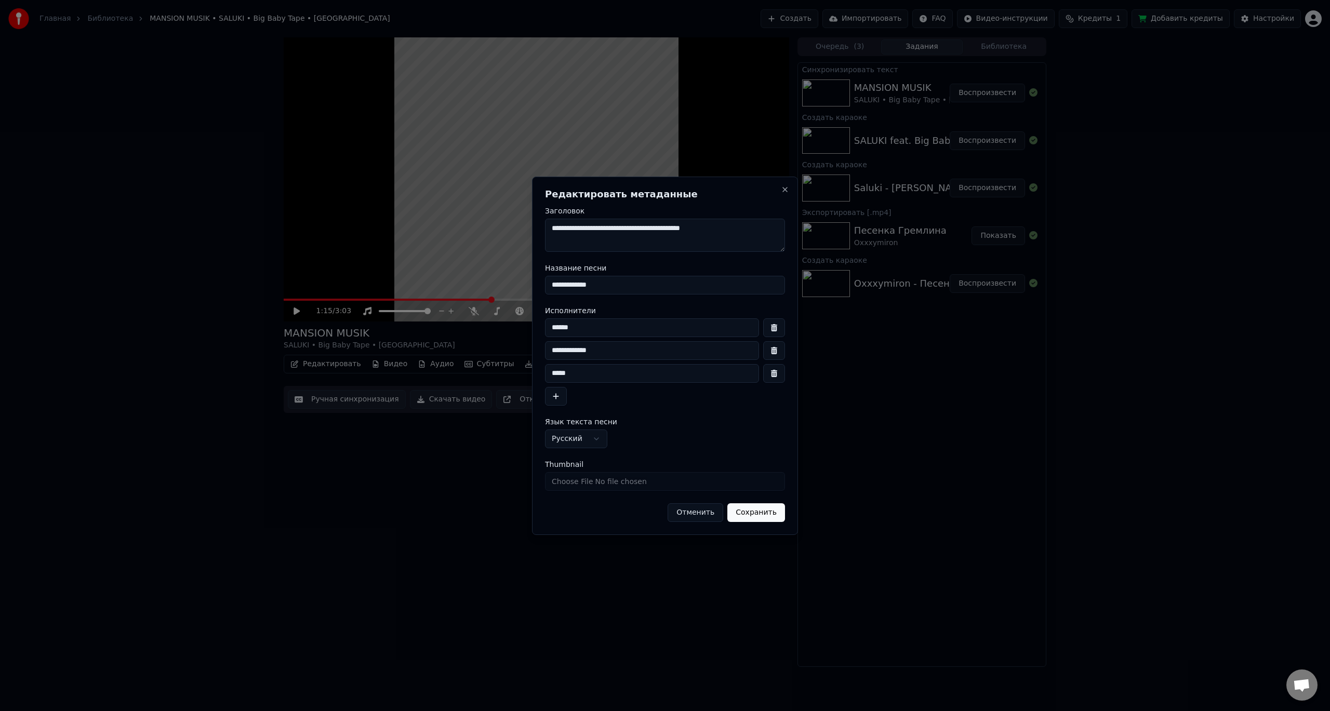
click at [791, 191] on div "**********" at bounding box center [665, 356] width 266 height 358
click at [783, 189] on button "Close" at bounding box center [785, 189] width 8 height 8
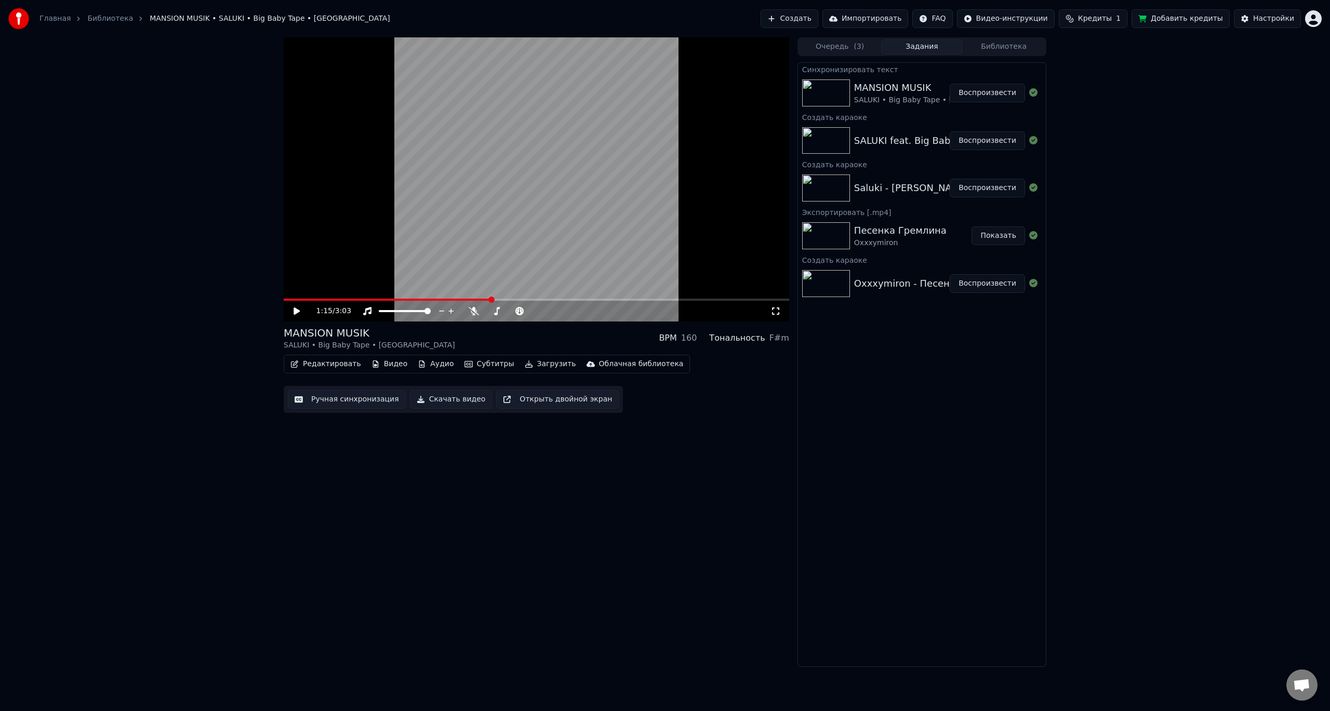
click at [340, 362] on button "Редактировать" at bounding box center [325, 364] width 79 height 15
click at [778, 311] on icon at bounding box center [775, 311] width 10 height 8
click at [989, 236] on button "Показать" at bounding box center [997, 235] width 53 height 19
click at [973, 284] on button "Воспроизвести" at bounding box center [986, 283] width 75 height 19
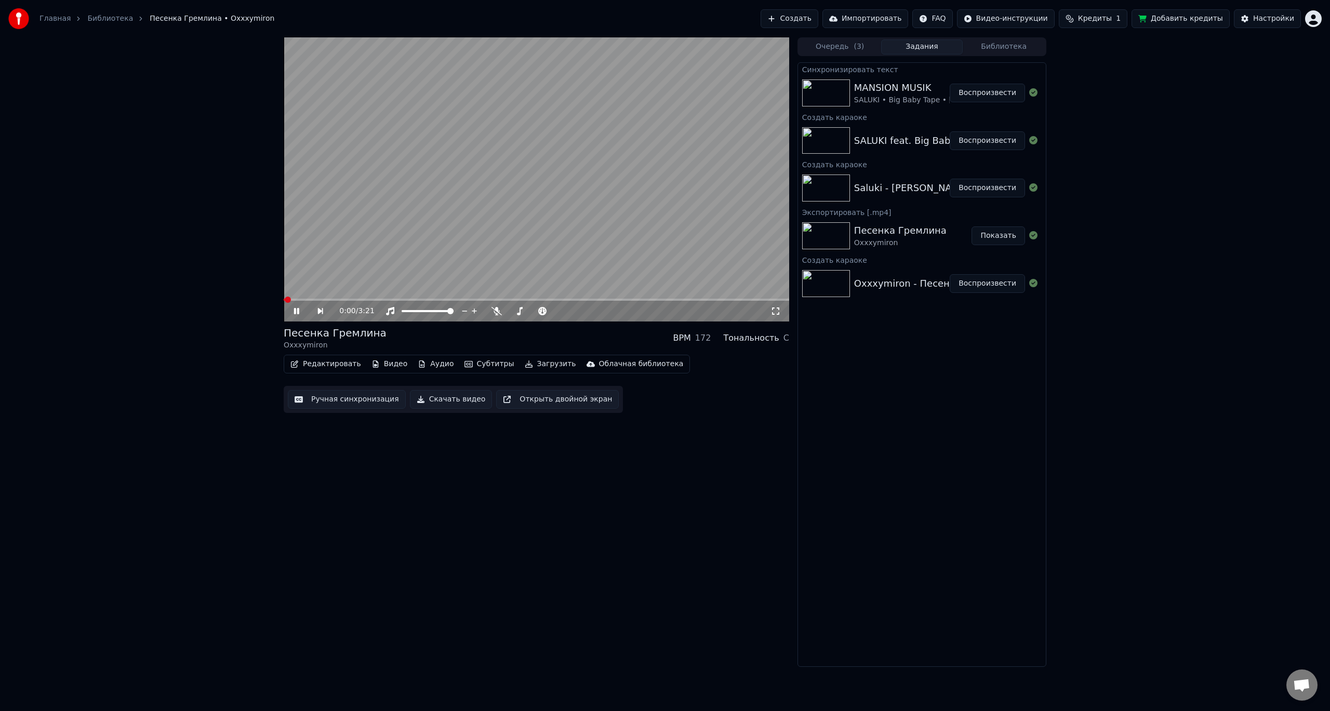
click at [776, 312] on icon at bounding box center [775, 311] width 10 height 8
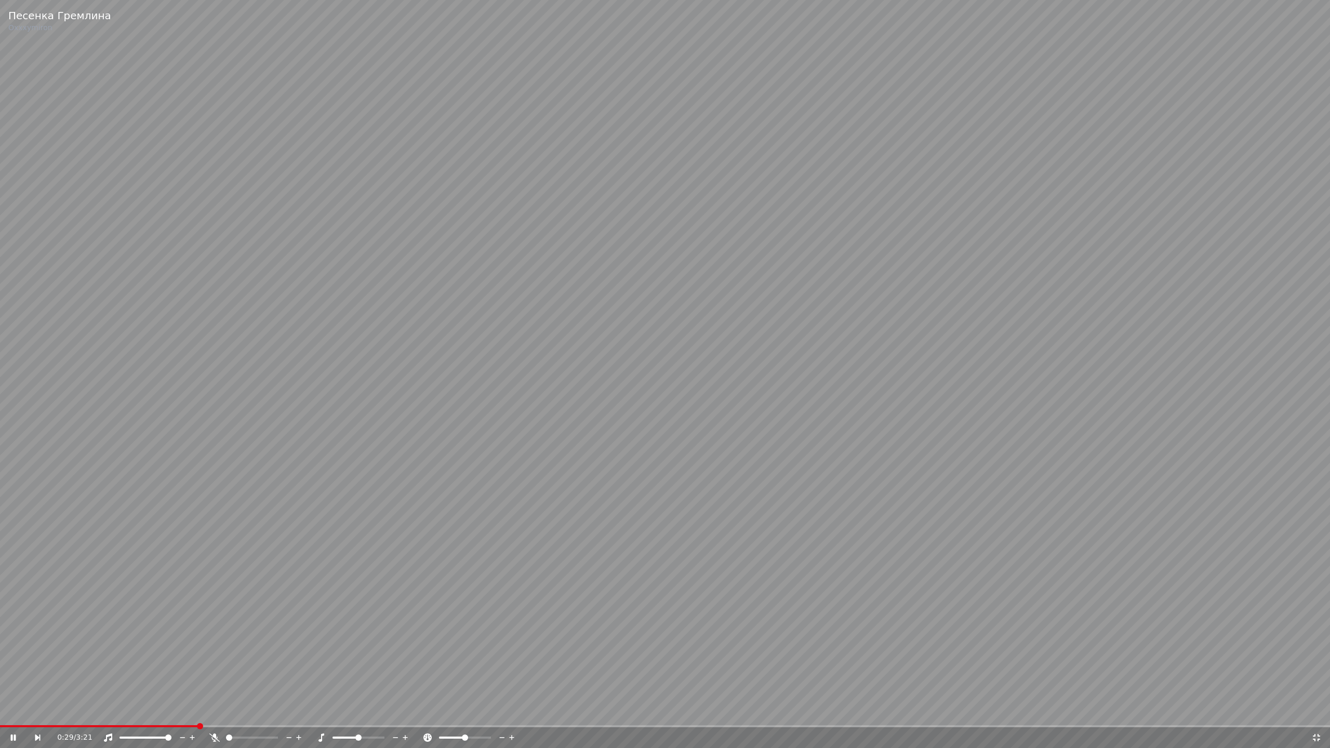
click at [16, 711] on icon at bounding box center [20, 737] width 24 height 8
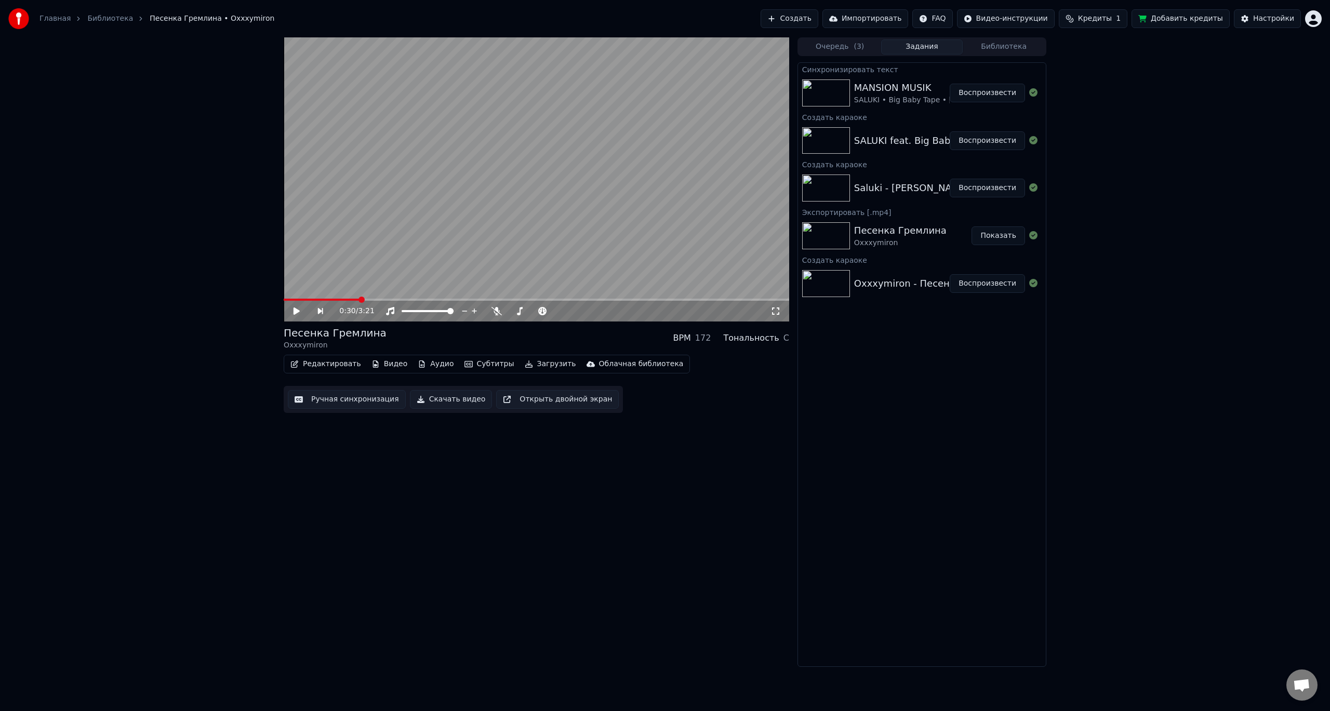
click at [976, 142] on button "Воспроизвести" at bounding box center [986, 140] width 75 height 19
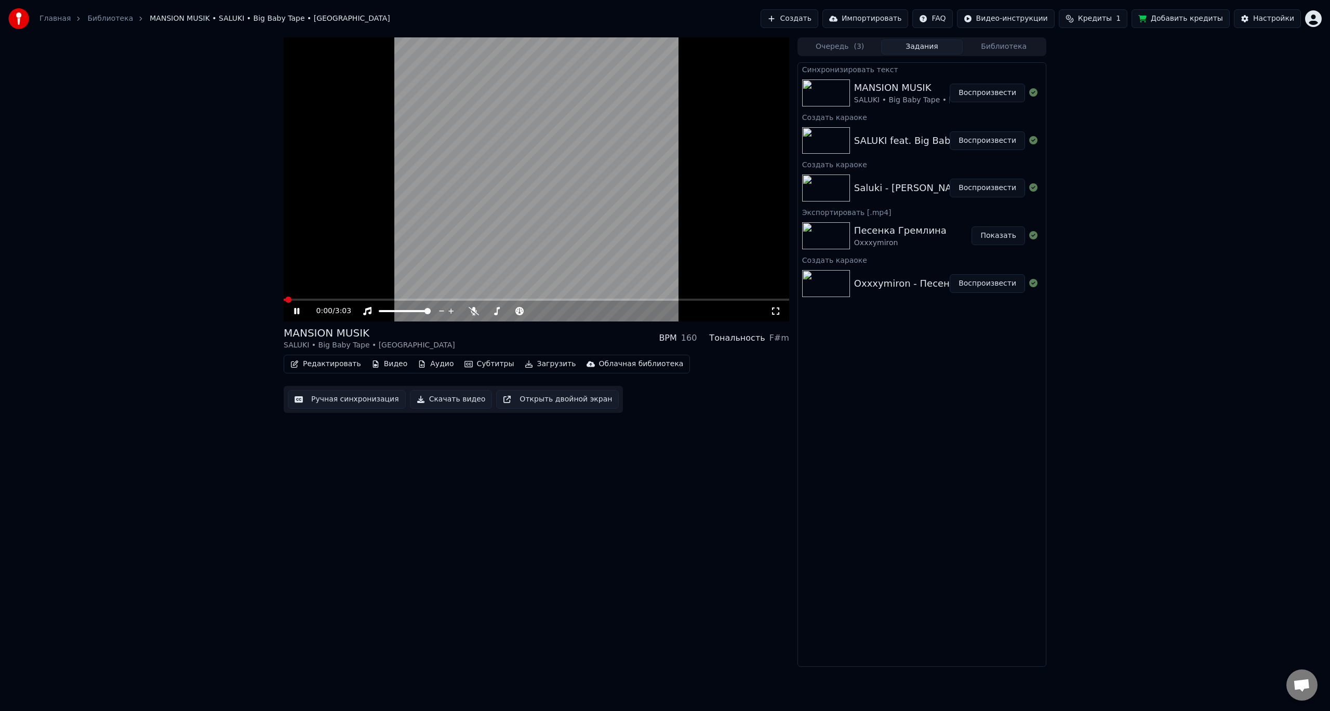
click at [781, 314] on div "0:00 / 3:03" at bounding box center [536, 311] width 497 height 10
click at [778, 314] on icon at bounding box center [775, 311] width 10 height 8
click at [294, 312] on icon at bounding box center [296, 311] width 5 height 6
click at [330, 364] on button "Редактировать" at bounding box center [325, 364] width 79 height 15
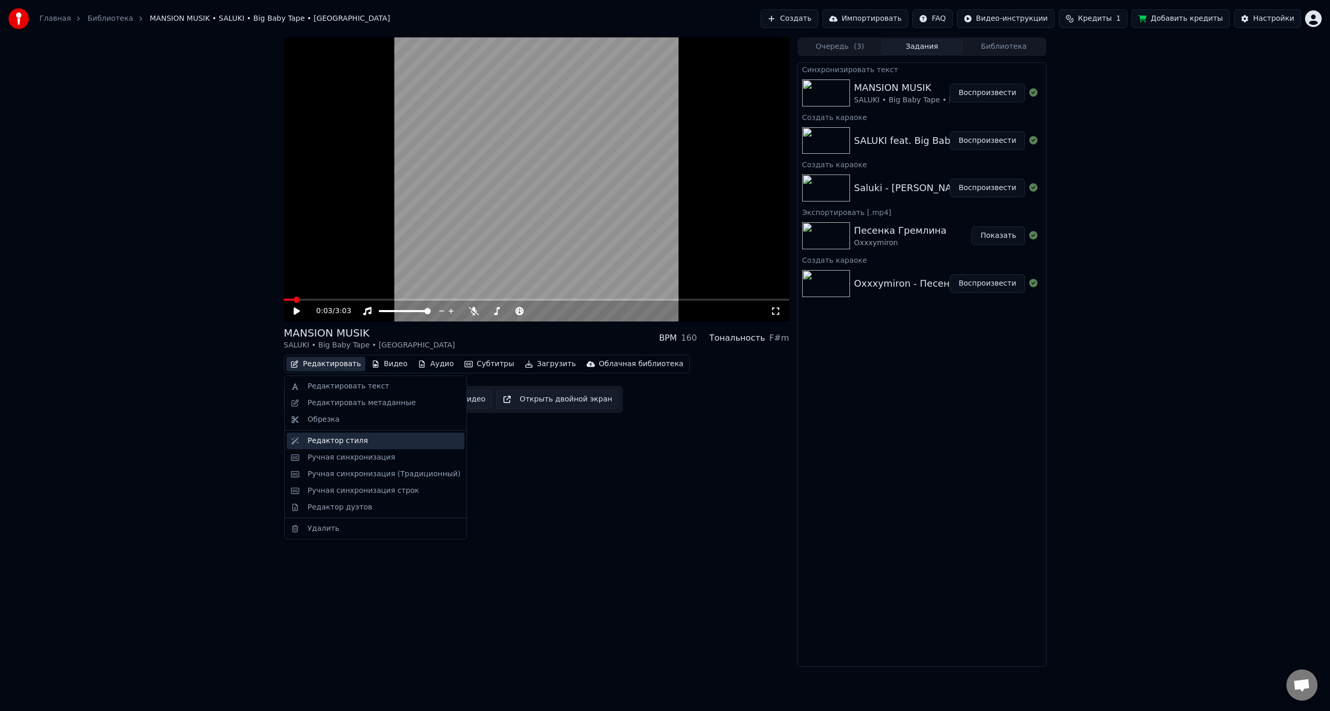
click at [345, 444] on div "Редактор стиля" at bounding box center [337, 441] width 60 height 10
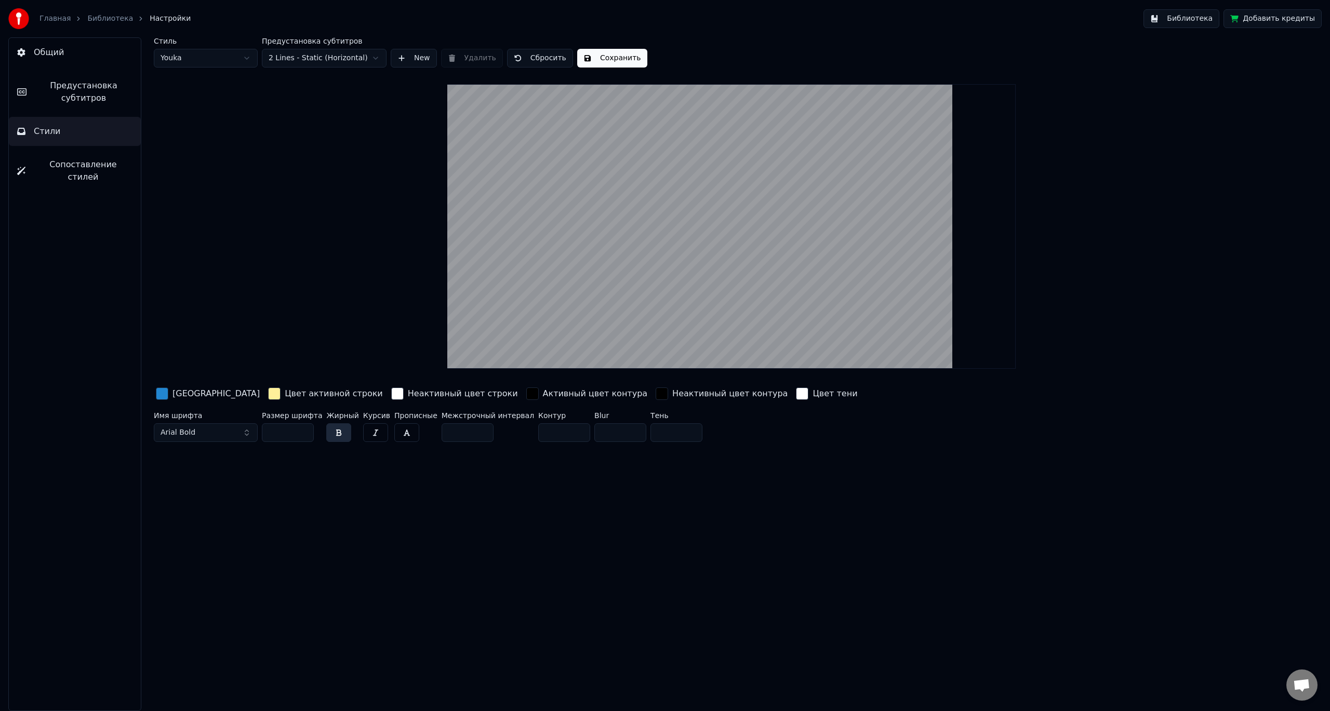
click at [50, 17] on link "Главная" at bounding box center [54, 19] width 31 height 10
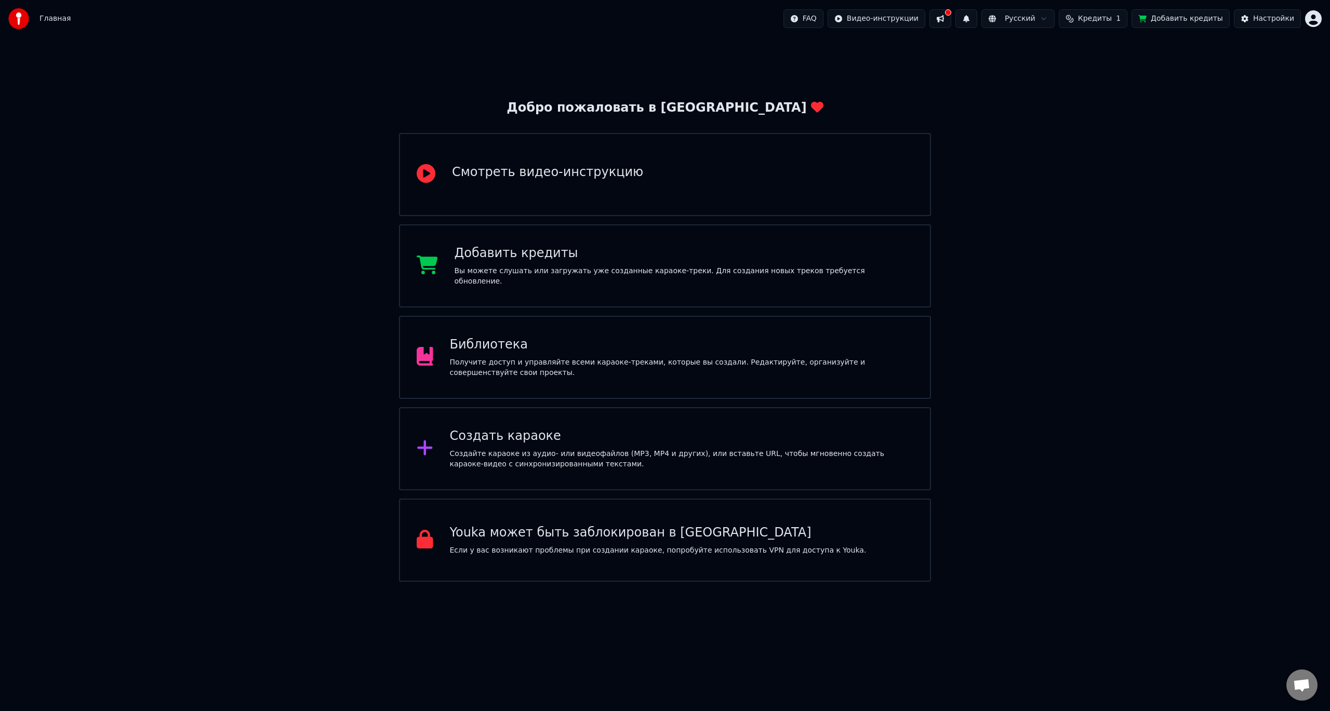
click at [578, 435] on div "Создать караоке" at bounding box center [682, 436] width 464 height 17
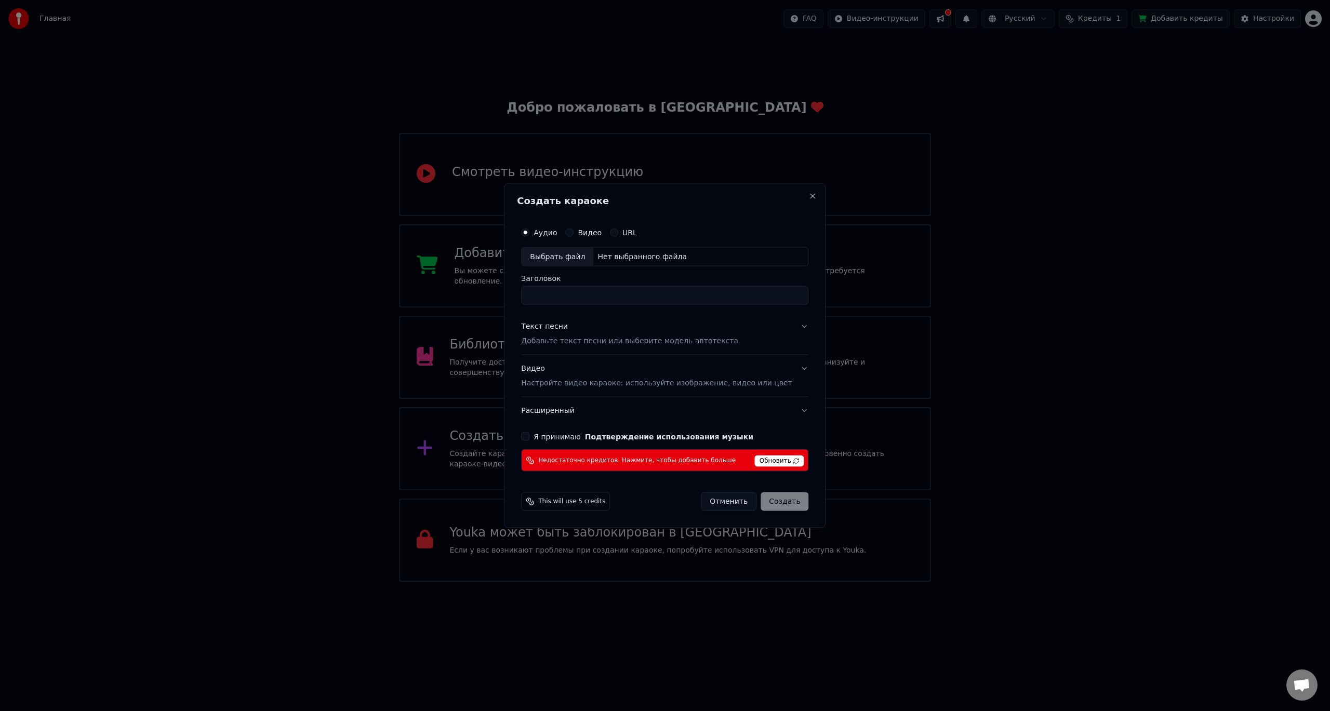
click at [803, 196] on div "Создать караоке Аудио Видео URL Выбрать файл Нет выбранного файла Заголовок Тек…" at bounding box center [664, 355] width 321 height 345
click at [793, 200] on h2 "Создать караоке" at bounding box center [665, 200] width 296 height 9
click at [809, 197] on button "Close" at bounding box center [813, 196] width 8 height 8
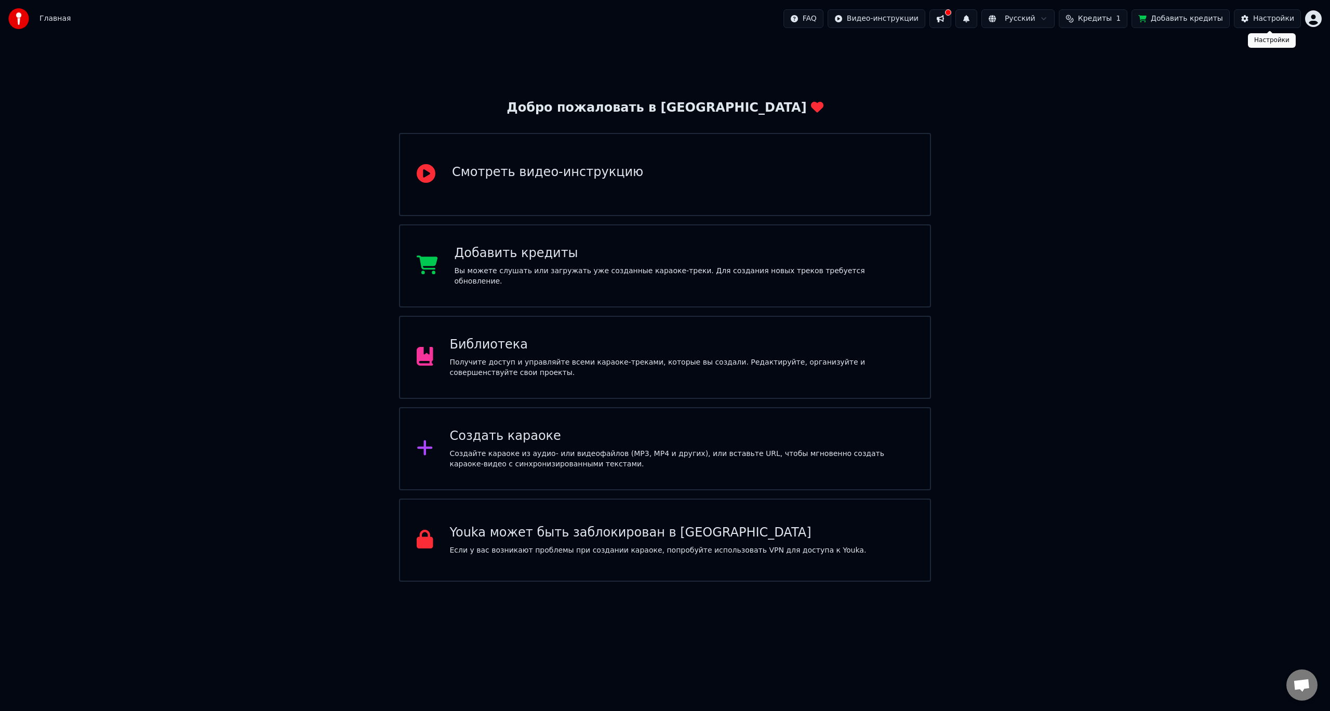
click at [1272, 19] on div "Настройки" at bounding box center [1273, 19] width 41 height 10
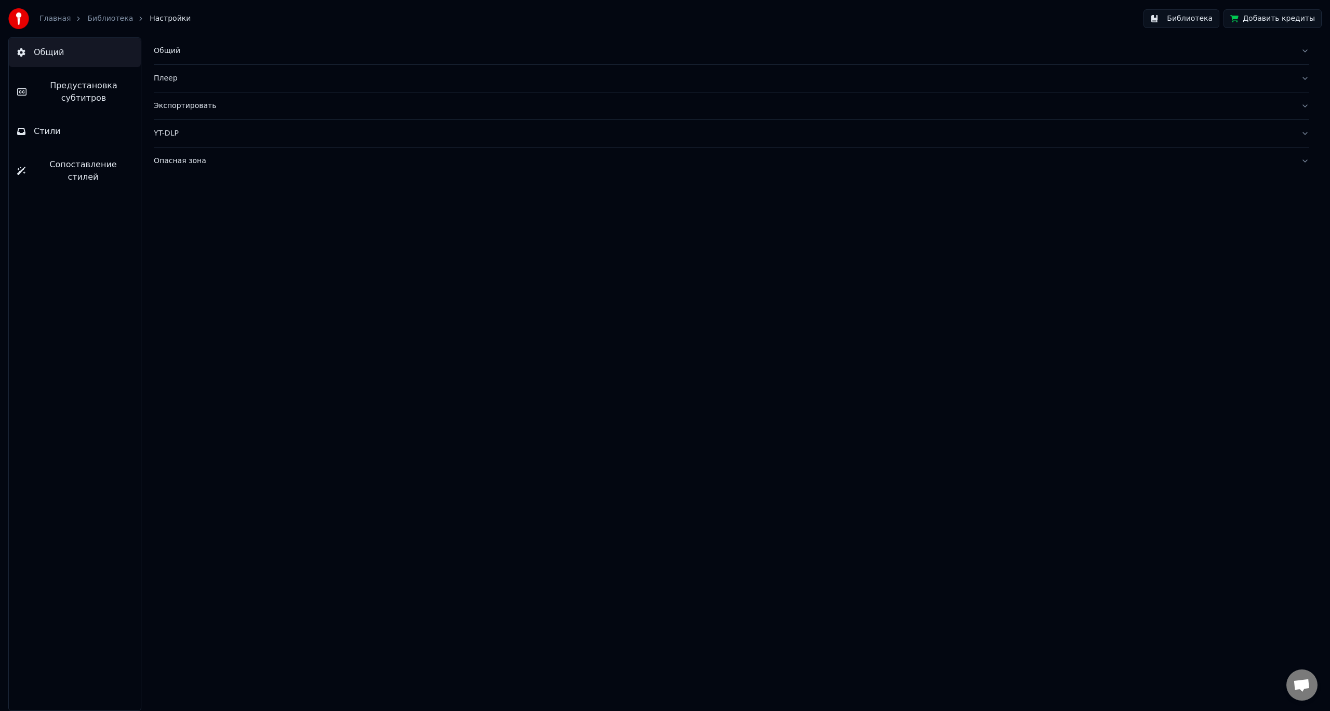
click at [75, 128] on button "Стили" at bounding box center [75, 131] width 132 height 29
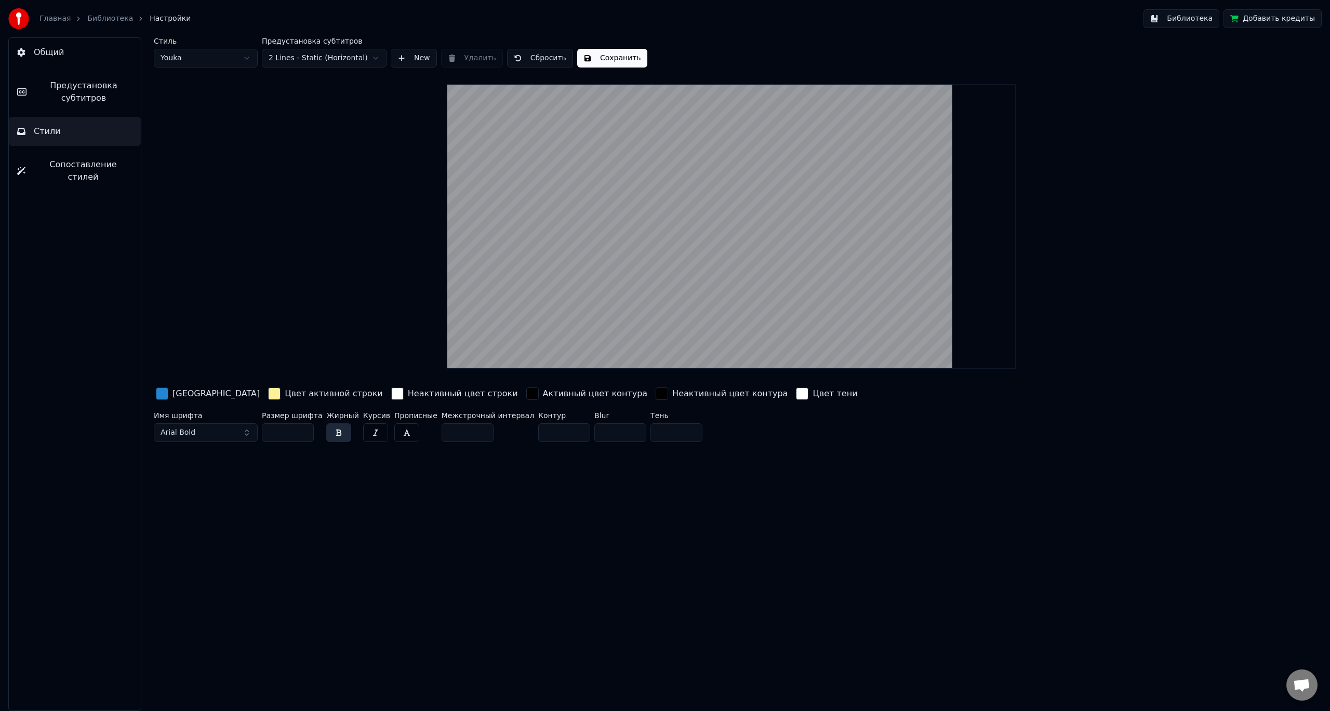
click at [81, 102] on span "Предустановка субтитров" at bounding box center [84, 91] width 98 height 25
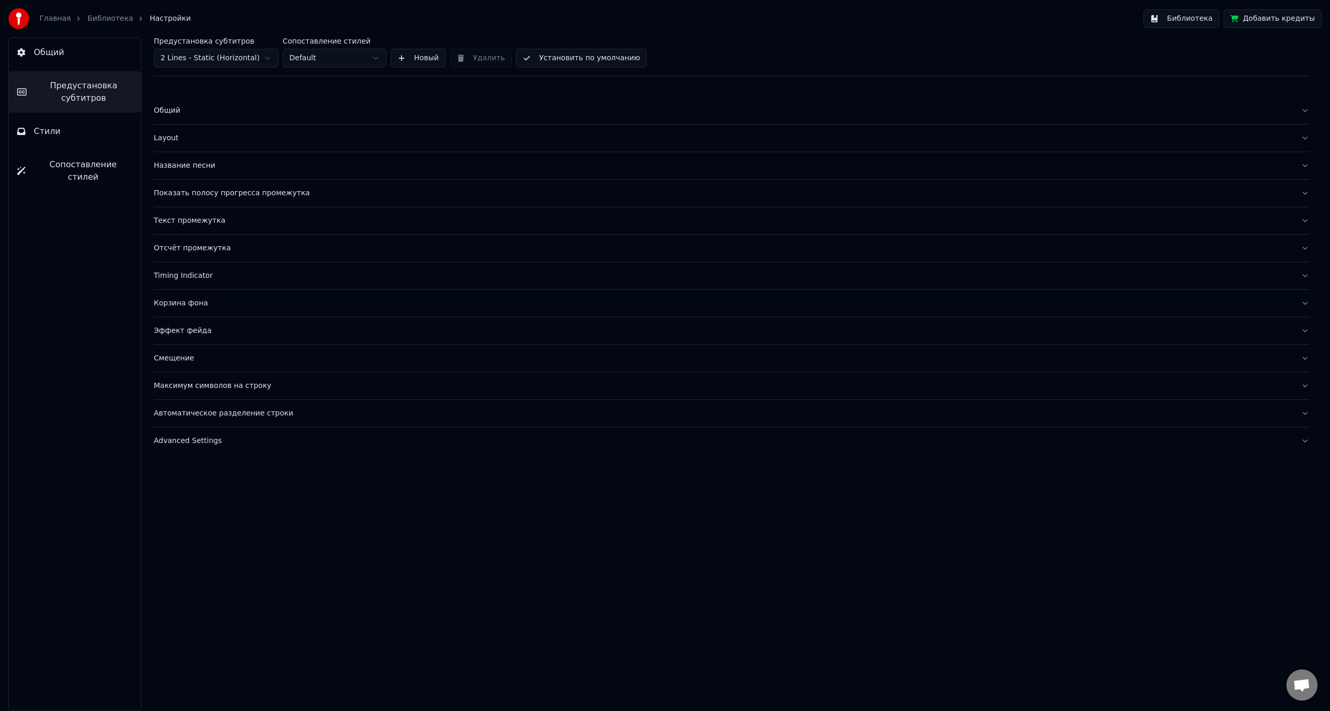
click at [83, 48] on button "Общий" at bounding box center [75, 52] width 132 height 29
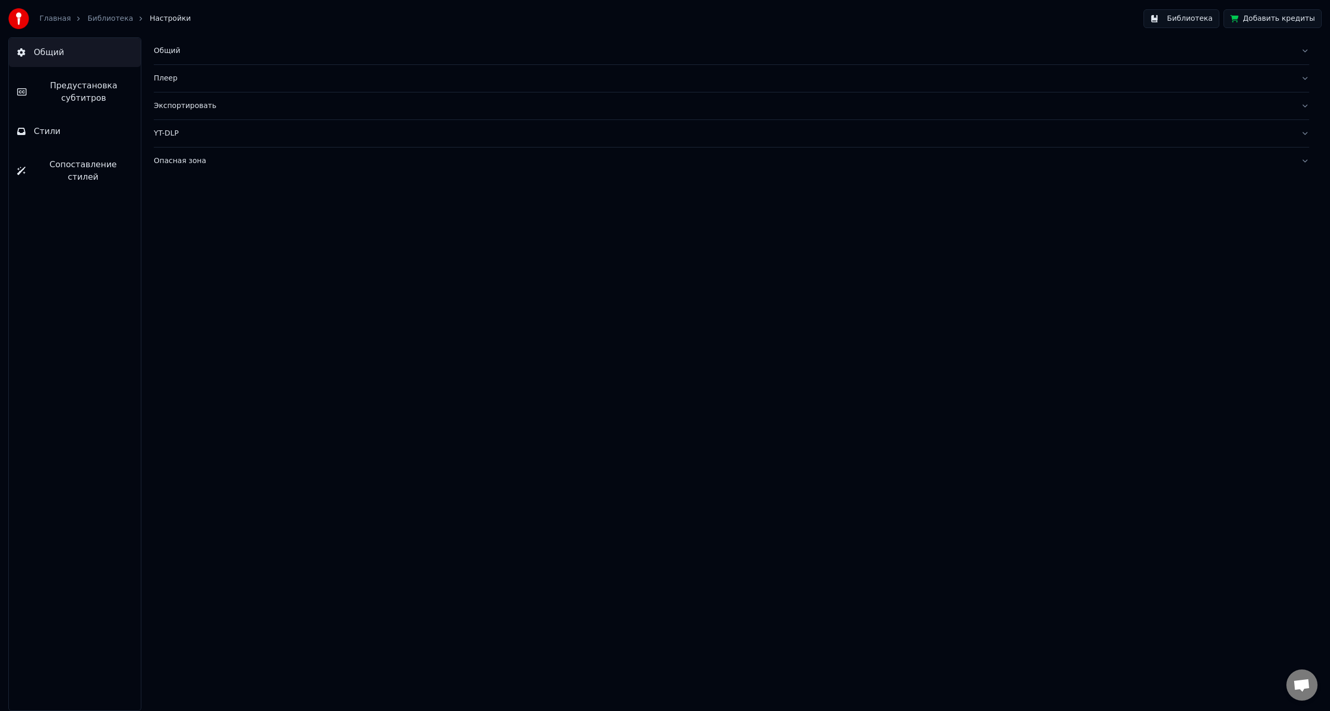
click at [73, 164] on span "Сопоставление стилей" at bounding box center [83, 170] width 99 height 25
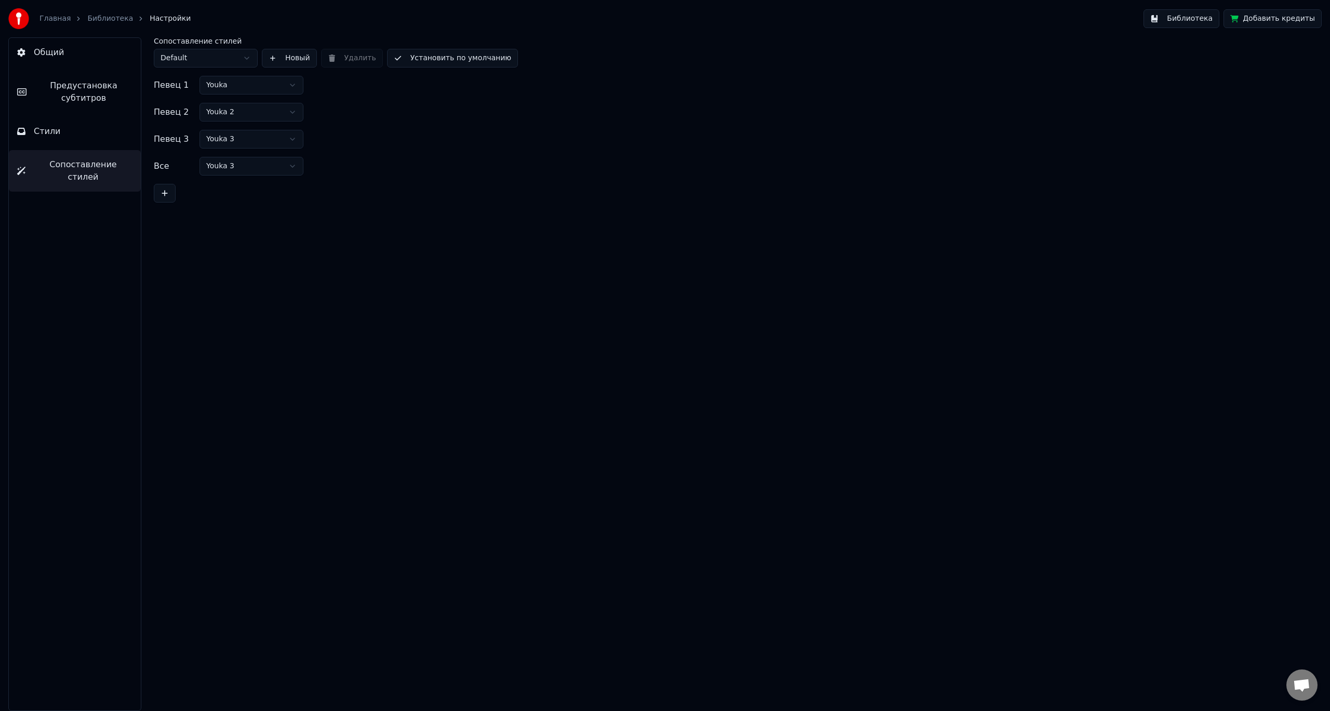
click at [88, 51] on button "Общий" at bounding box center [75, 52] width 132 height 29
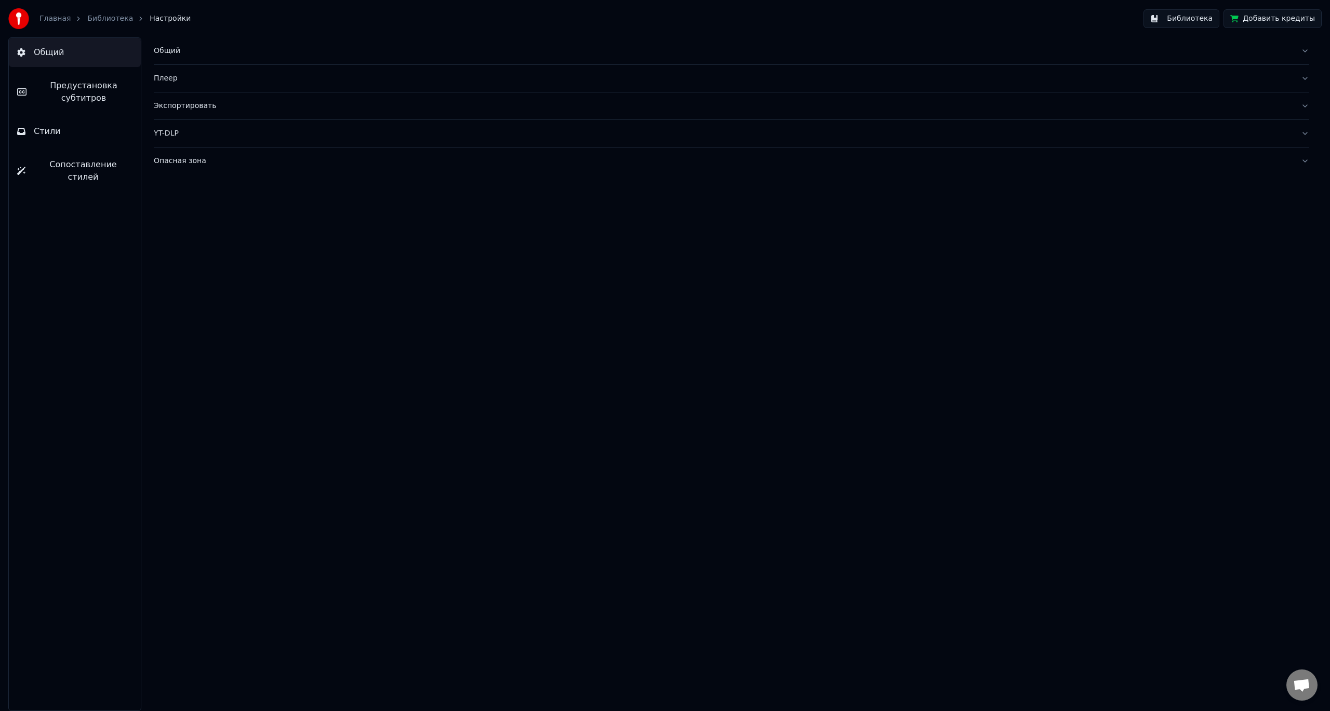
click at [98, 17] on link "Библиотека" at bounding box center [110, 19] width 46 height 10
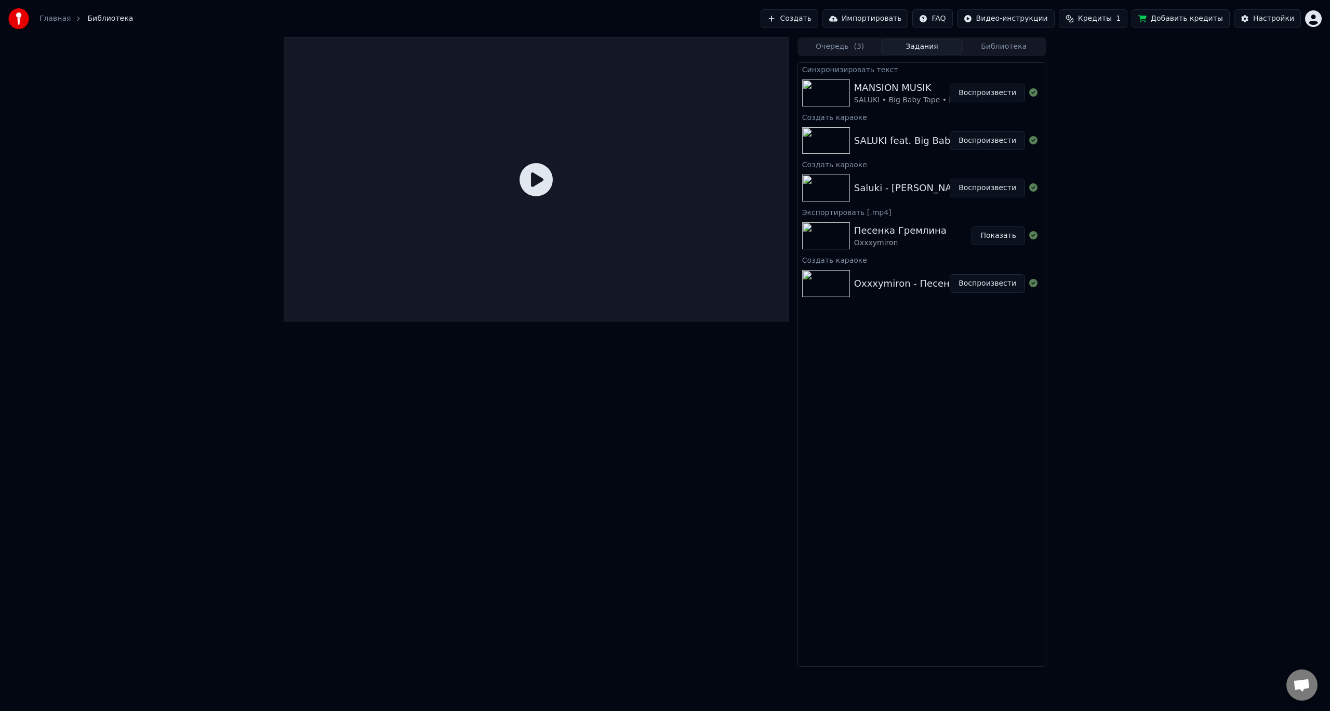
click at [890, 99] on div "SALUKI • Big Baby Tape • [GEOGRAPHIC_DATA]" at bounding box center [939, 100] width 171 height 10
click at [882, 129] on div "SALUKI feat. Big Baby Tape, Aarne - MANSION MUSIK Воспроизвести" at bounding box center [922, 140] width 248 height 35
click at [824, 146] on img at bounding box center [826, 140] width 48 height 27
click at [530, 177] on icon at bounding box center [535, 179] width 33 height 33
drag, startPoint x: 534, startPoint y: 182, endPoint x: 661, endPoint y: 198, distance: 127.8
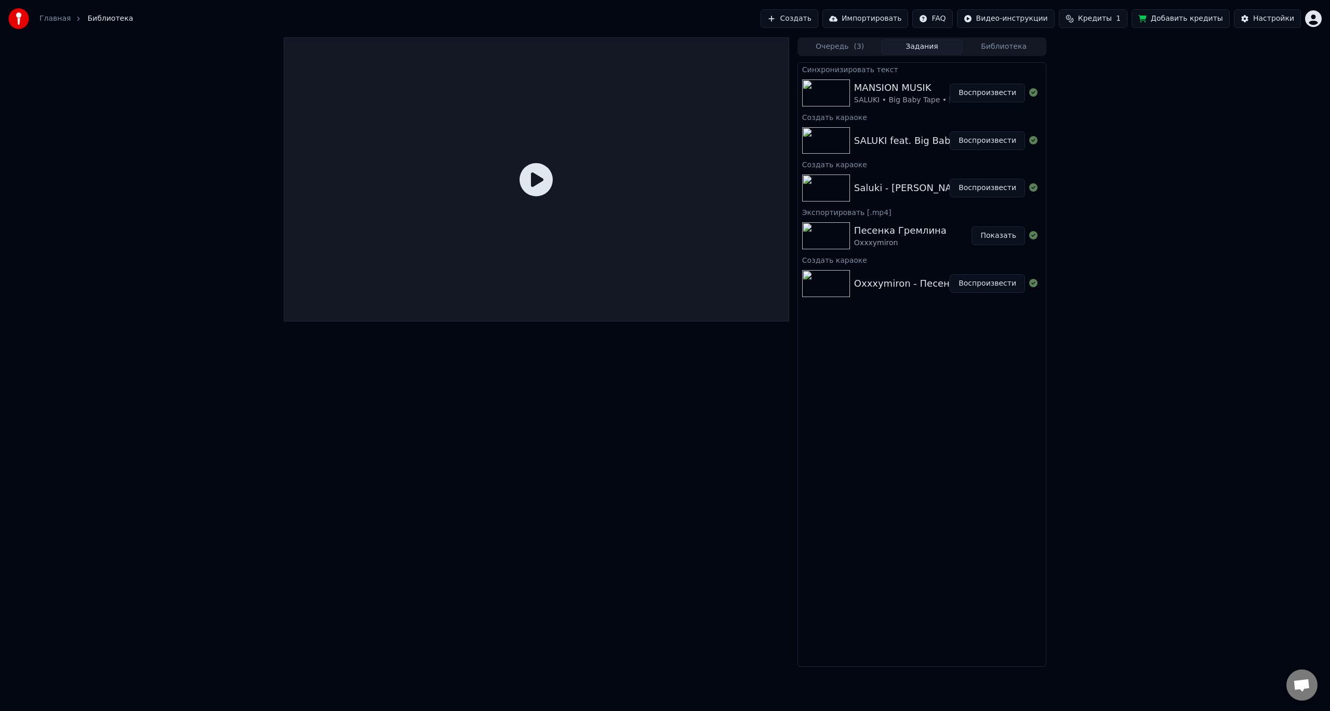
click at [536, 182] on icon at bounding box center [535, 179] width 33 height 33
click at [1009, 238] on button "Показать" at bounding box center [997, 235] width 53 height 19
click at [983, 285] on button "Воспроизвести" at bounding box center [986, 283] width 75 height 19
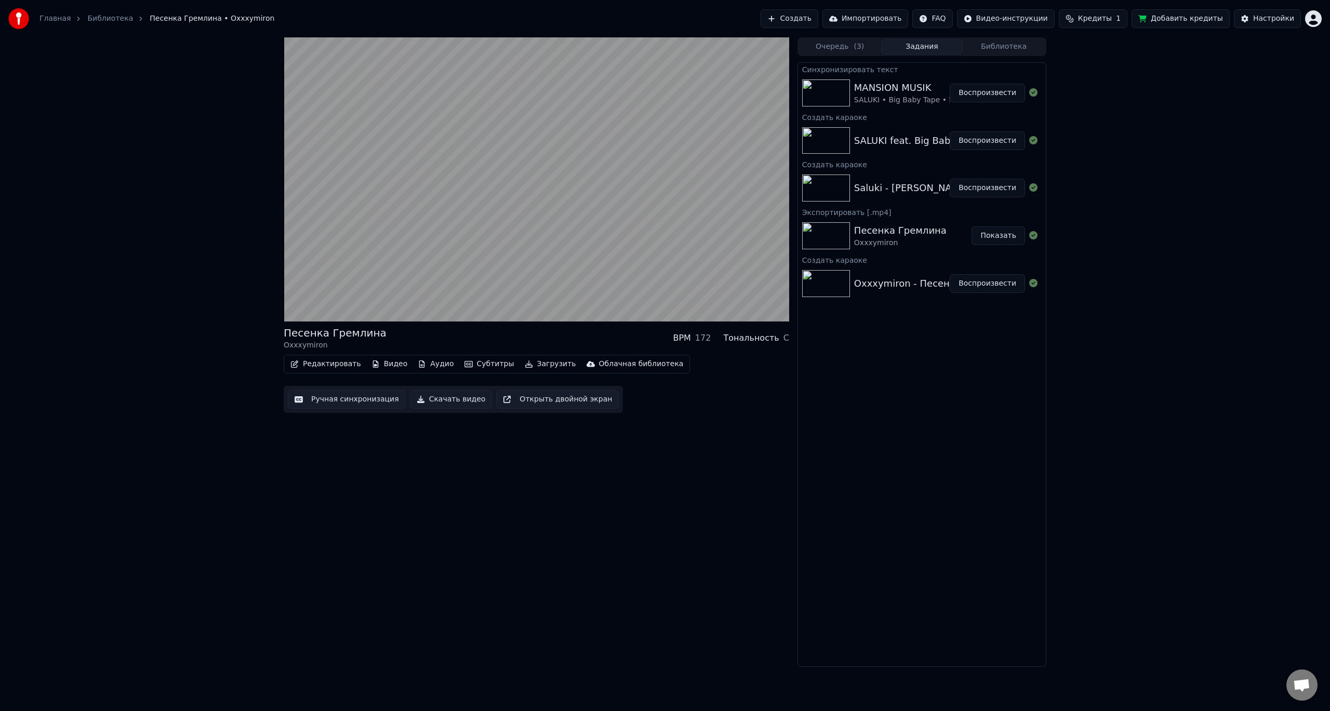
click at [983, 193] on button "Воспроизвести" at bounding box center [986, 188] width 75 height 19
click at [776, 311] on icon at bounding box center [775, 311] width 10 height 8
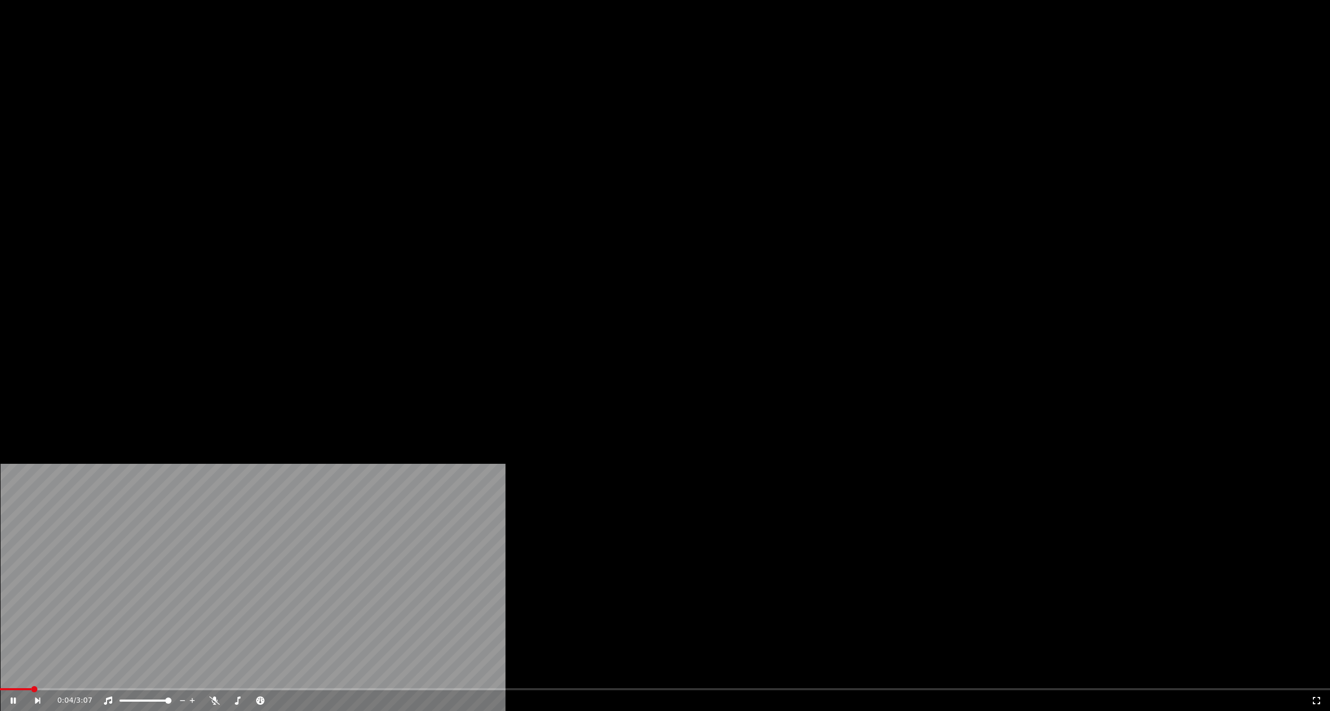
click at [33, 696] on icon at bounding box center [20, 700] width 24 height 8
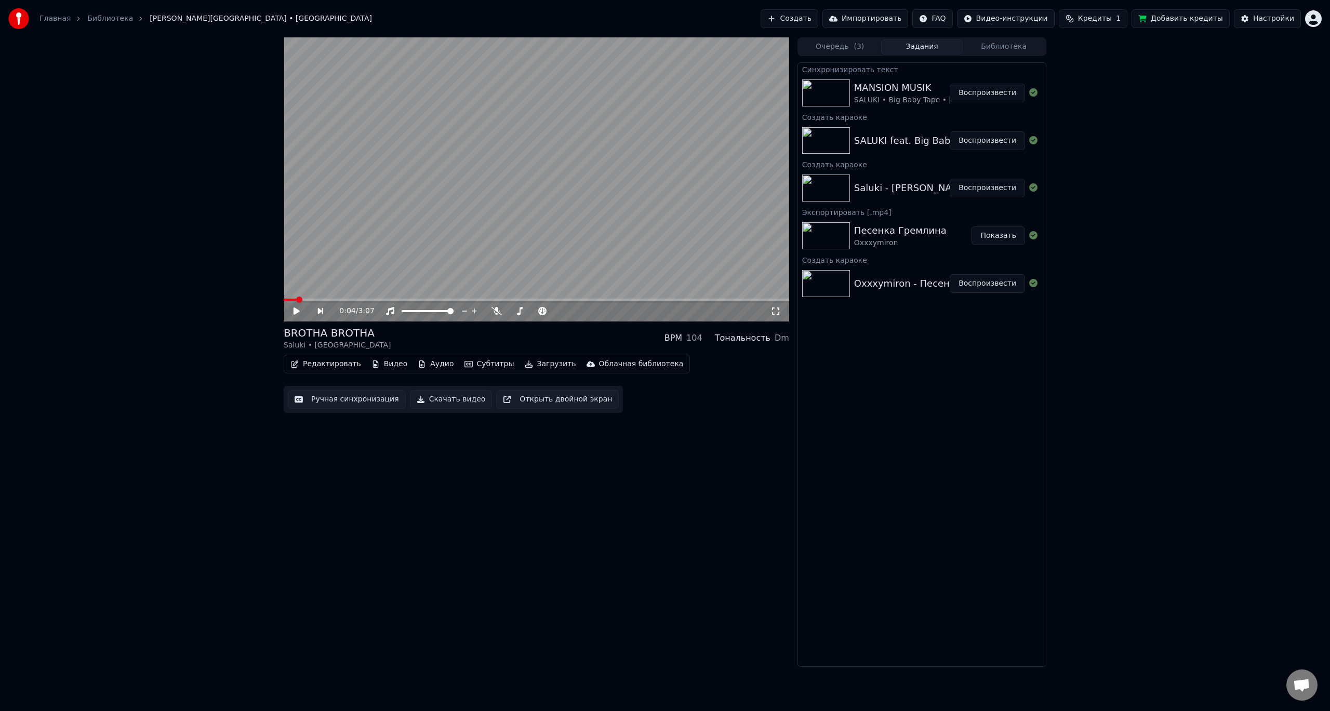
click at [984, 142] on button "Воспроизвести" at bounding box center [986, 140] width 75 height 19
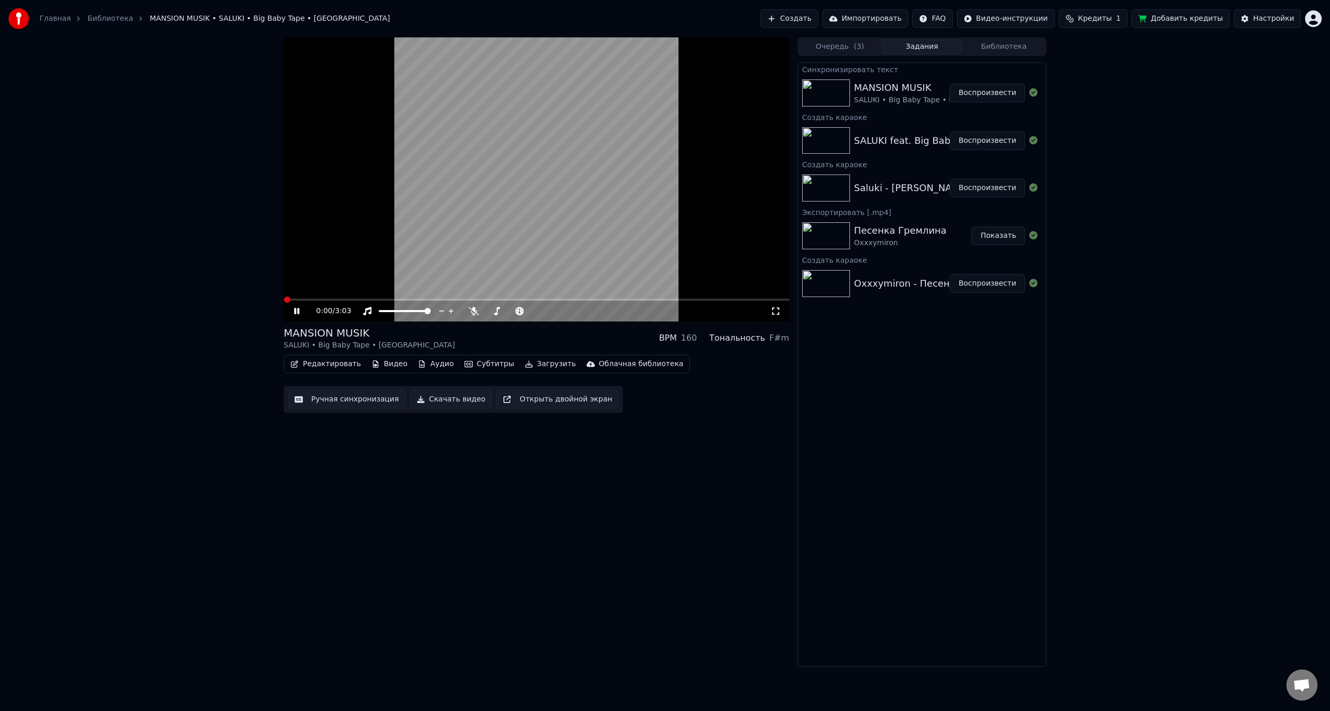
click at [779, 312] on icon at bounding box center [775, 311] width 10 height 8
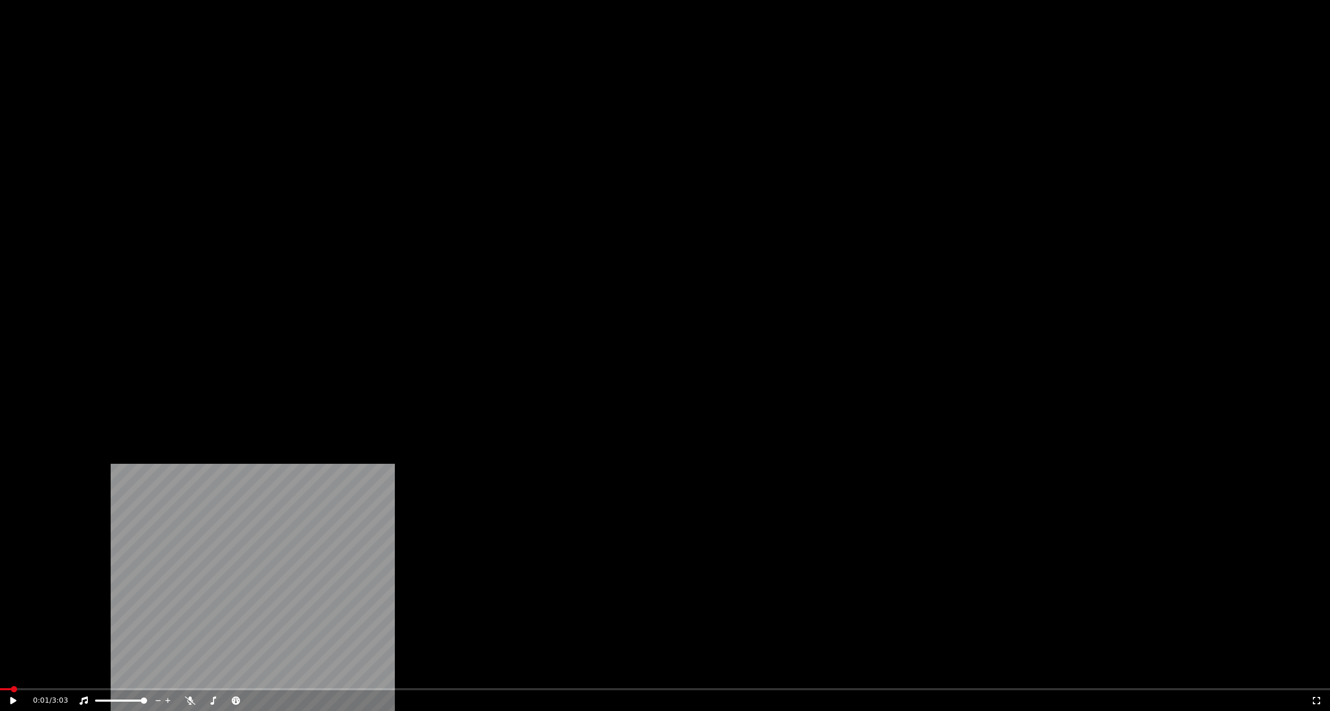
click at [383, 87] on button "Видео" at bounding box center [389, 80] width 45 height 15
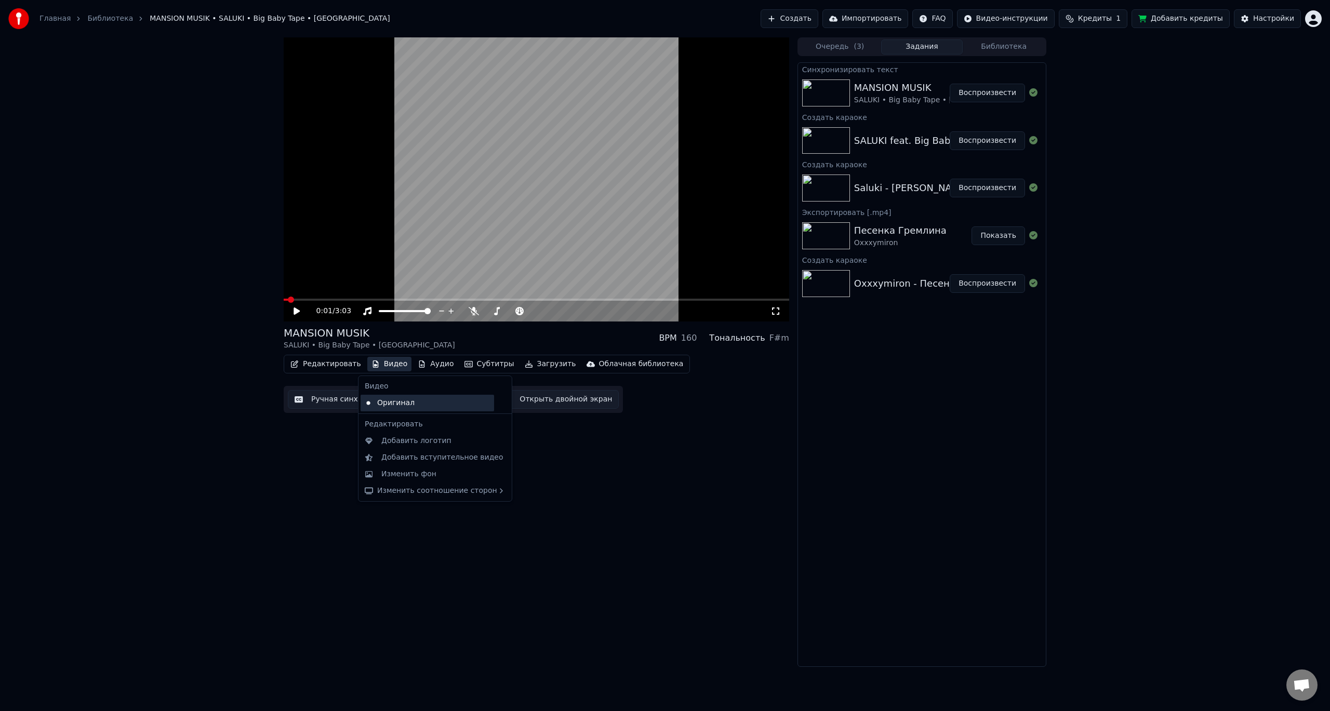
click at [456, 406] on div "Оригинал" at bounding box center [426, 403] width 133 height 17
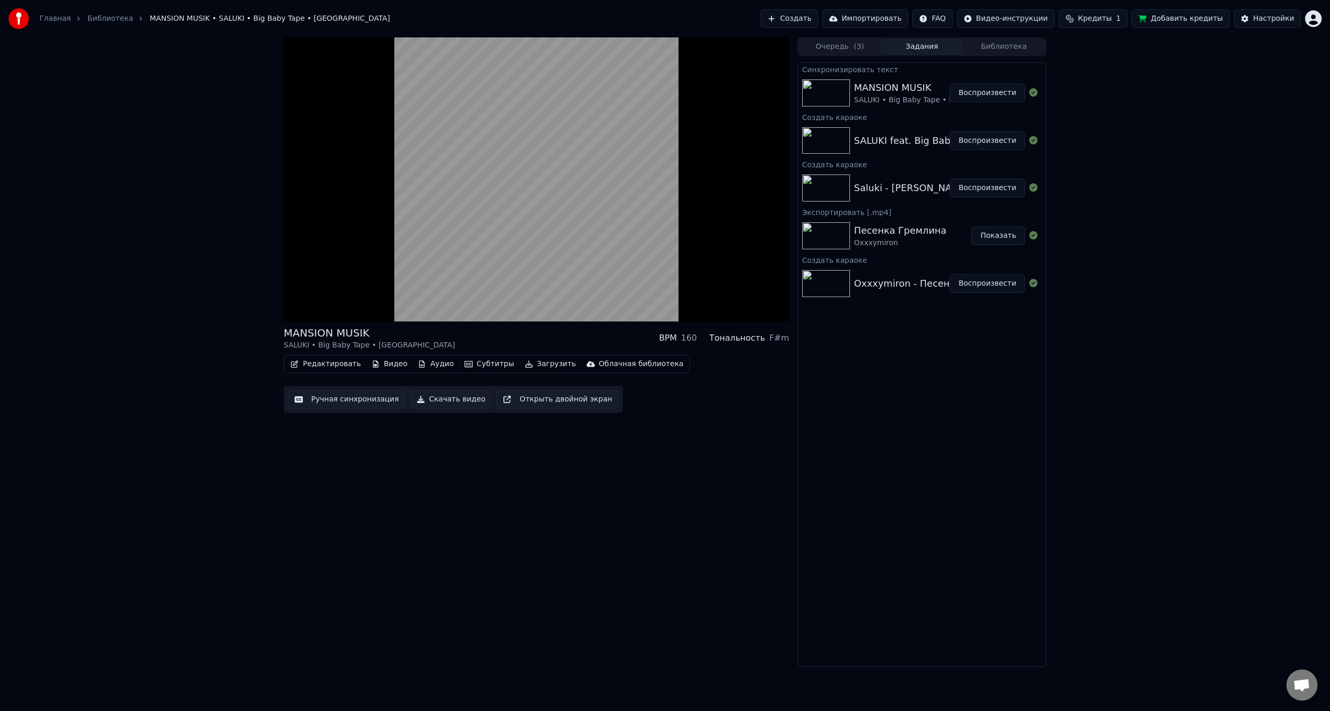
click at [385, 364] on button "Видео" at bounding box center [389, 364] width 45 height 15
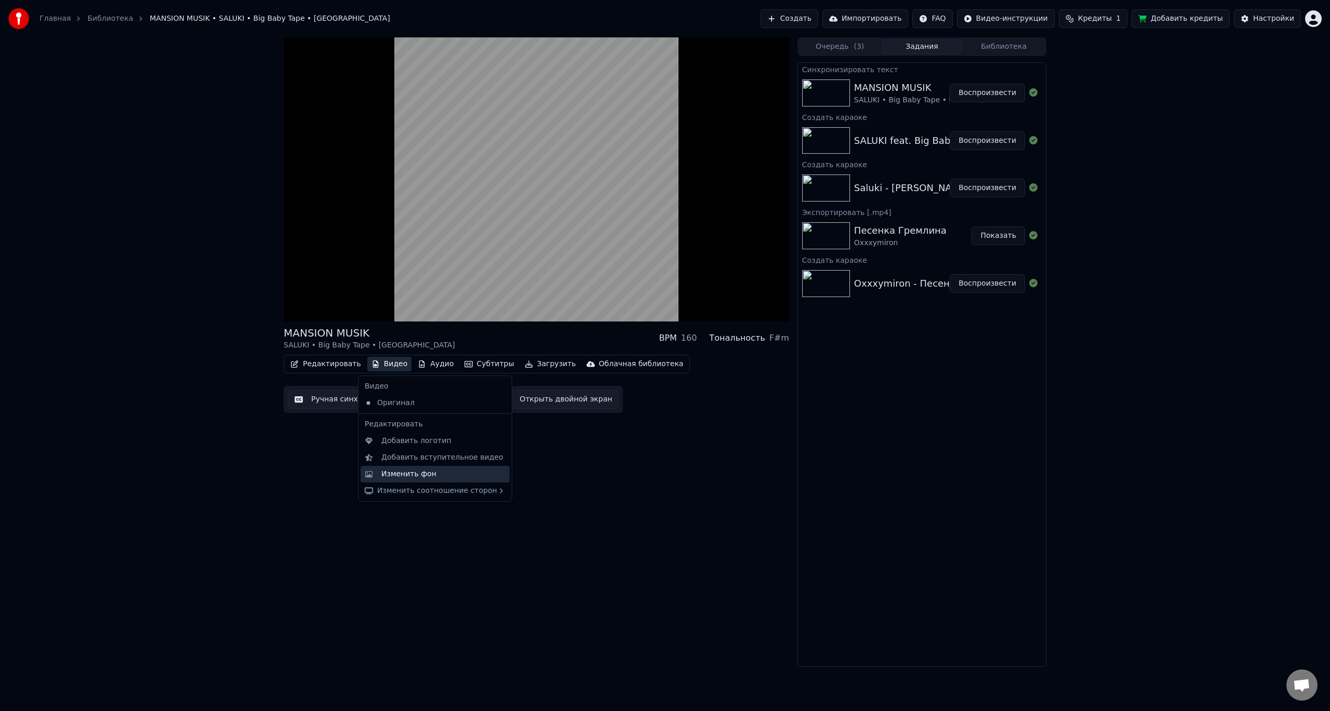
click at [427, 471] on div "Изменить фон" at bounding box center [408, 474] width 55 height 10
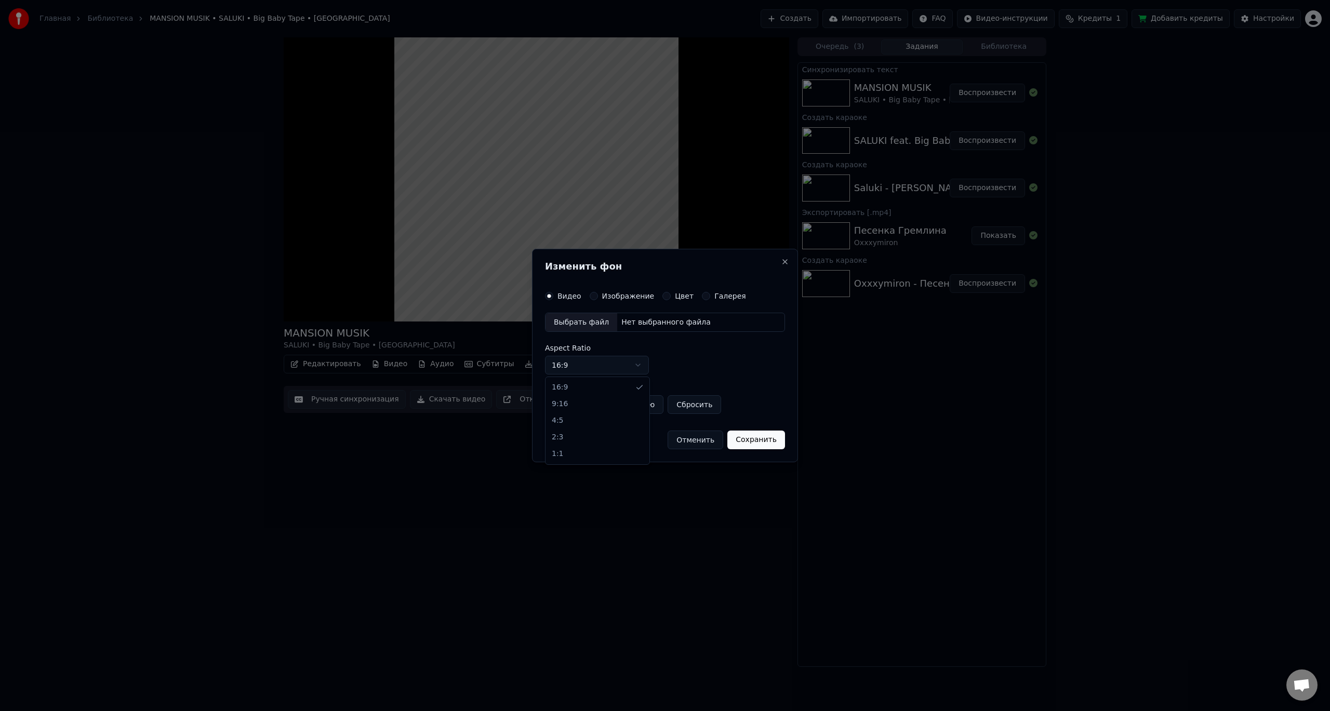
click at [604, 369] on body "Главная Библиотека MANSION MUSIK • SALUKI • Big Baby Tape • Aarne Создать Импор…" at bounding box center [665, 355] width 1330 height 711
click at [604, 371] on body "Главная Библиотека MANSION MUSIK • SALUKI • Big Baby Tape • Aarne Создать Импор…" at bounding box center [665, 355] width 1330 height 711
click at [624, 294] on label "Изображение" at bounding box center [628, 295] width 52 height 7
click at [598, 294] on button "Изображение" at bounding box center [594, 296] width 8 height 8
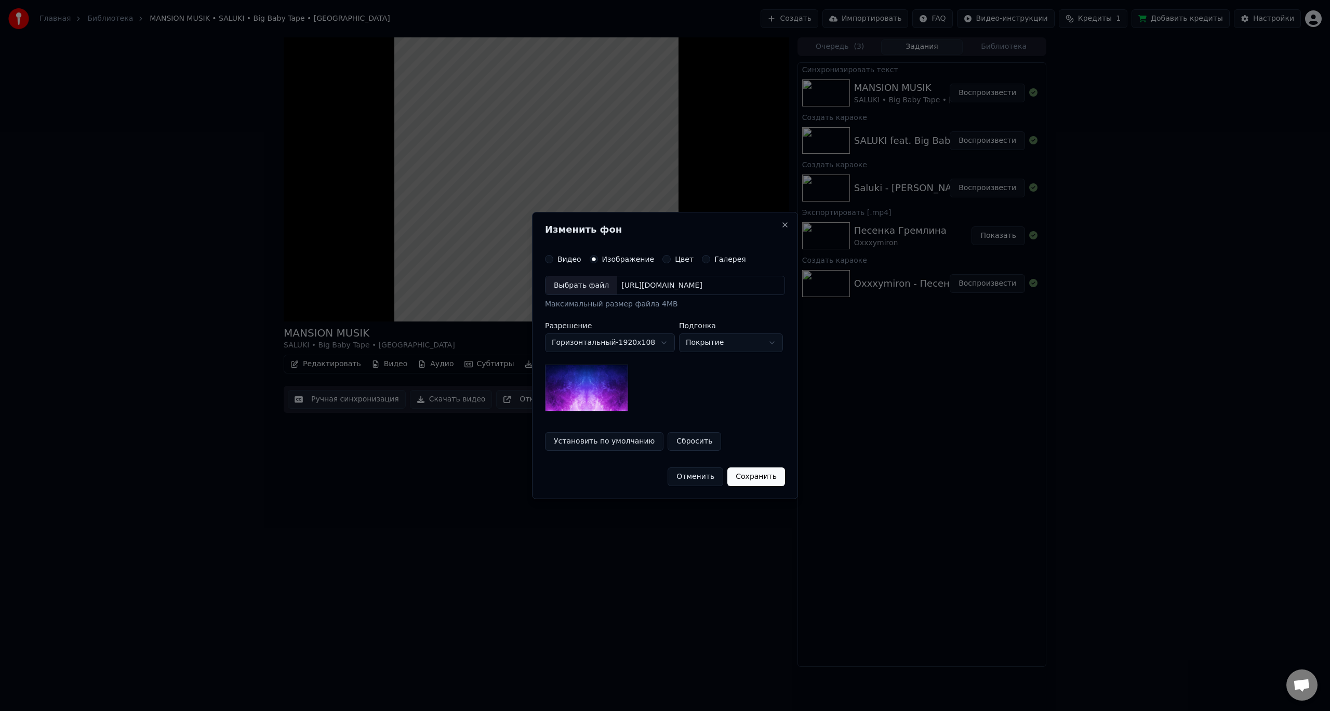
click at [592, 291] on div "Выбрать файл" at bounding box center [581, 285] width 72 height 19
click at [748, 477] on button "Сохранить" at bounding box center [761, 476] width 58 height 19
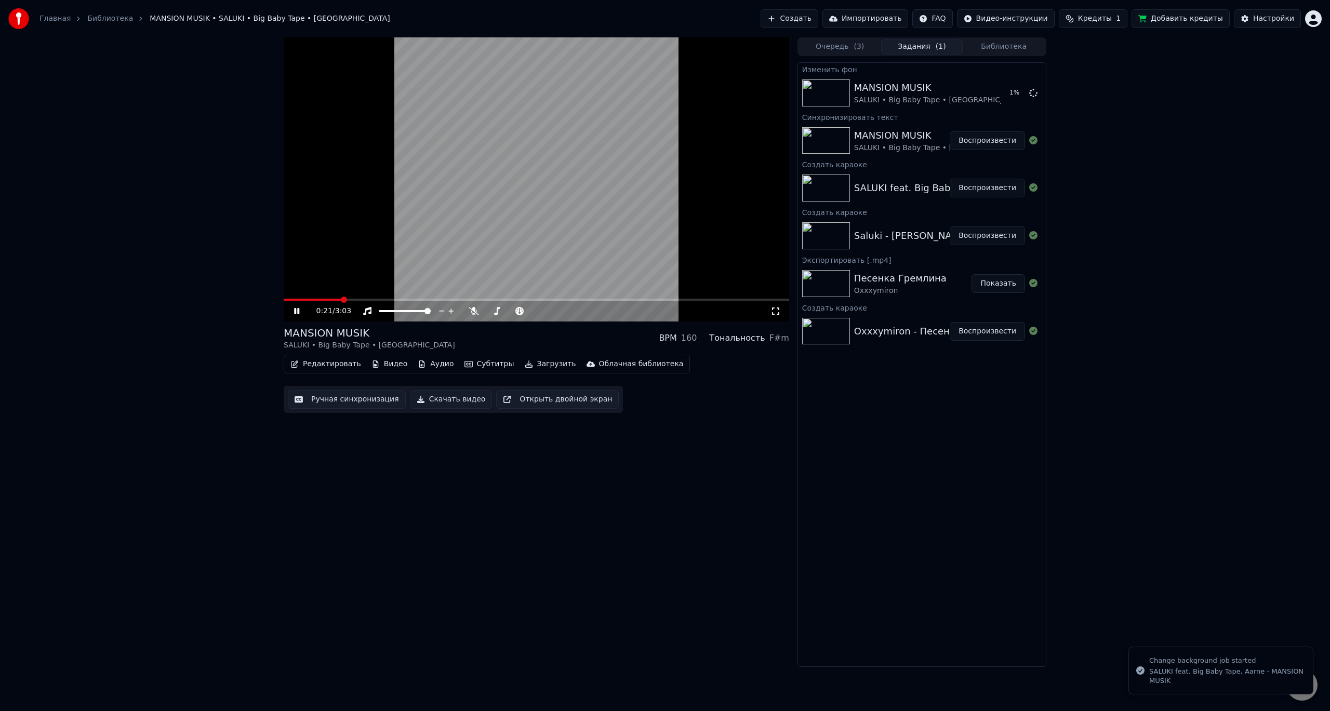
click at [300, 310] on icon at bounding box center [304, 311] width 24 height 8
click at [903, 231] on div "Saluki - [PERSON_NAME] (feat. [GEOGRAPHIC_DATA])" at bounding box center [978, 236] width 248 height 15
click at [829, 233] on img at bounding box center [826, 235] width 48 height 27
click at [993, 238] on button "Воспроизвести" at bounding box center [986, 235] width 75 height 19
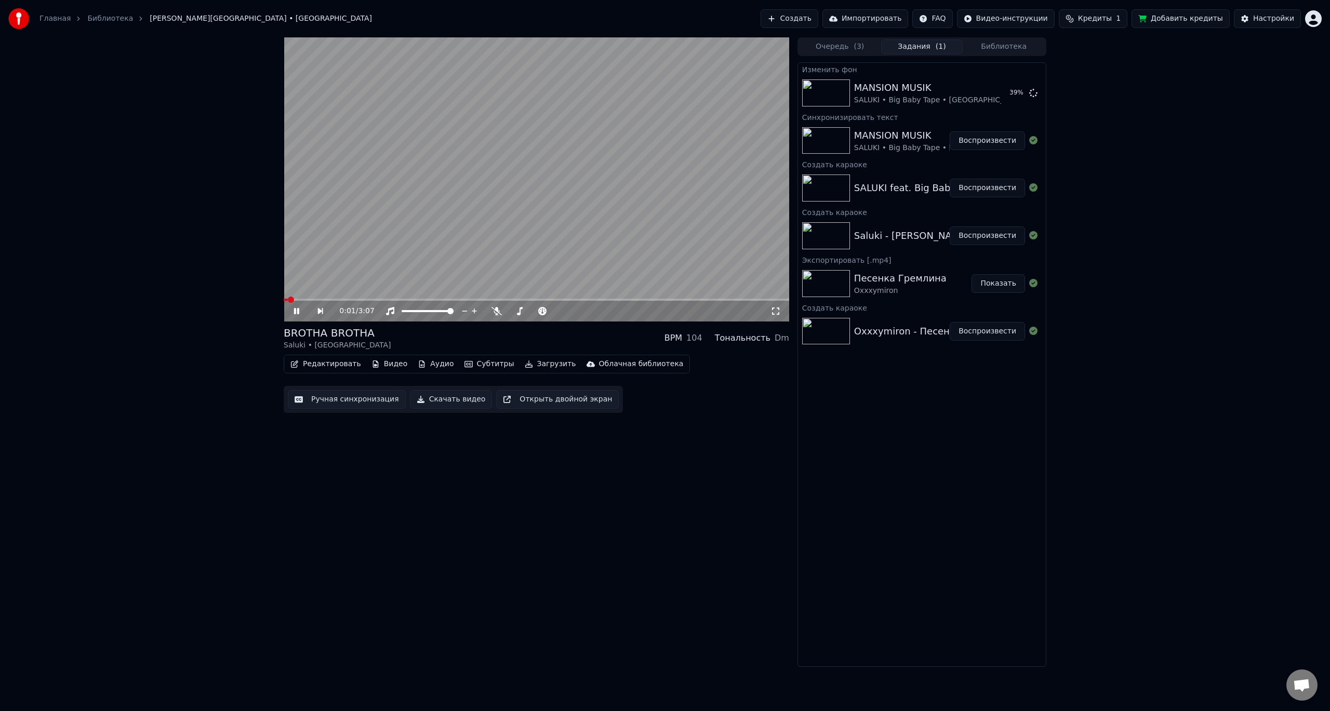
click at [438, 401] on button "Скачать видео" at bounding box center [451, 399] width 83 height 19
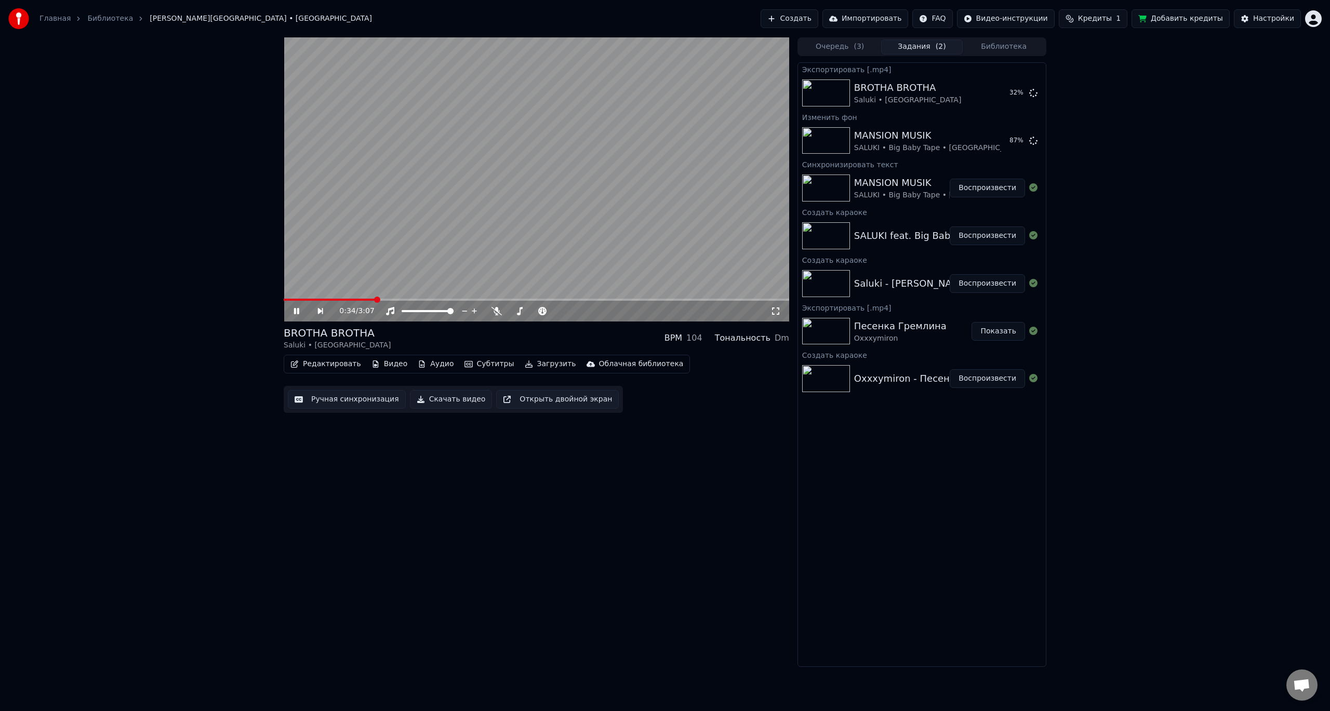
click at [298, 312] on icon at bounding box center [296, 311] width 5 height 6
click at [984, 146] on button "Воспроизвести" at bounding box center [986, 140] width 75 height 19
drag, startPoint x: 778, startPoint y: 311, endPoint x: 778, endPoint y: 324, distance: 13.0
click at [778, 312] on icon at bounding box center [775, 311] width 10 height 8
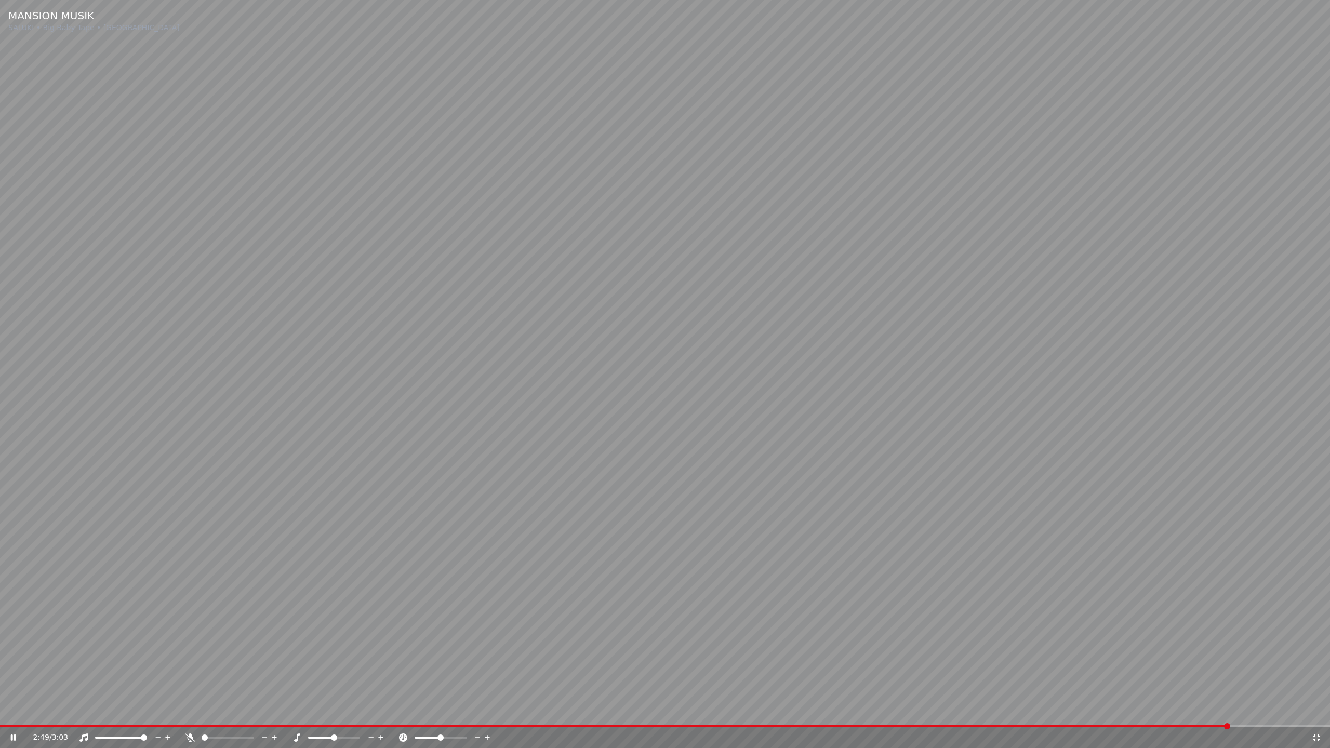
click at [9, 711] on icon at bounding box center [20, 737] width 24 height 8
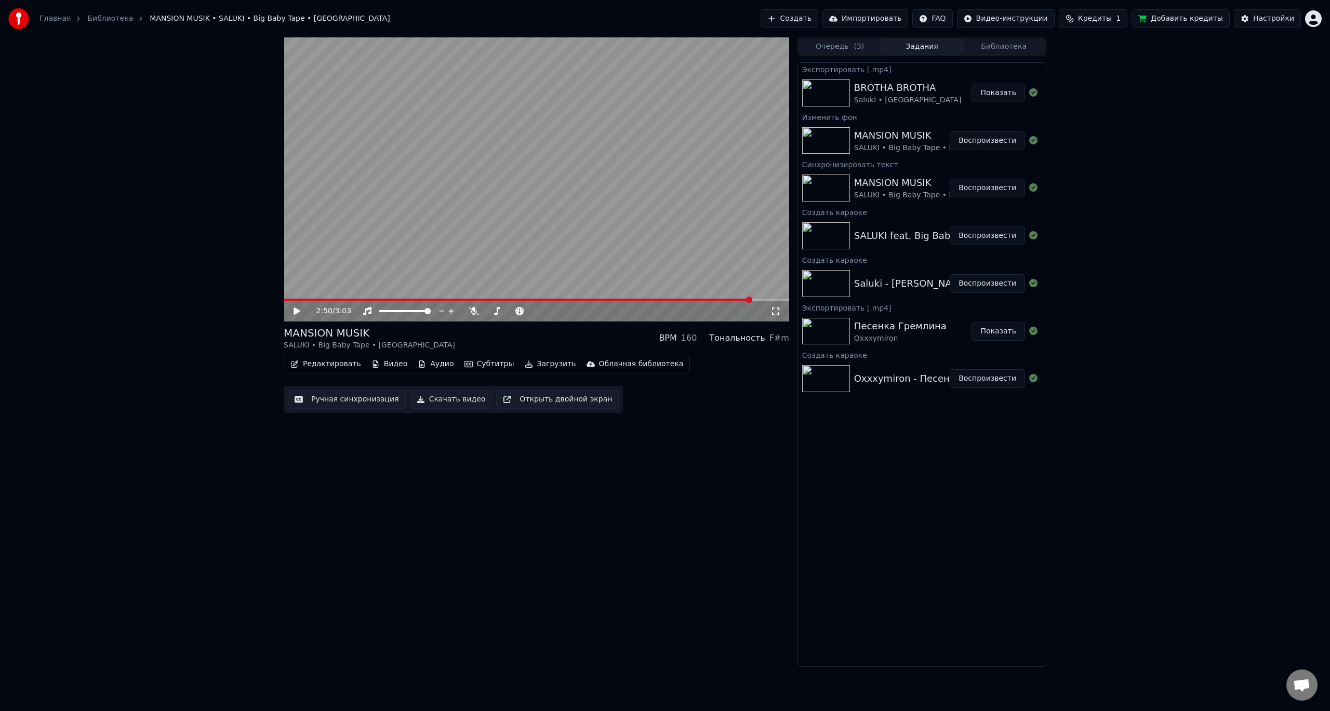
click at [447, 400] on button "Скачать видео" at bounding box center [451, 399] width 83 height 19
click at [818, 16] on button "Создать" at bounding box center [788, 18] width 57 height 19
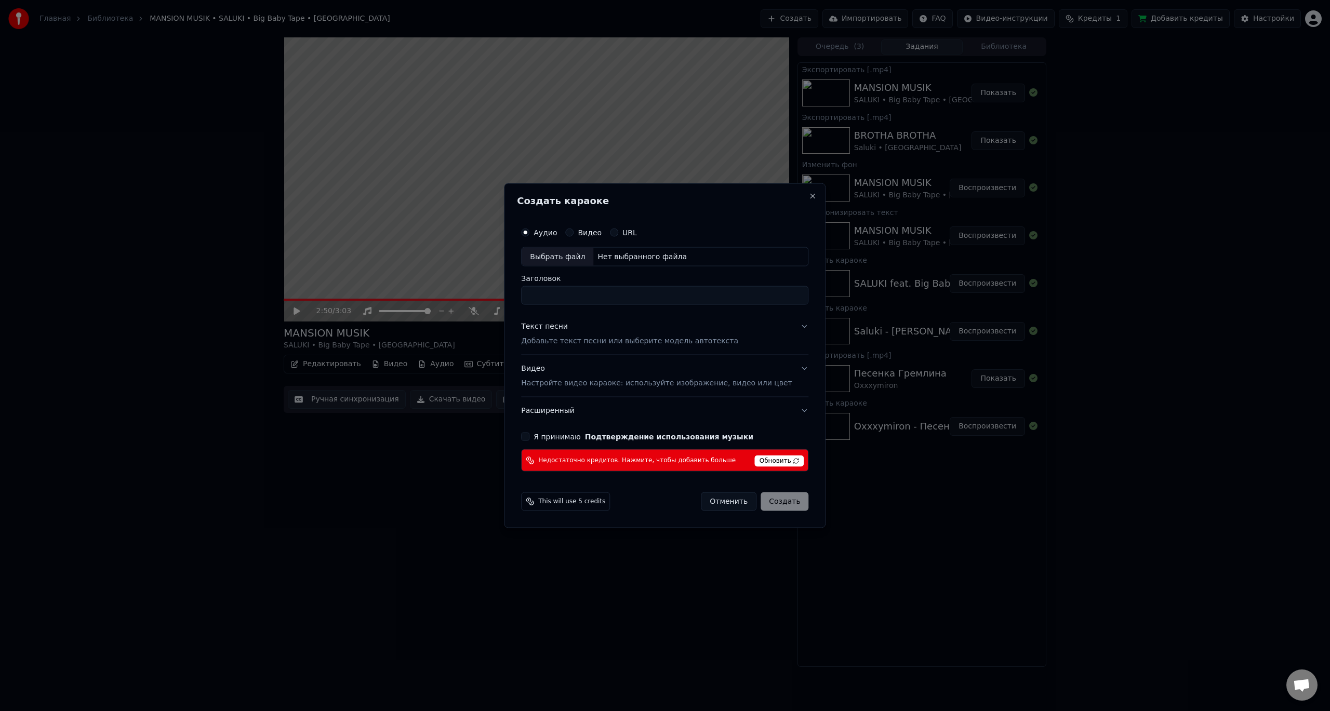
click at [580, 254] on div "Выбрать файл" at bounding box center [557, 256] width 72 height 19
type input "**********"
click at [582, 340] on p "Добавьте текст песни или выберите модель автотекста" at bounding box center [629, 341] width 217 height 10
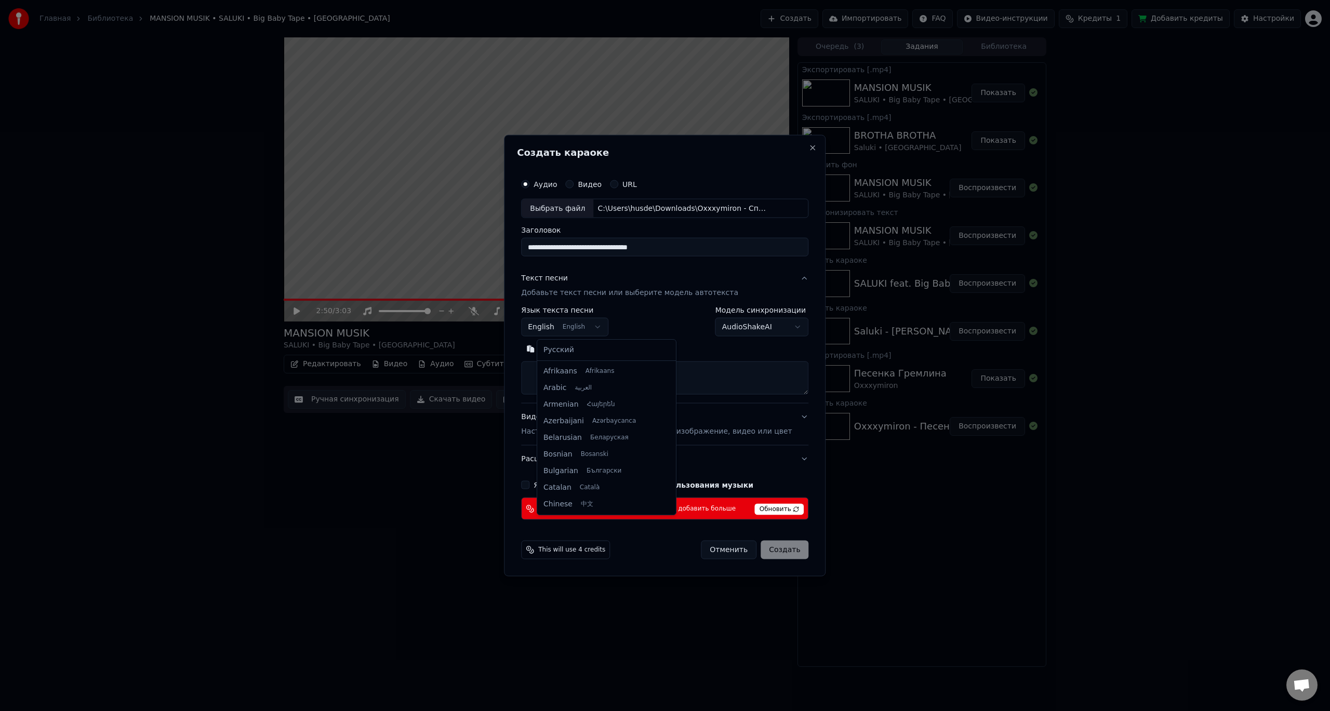
click at [593, 329] on body "Главная Библиотека MANSION MUSIK • SALUKI • Big Baby Tape • Aarne Создать Импор…" at bounding box center [665, 355] width 1330 height 711
select select "**"
click at [584, 368] on textarea at bounding box center [664, 377] width 287 height 33
paste textarea "**********"
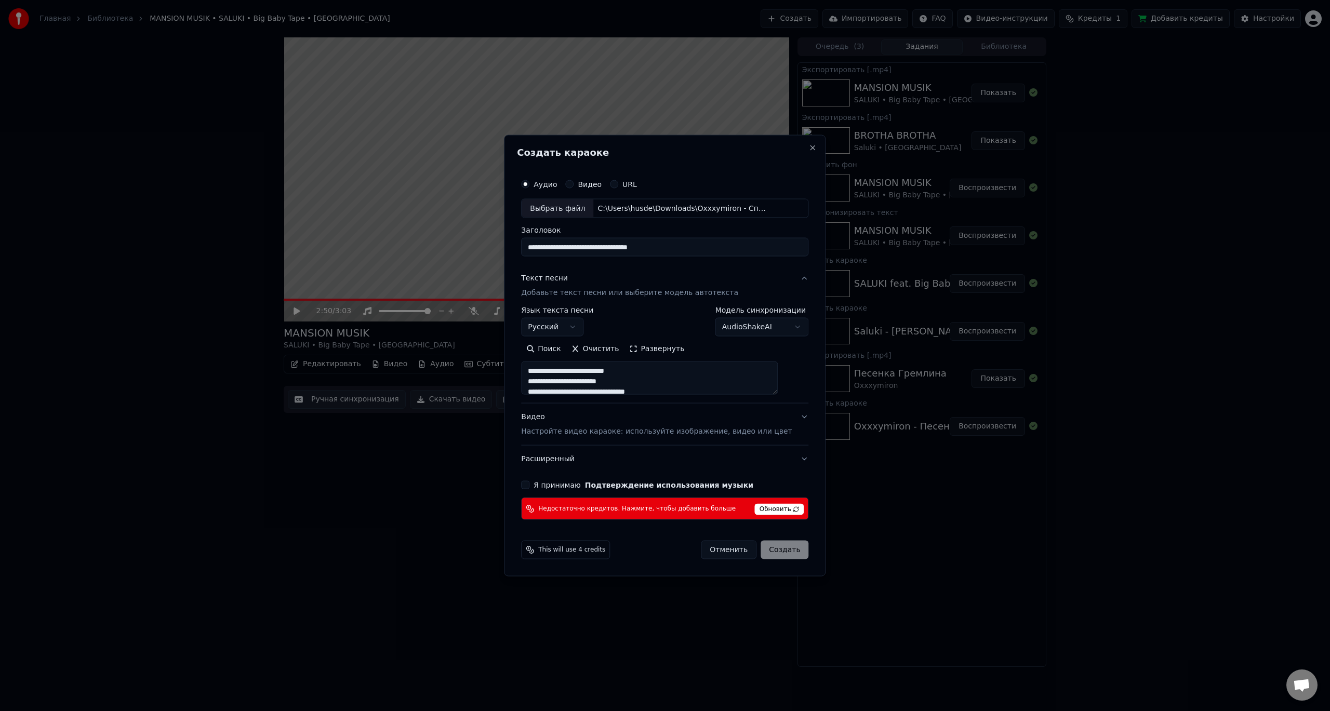
scroll to position [532, 0]
type textarea "**********"
click at [608, 430] on p "Настройте видео караоке: используйте изображение, видео или цвет" at bounding box center [656, 431] width 271 height 10
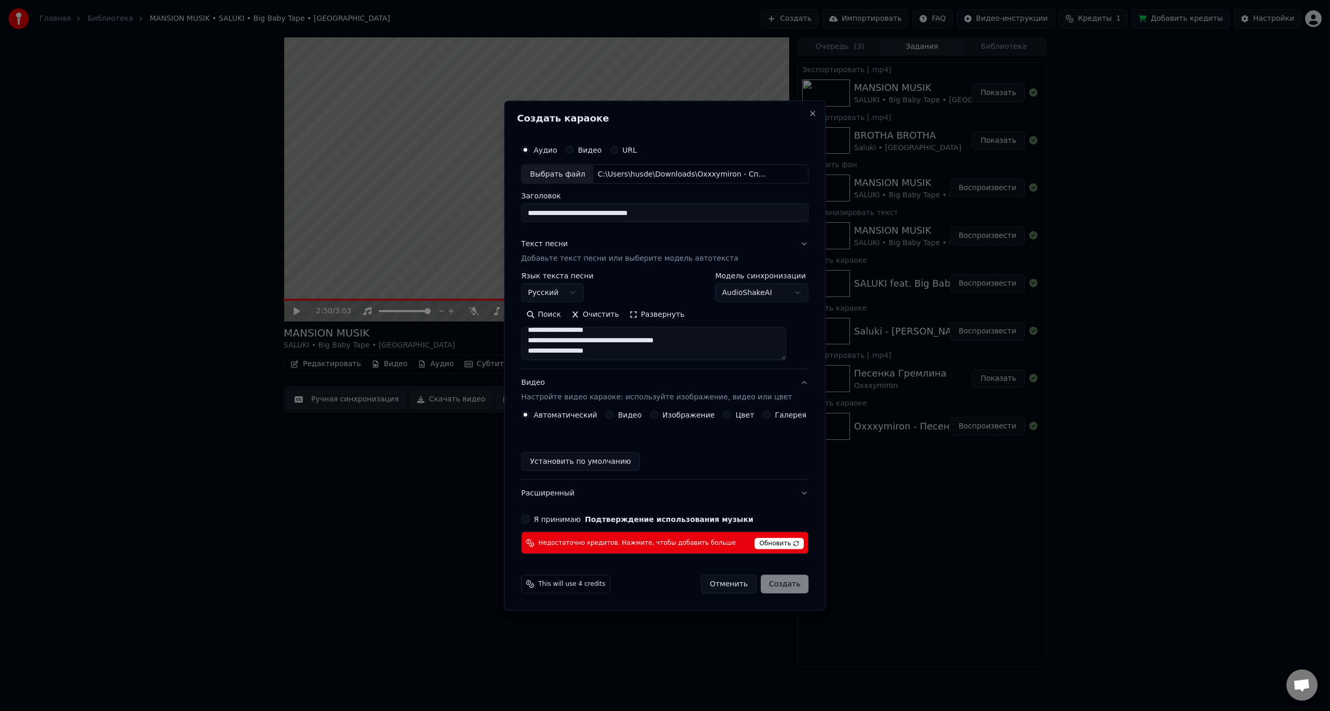
scroll to position [526, 0]
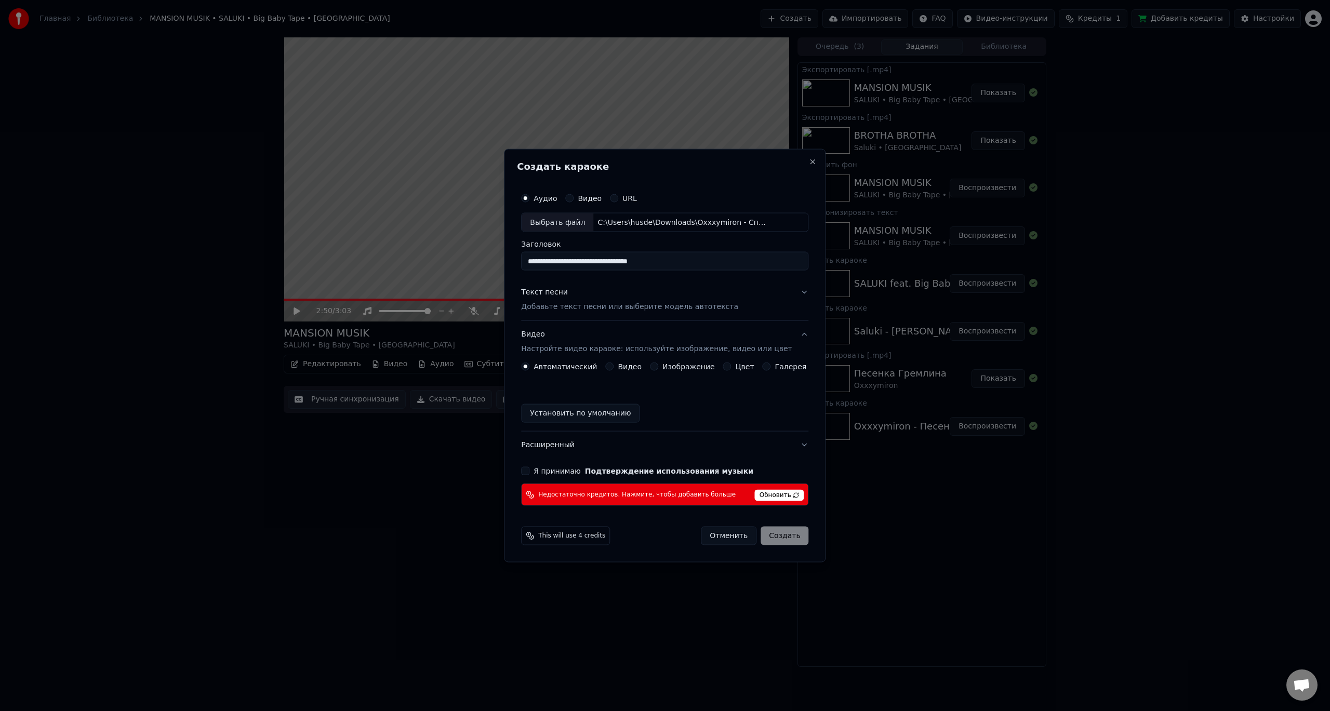
click at [667, 369] on label "Изображение" at bounding box center [688, 366] width 52 height 7
click at [658, 369] on button "Изображение" at bounding box center [654, 367] width 8 height 8
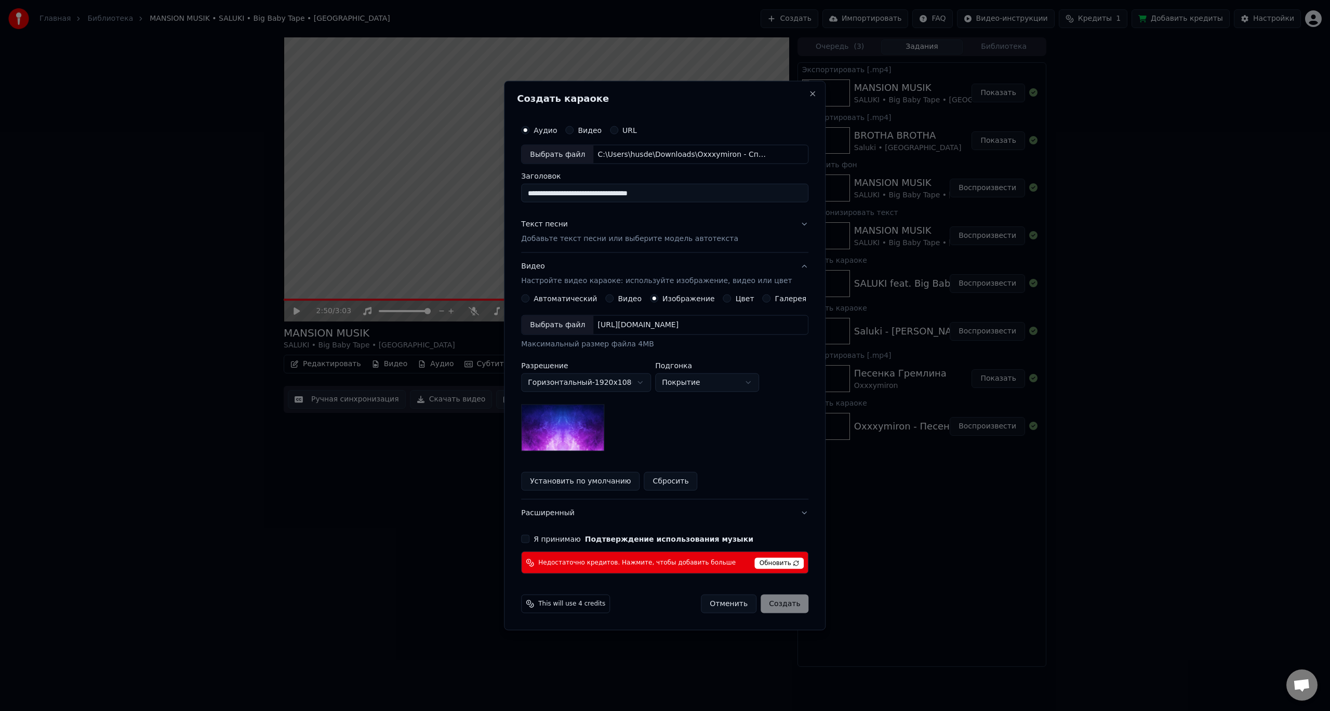
click at [584, 329] on div "Выбрать файл" at bounding box center [557, 325] width 72 height 19
click at [529, 537] on button "Я принимаю Подтверждение использования музыки" at bounding box center [525, 539] width 8 height 8
click at [612, 238] on p "Добавьте текст песни или выберите модель автотекста" at bounding box center [629, 239] width 217 height 10
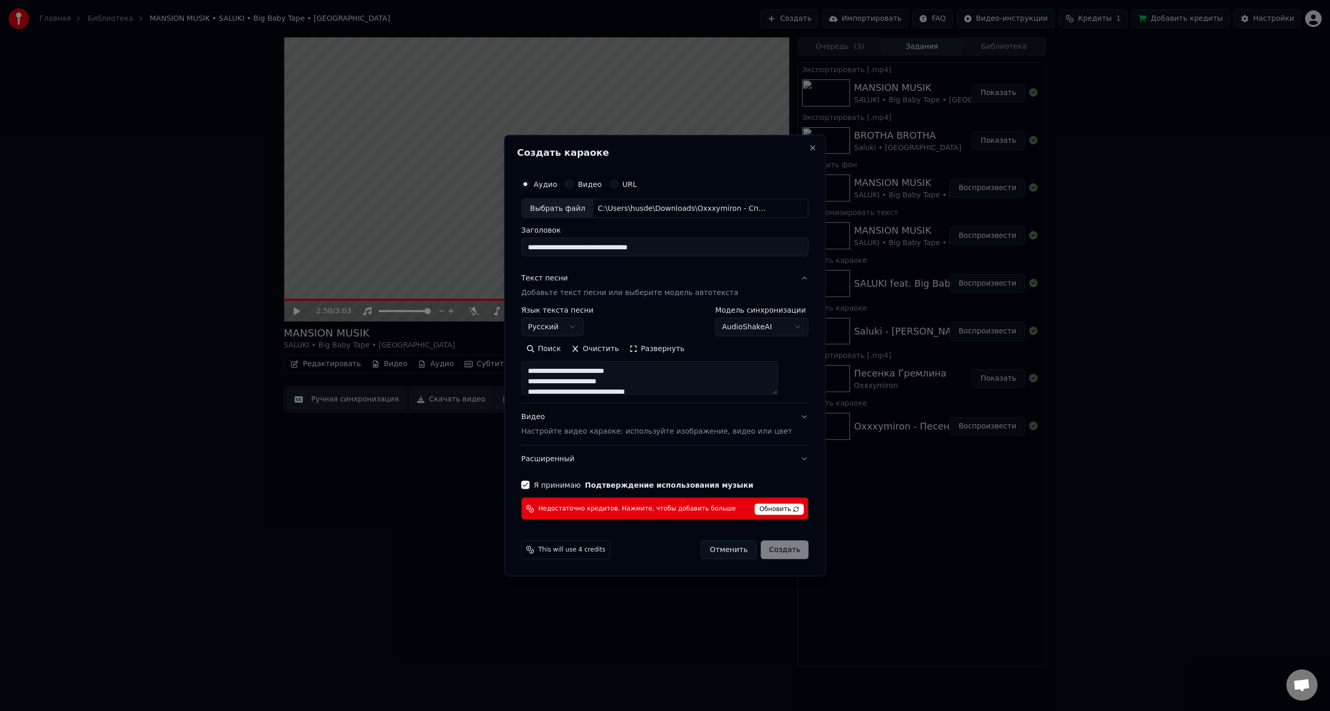
click at [764, 510] on span "Обновить" at bounding box center [779, 509] width 49 height 11
click at [765, 510] on span "Обновить" at bounding box center [779, 509] width 49 height 11
click at [766, 510] on span "Обновить" at bounding box center [779, 509] width 49 height 11
drag, startPoint x: 592, startPoint y: 547, endPoint x: 599, endPoint y: 547, distance: 7.8
click at [592, 547] on span "This will use 4 credits" at bounding box center [571, 550] width 67 height 8
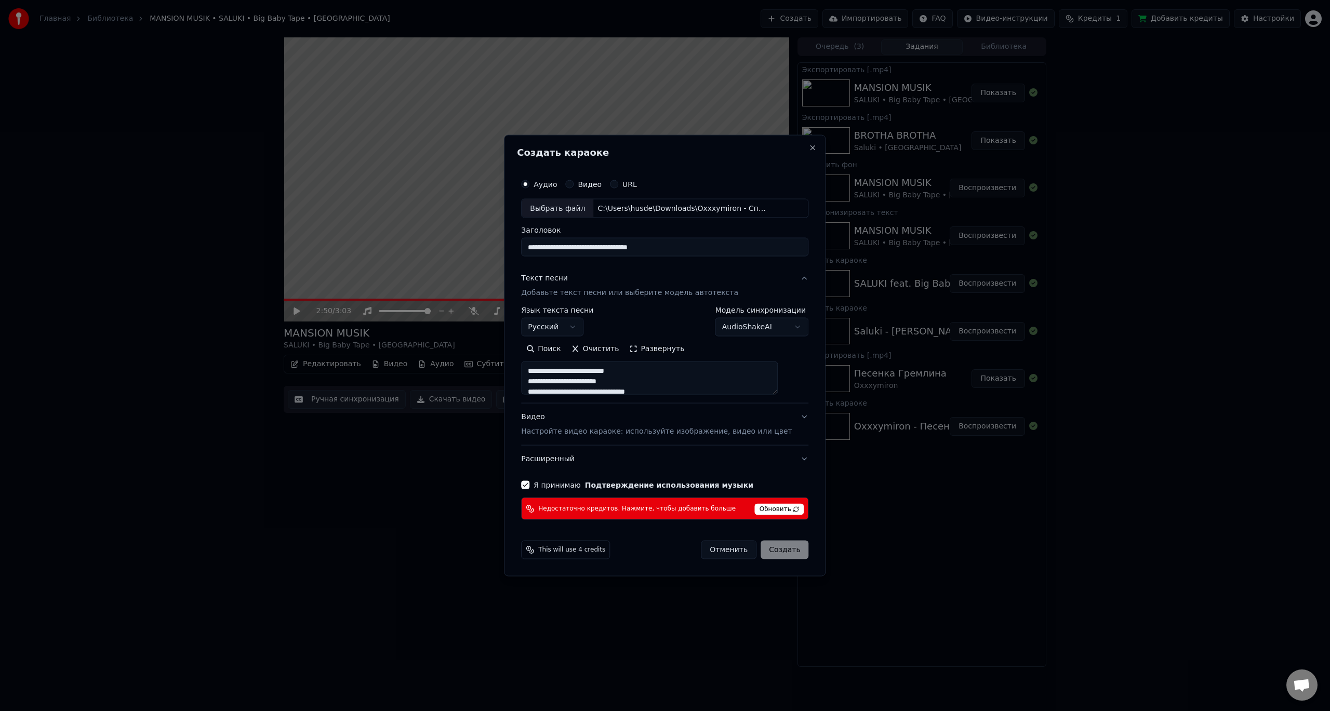
click at [539, 550] on div "This will use 4 credits" at bounding box center [565, 550] width 89 height 19
click at [755, 510] on span "Обновить" at bounding box center [779, 509] width 49 height 11
click at [764, 509] on span "Обновить" at bounding box center [779, 509] width 49 height 11
click at [727, 547] on button "Отменить" at bounding box center [729, 550] width 56 height 19
select select
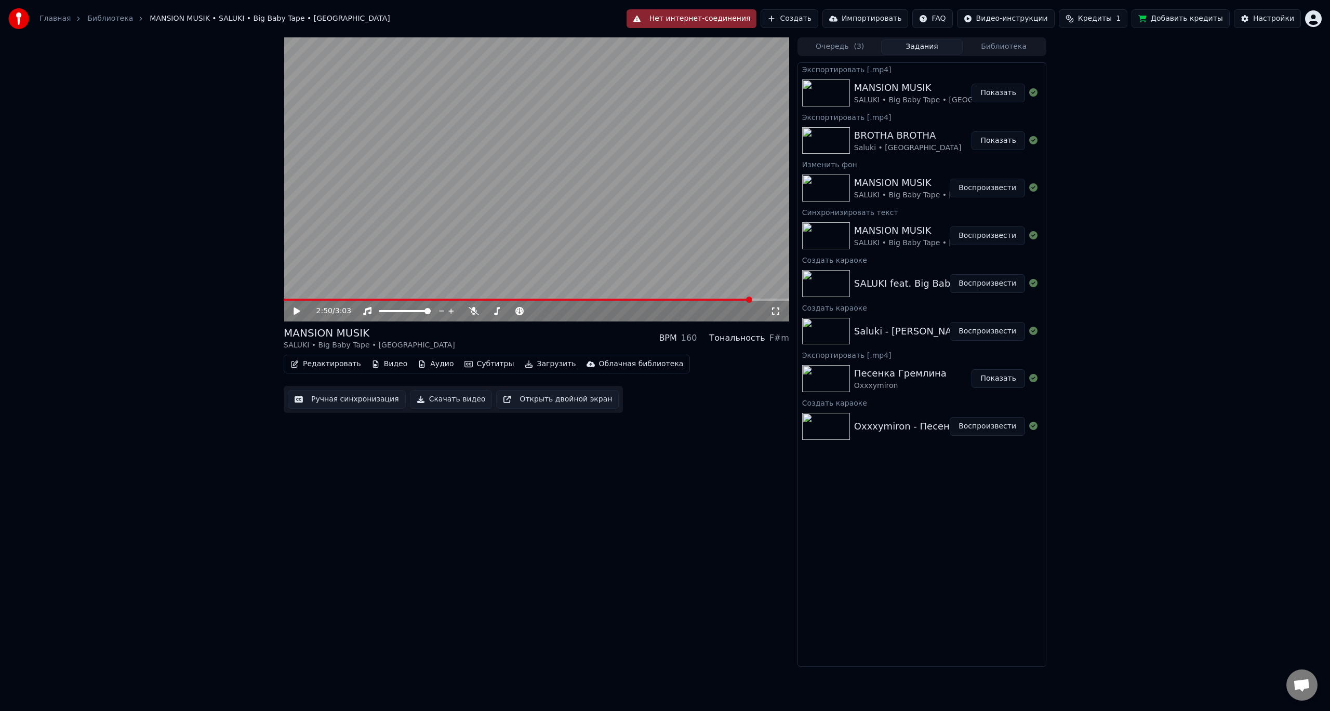
click at [818, 17] on button "Создать" at bounding box center [788, 18] width 57 height 19
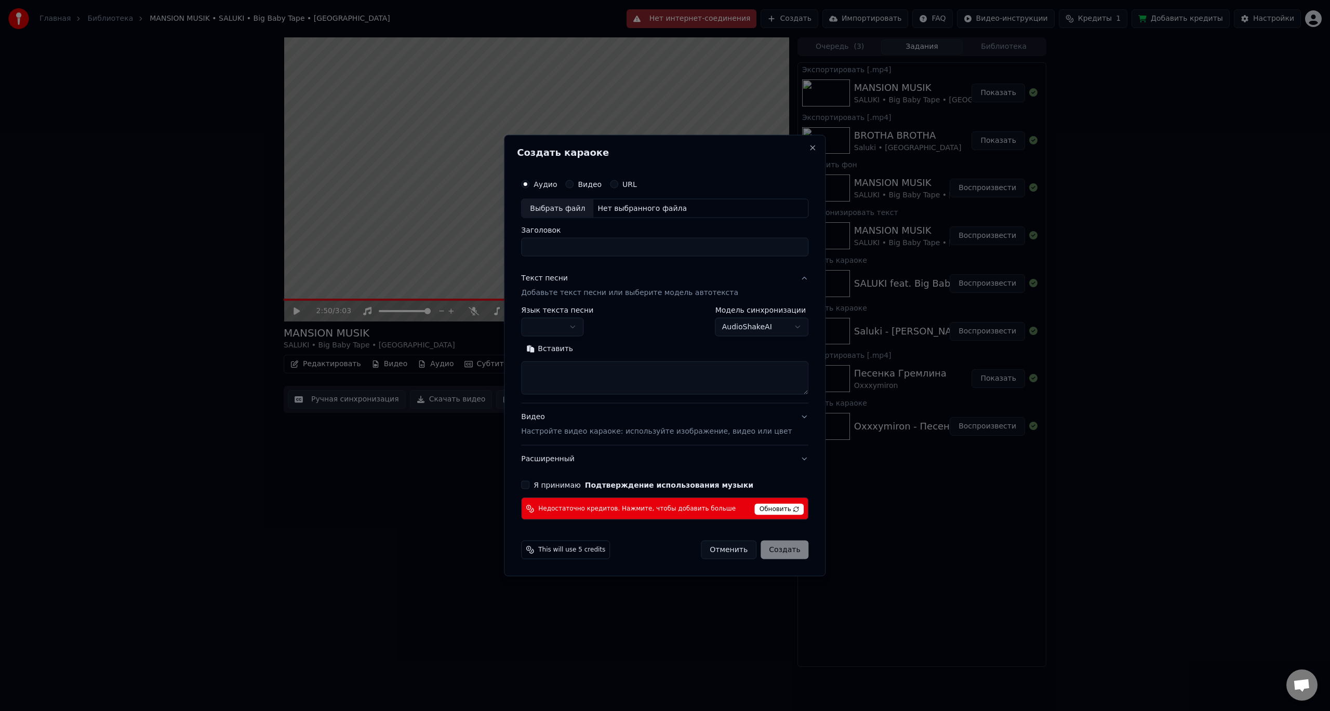
click at [590, 209] on div "Выбрать файл" at bounding box center [557, 208] width 72 height 19
type input "**********"
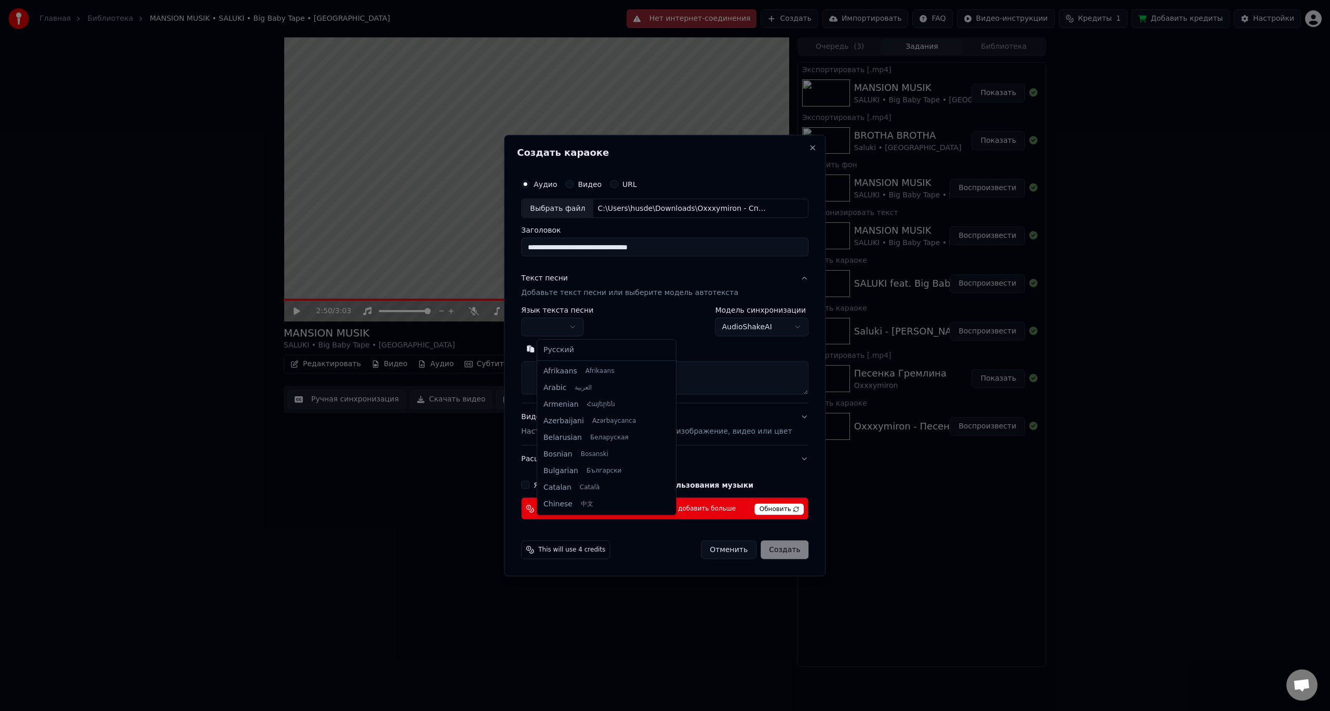
click at [563, 320] on body "Главная Библиотека MANSION MUSIK • SALUKI • Big Baby Tape • Aarne Нет интернет-…" at bounding box center [665, 355] width 1330 height 711
click at [572, 289] on p "Добавьте текст песни или выберите модель автотекста" at bounding box center [629, 293] width 217 height 10
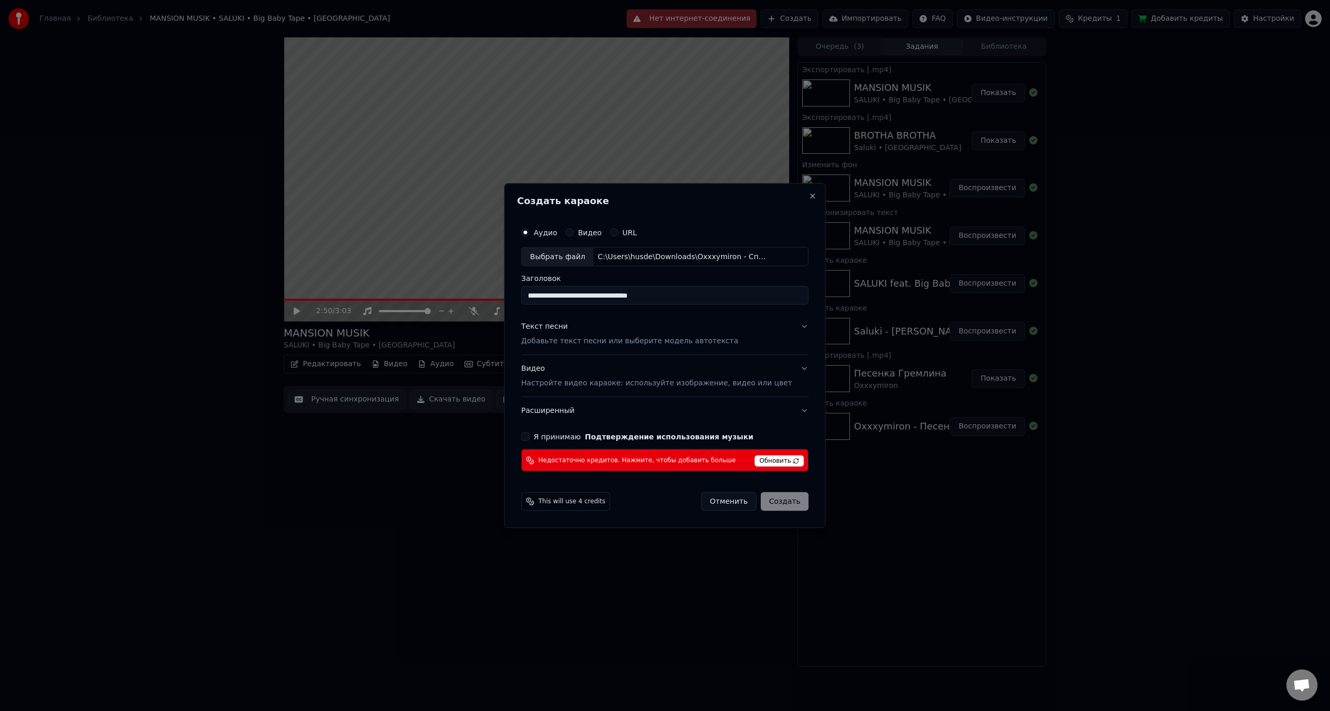
click at [568, 335] on div "Текст песни Добавьте текст песни или выберите модель автотекста" at bounding box center [629, 333] width 217 height 25
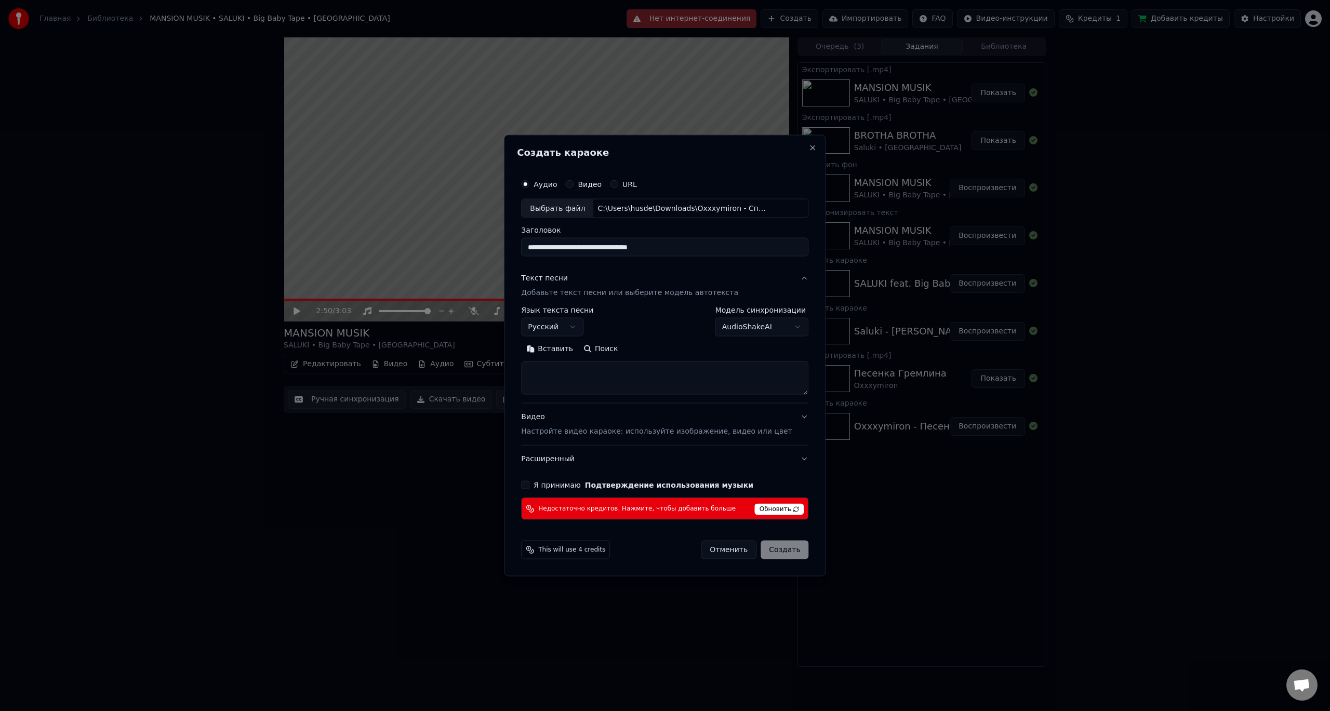
click at [579, 373] on textarea at bounding box center [664, 377] width 287 height 33
paste textarea "**********"
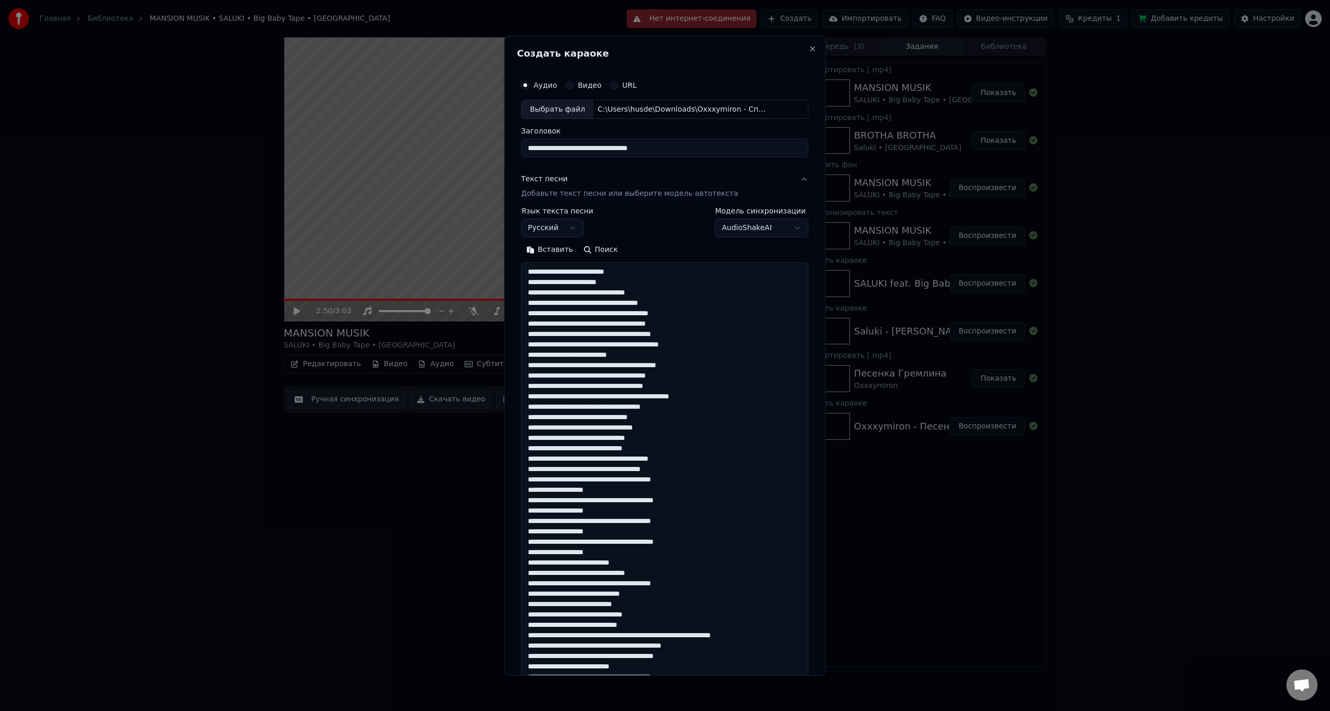
scroll to position [532, 0]
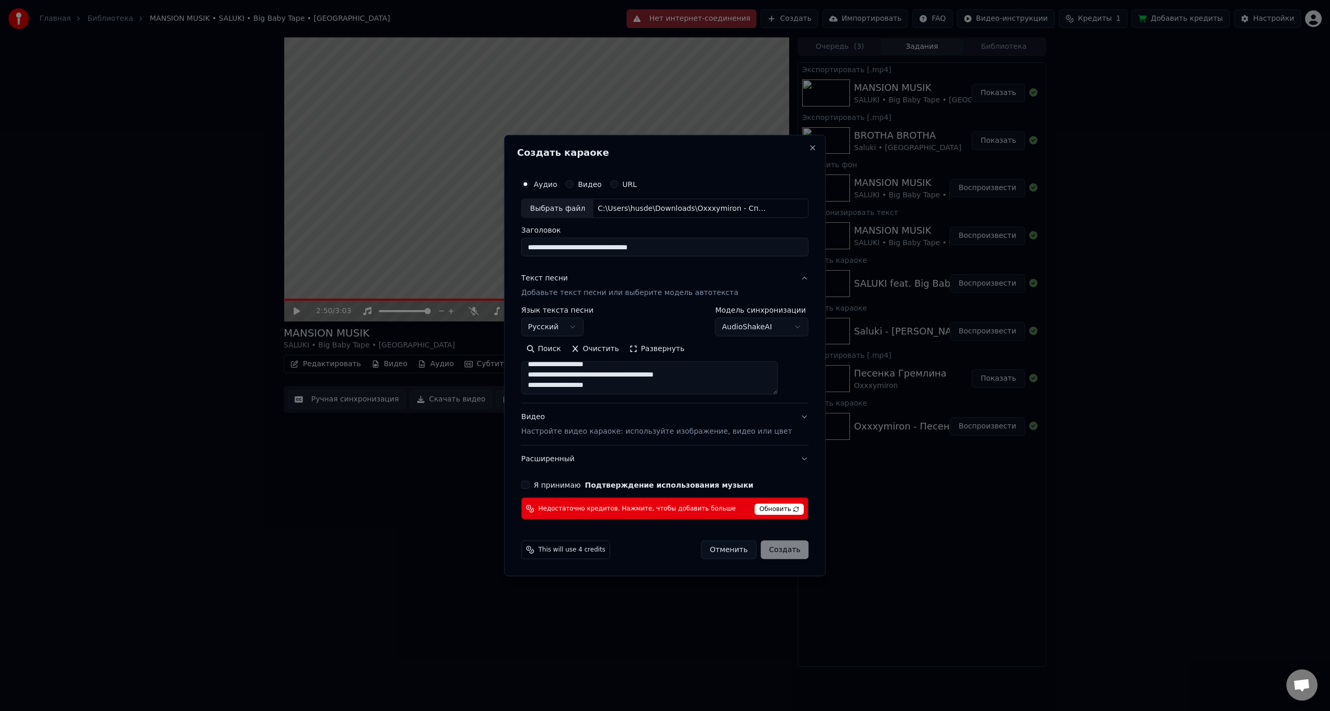
type textarea "**********"
click at [570, 430] on p "Настройте видео караоке: используйте изображение, видео или цвет" at bounding box center [656, 431] width 271 height 10
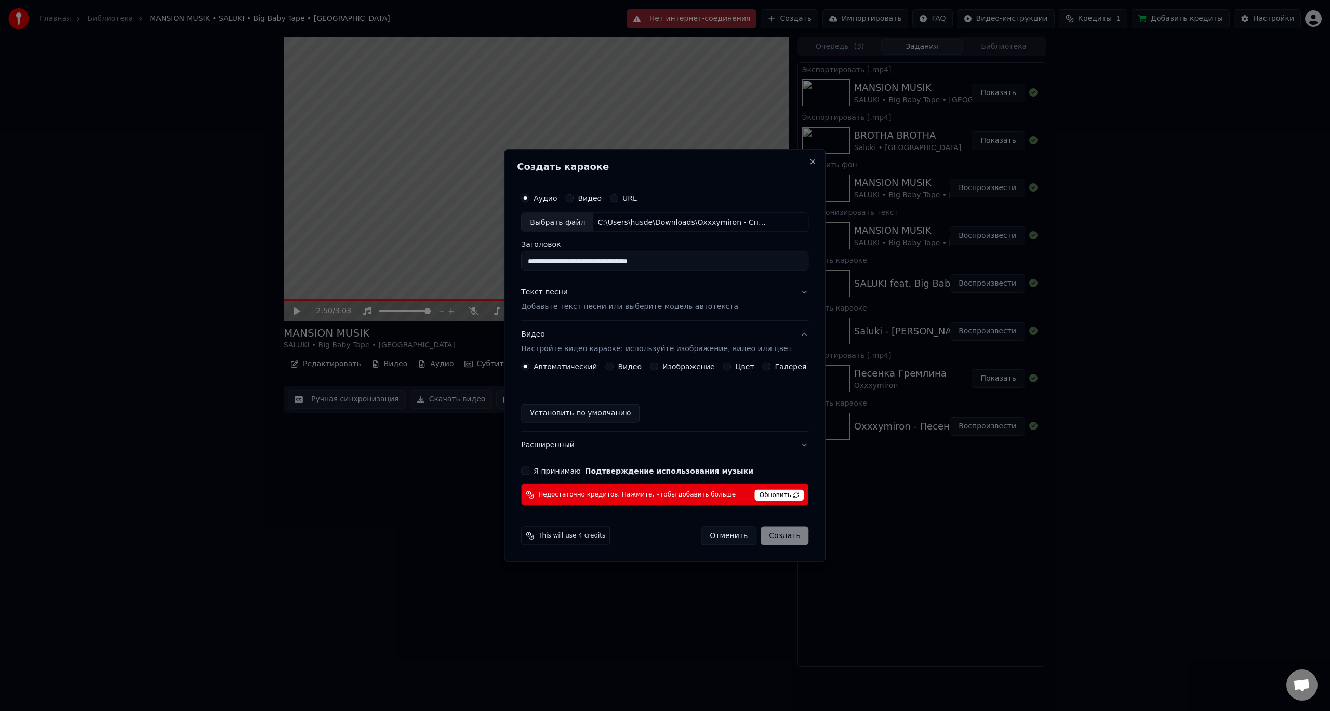
click at [663, 367] on div "Изображение" at bounding box center [682, 367] width 65 height 8
click at [675, 366] on label "Изображение" at bounding box center [688, 366] width 52 height 7
click at [658, 366] on button "Изображение" at bounding box center [654, 367] width 8 height 8
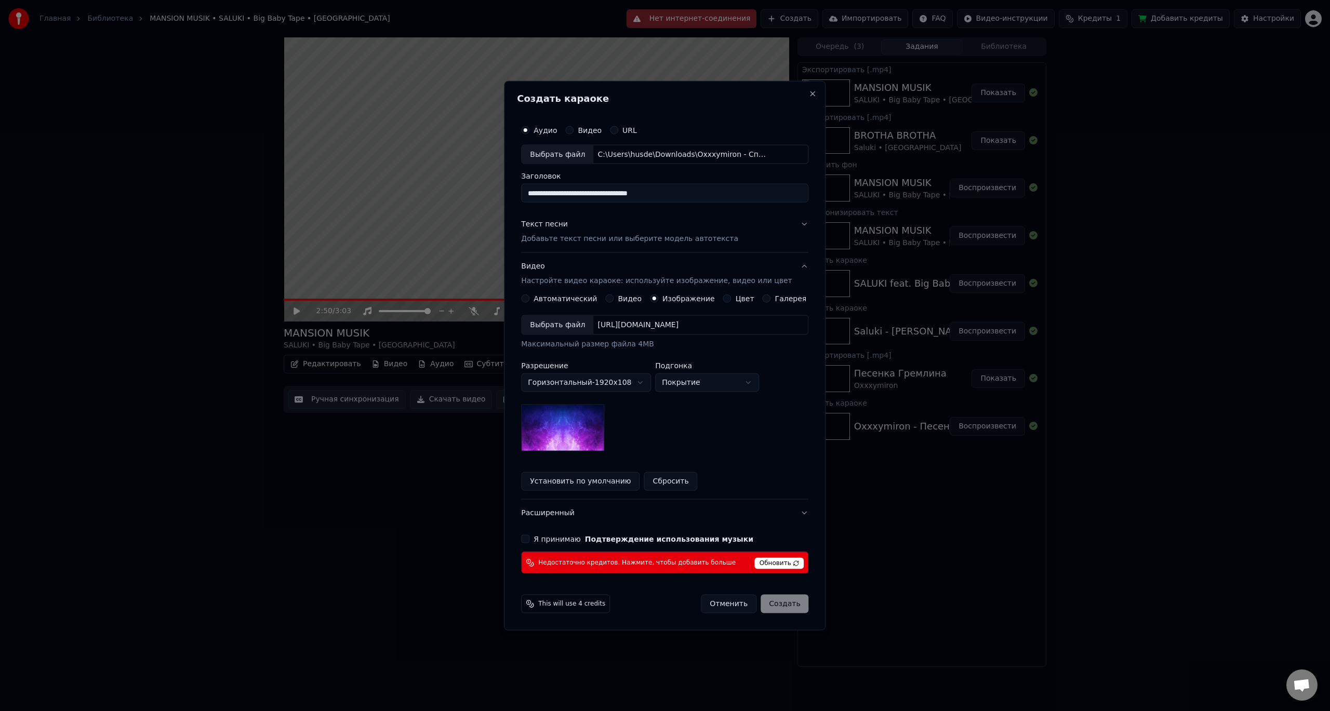
click at [571, 326] on div "Выбрать файл" at bounding box center [557, 325] width 72 height 19
click at [529, 538] on button "Я принимаю Подтверждение использования музыки" at bounding box center [525, 539] width 8 height 8
click at [778, 603] on div "Отменить Создать" at bounding box center [755, 604] width 108 height 19
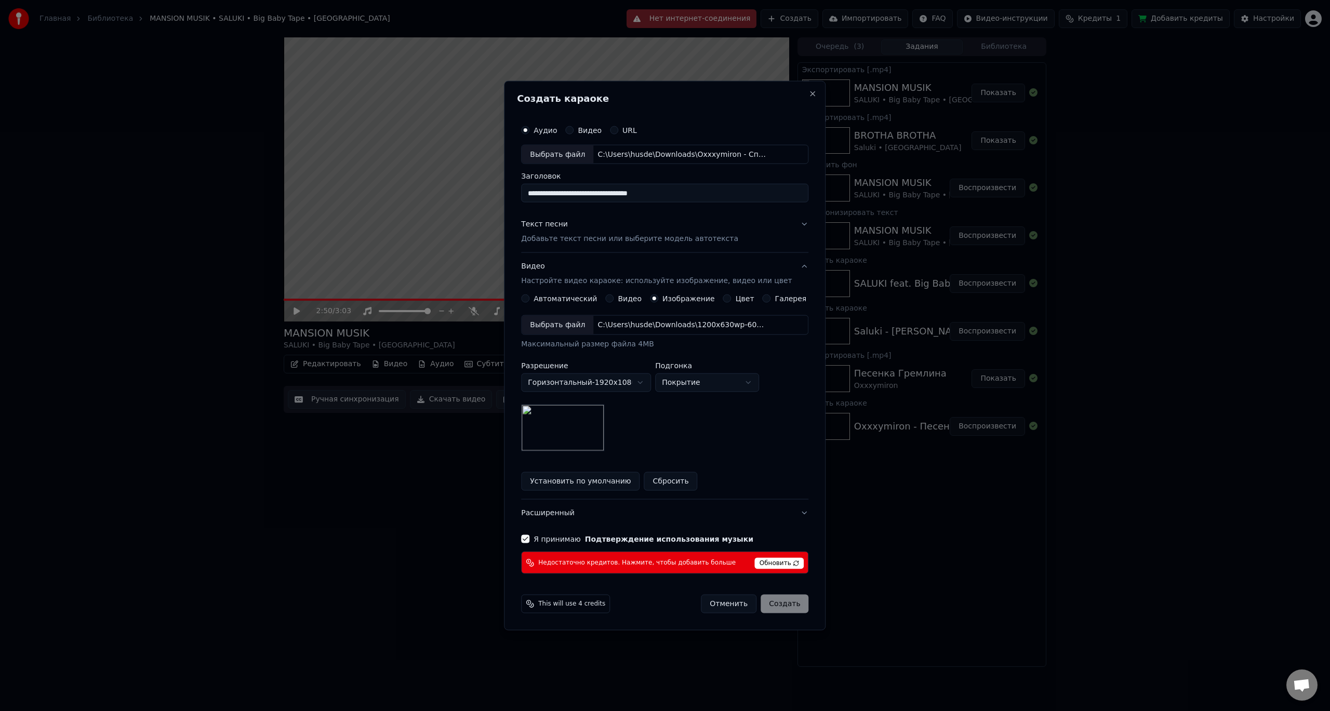
click at [781, 562] on span "Обновить" at bounding box center [779, 563] width 49 height 11
click at [778, 562] on span "Обновить" at bounding box center [779, 563] width 49 height 11
click at [775, 563] on span "Обновить" at bounding box center [779, 563] width 49 height 11
click at [786, 563] on span "Обновить" at bounding box center [779, 563] width 49 height 11
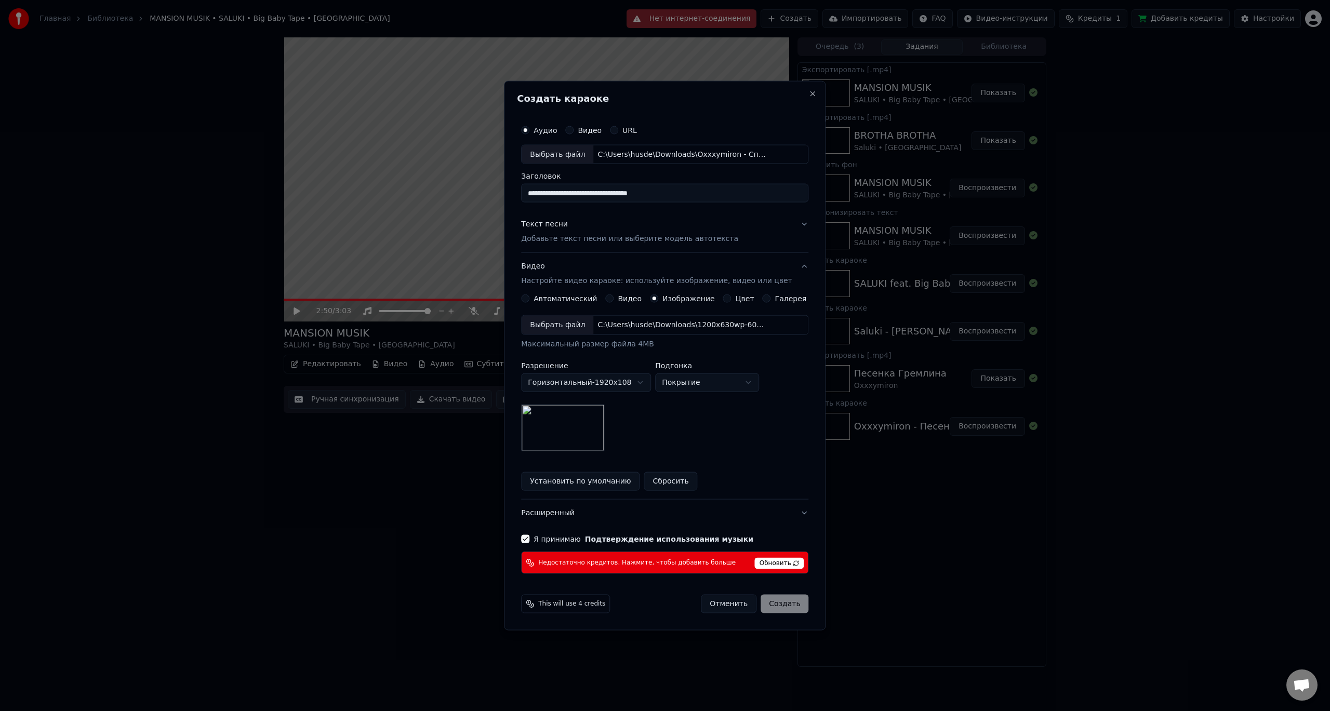
click at [787, 563] on span "Обновить" at bounding box center [779, 563] width 49 height 11
click at [771, 563] on span "Обновить" at bounding box center [779, 563] width 49 height 11
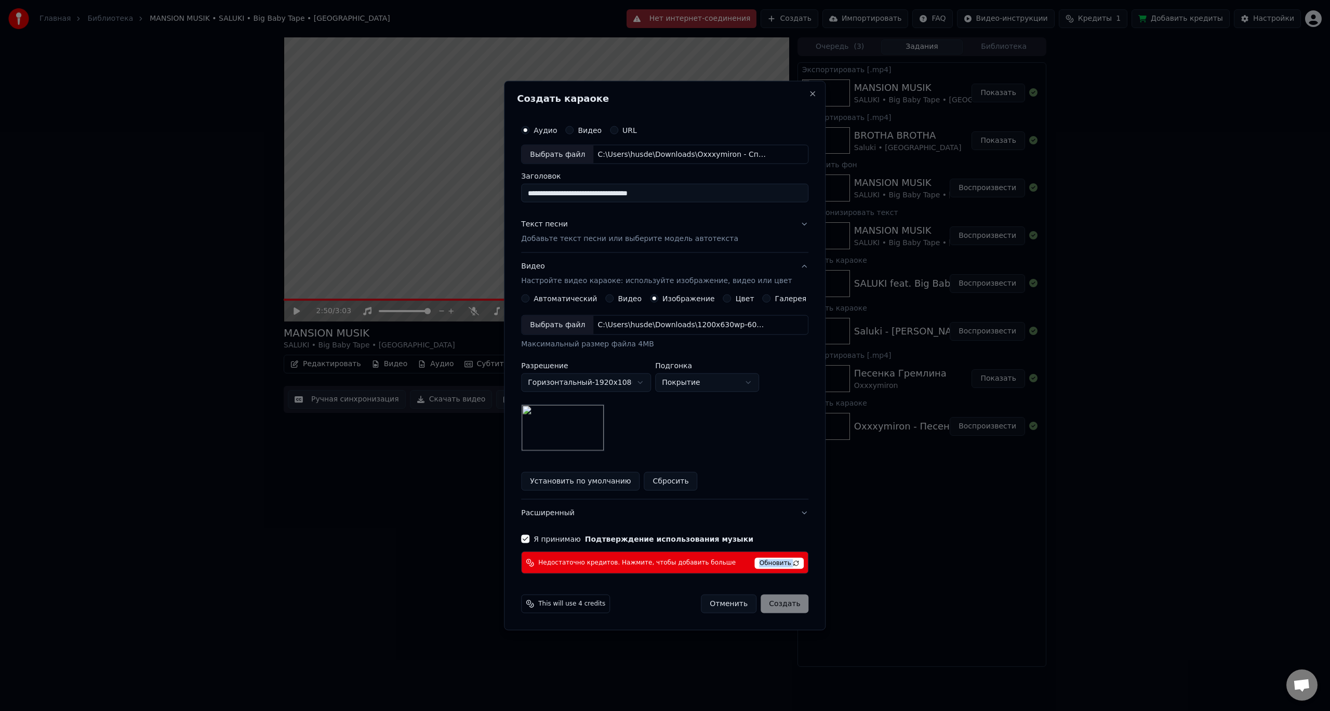
click at [767, 562] on span "Обновить" at bounding box center [779, 563] width 49 height 11
click at [780, 561] on span "Обновить" at bounding box center [779, 563] width 49 height 11
click at [809, 93] on button "Close" at bounding box center [813, 93] width 8 height 8
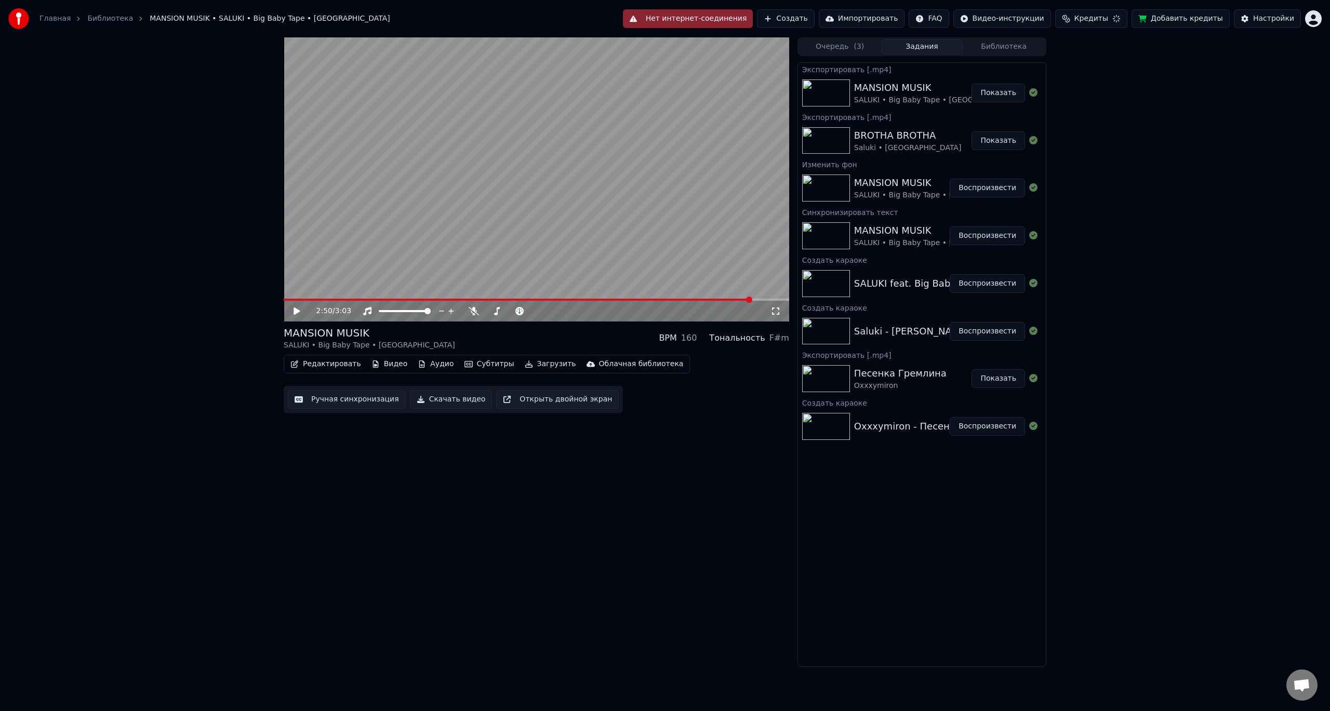
click at [992, 92] on button "Показать" at bounding box center [997, 93] width 53 height 19
click at [1316, 18] on html "Главная Библиотека MANSION MUSIK • SALUKI • Big Baby Tape • Aarne Создать Импор…" at bounding box center [665, 355] width 1330 height 711
click at [1250, 112] on div "Выйти" at bounding box center [1267, 120] width 119 height 17
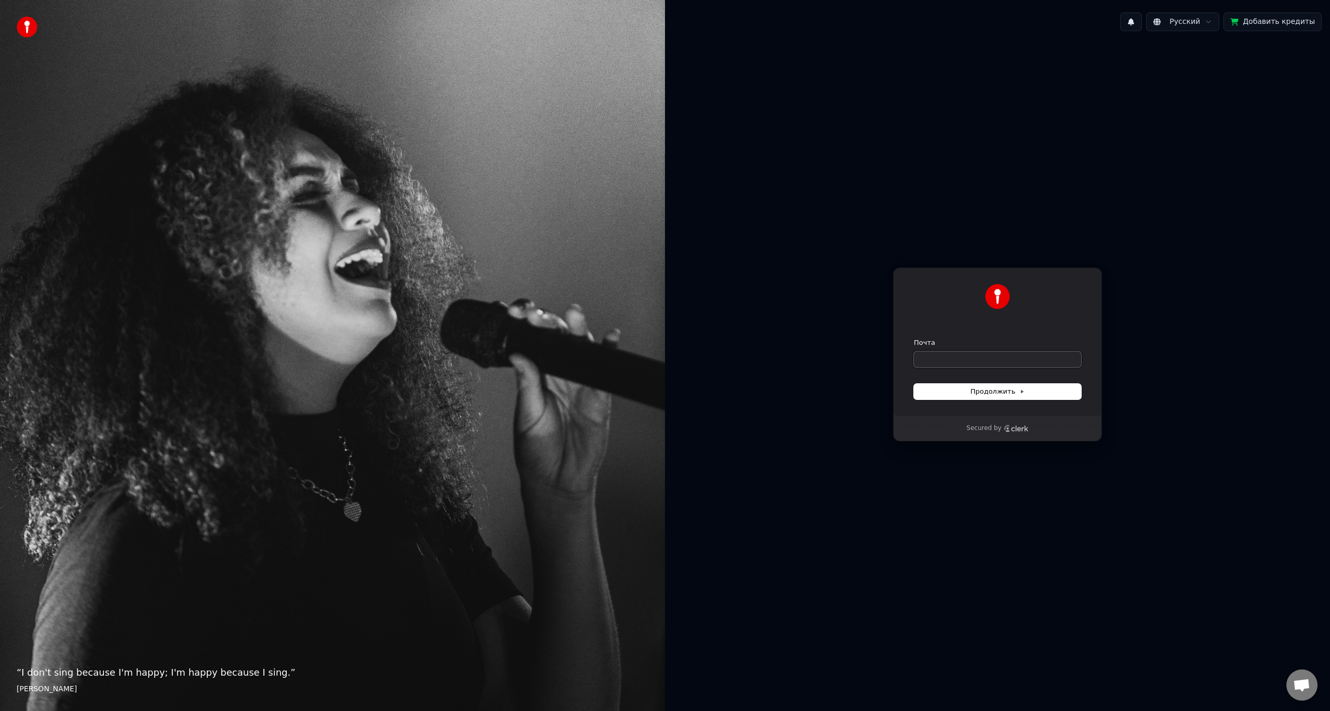
click at [984, 364] on input "Почта" at bounding box center [997, 360] width 167 height 16
type input "*"
click at [1010, 390] on span "Продолжить" at bounding box center [997, 391] width 55 height 9
type input "**********"
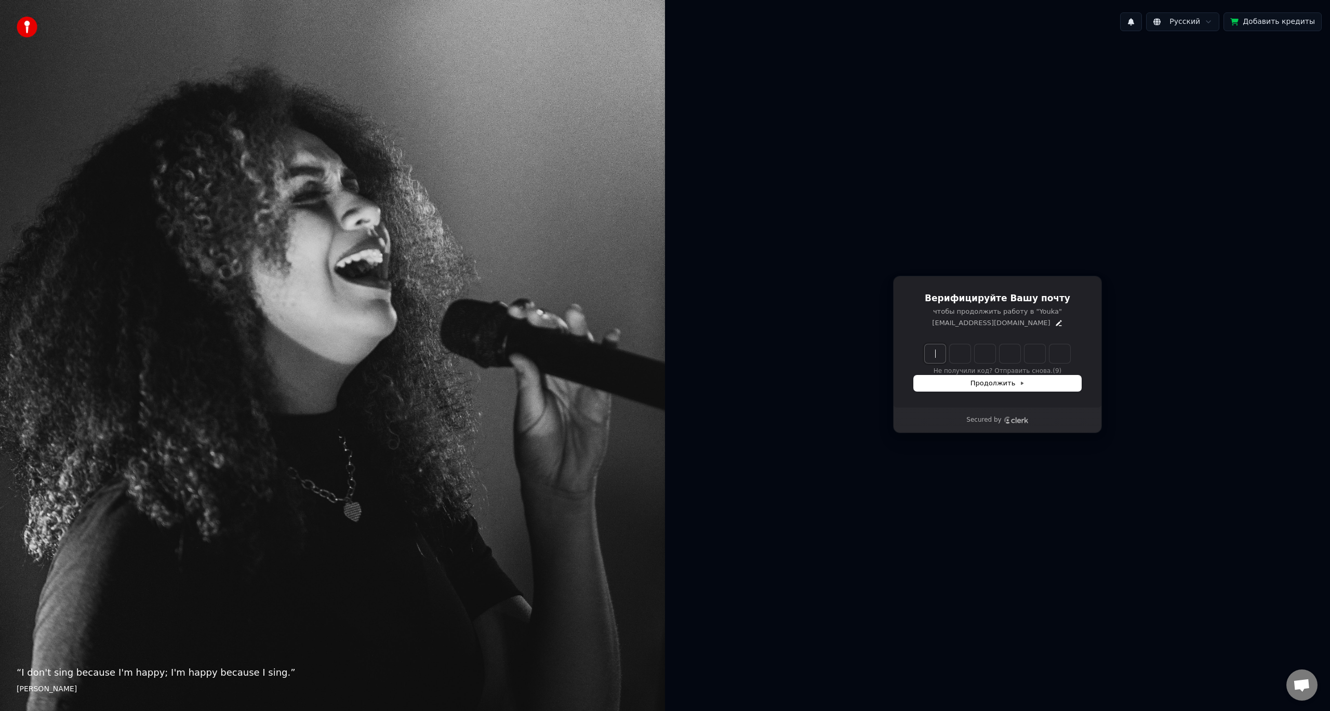
paste input "******"
type input "******"
